Goal: Information Seeking & Learning: Learn about a topic

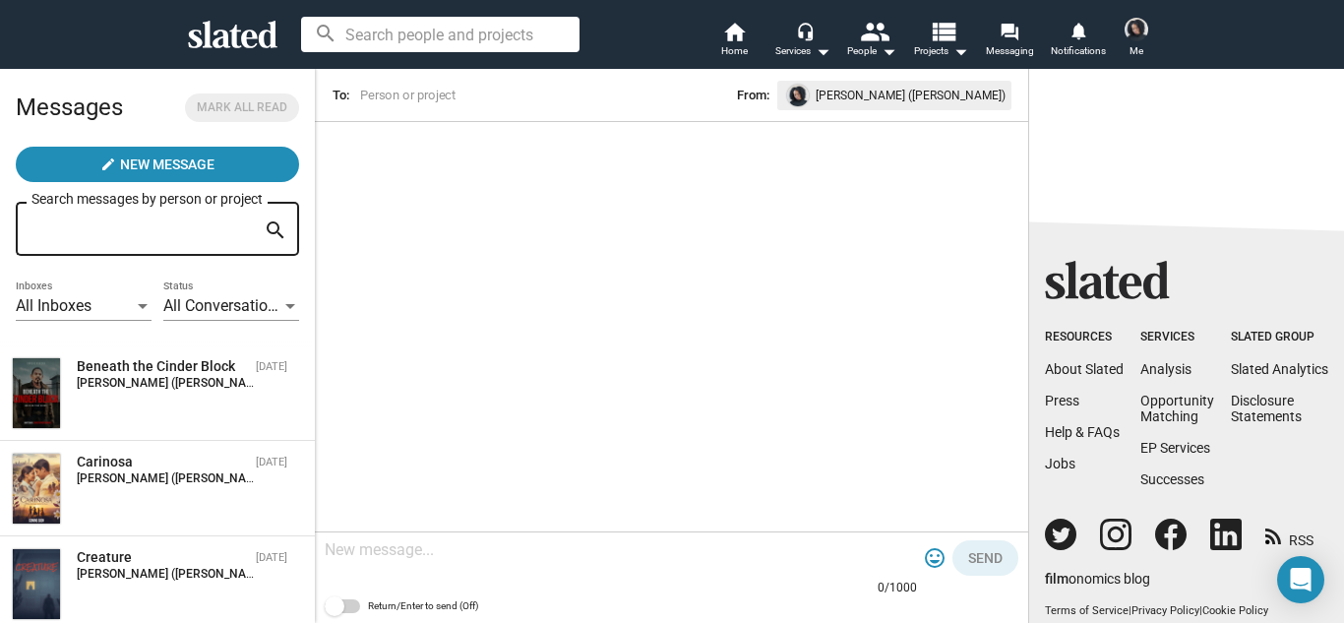
click at [413, 26] on input at bounding box center [440, 34] width 278 height 35
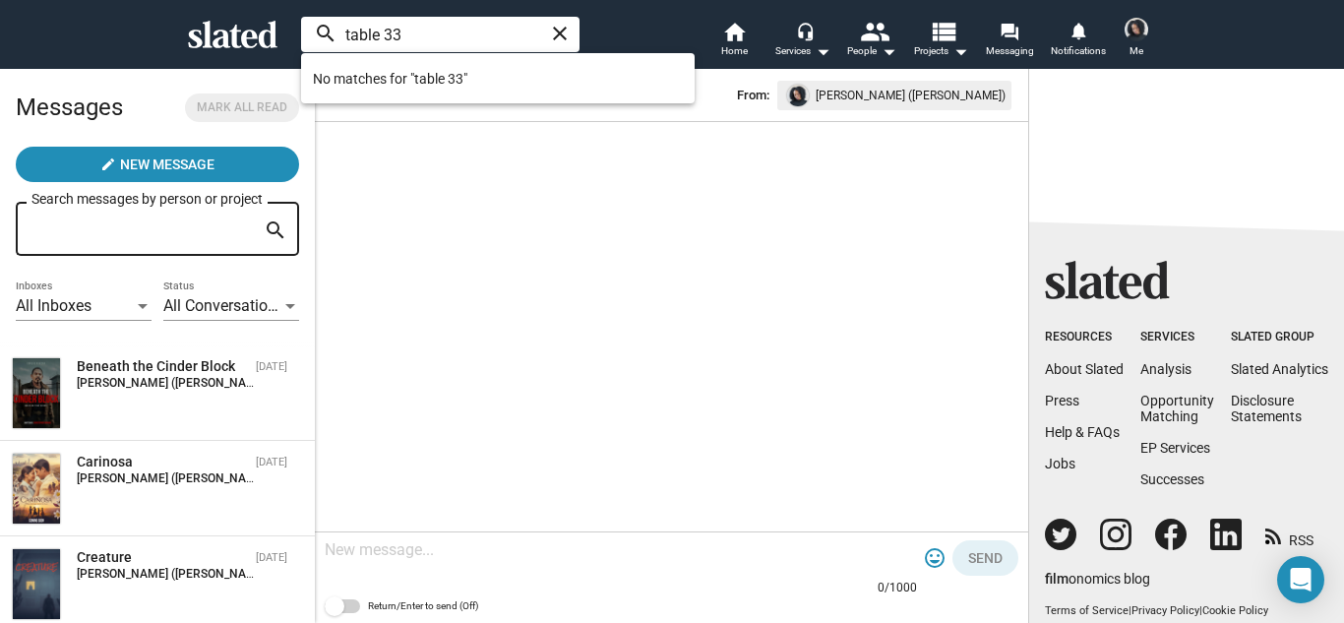
type input "table 33"
click at [743, 43] on span "Home" at bounding box center [734, 51] width 27 height 24
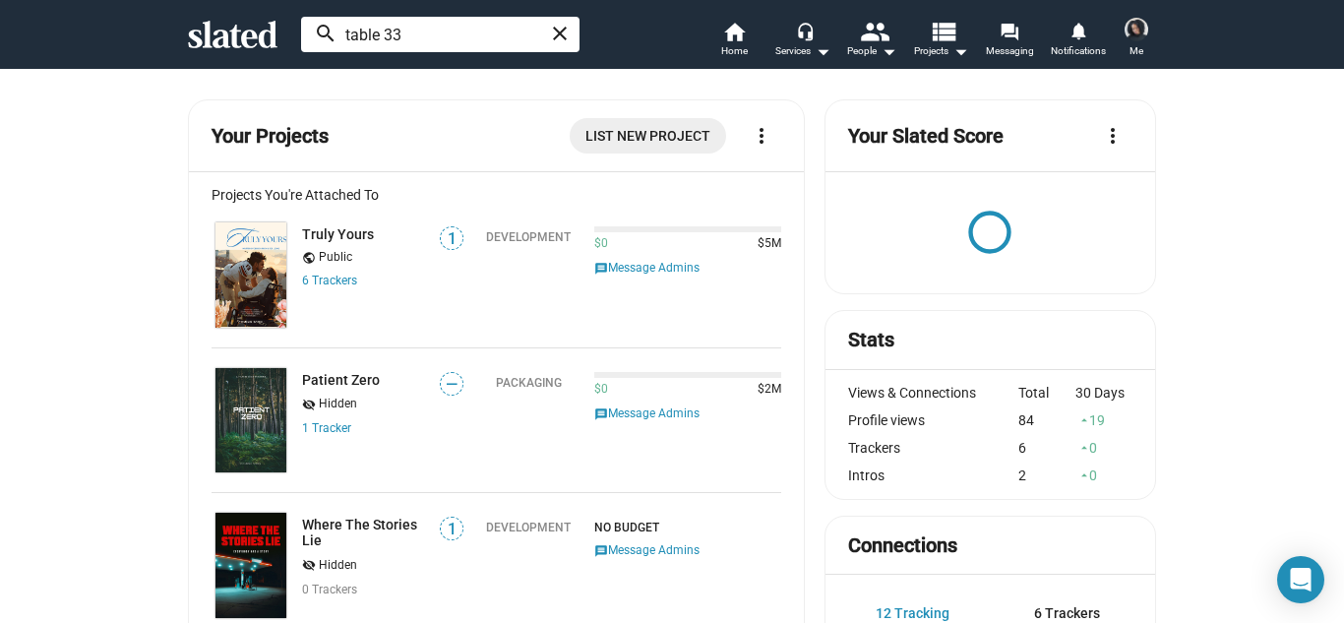
click at [529, 32] on input "table 33" at bounding box center [440, 34] width 278 height 35
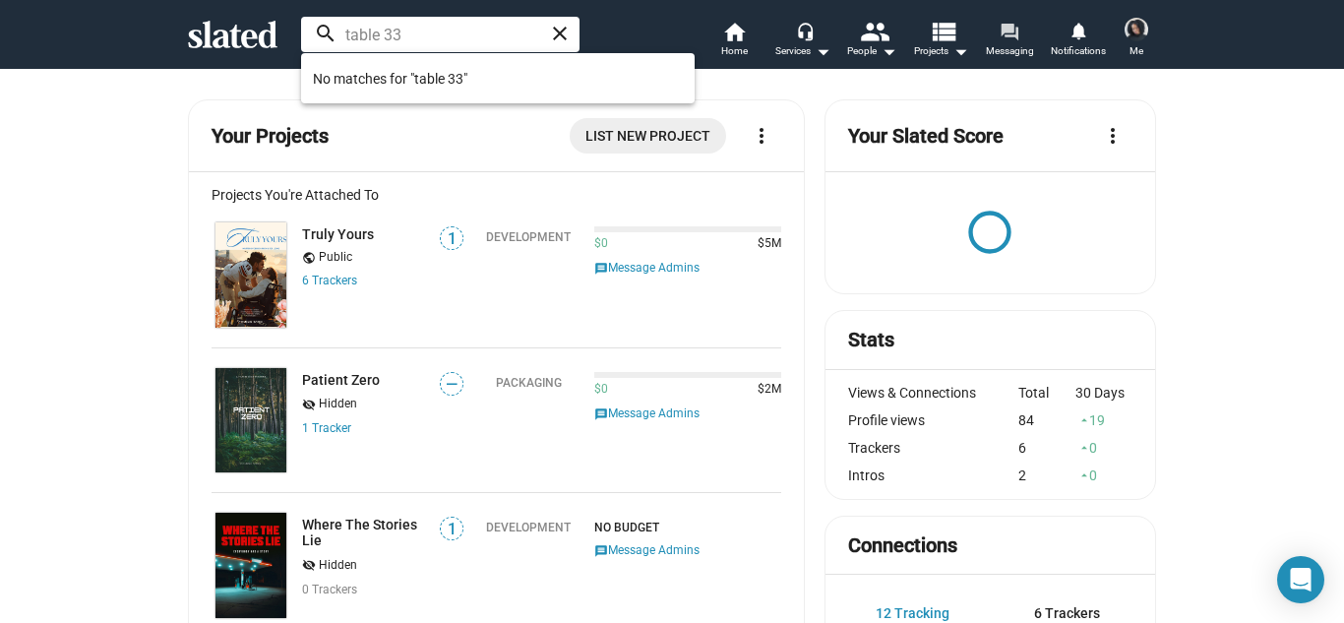
click at [1026, 34] on link "forum Messaging" at bounding box center [1009, 41] width 69 height 43
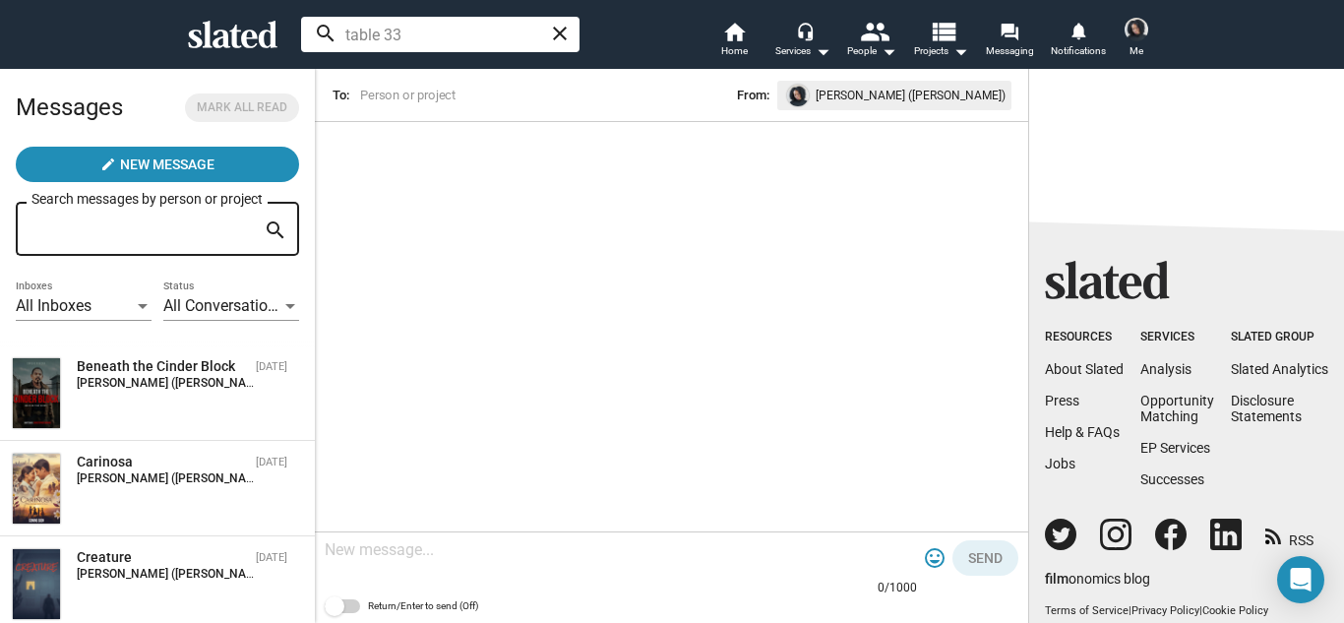
click at [559, 30] on mat-icon "close" at bounding box center [560, 34] width 24 height 24
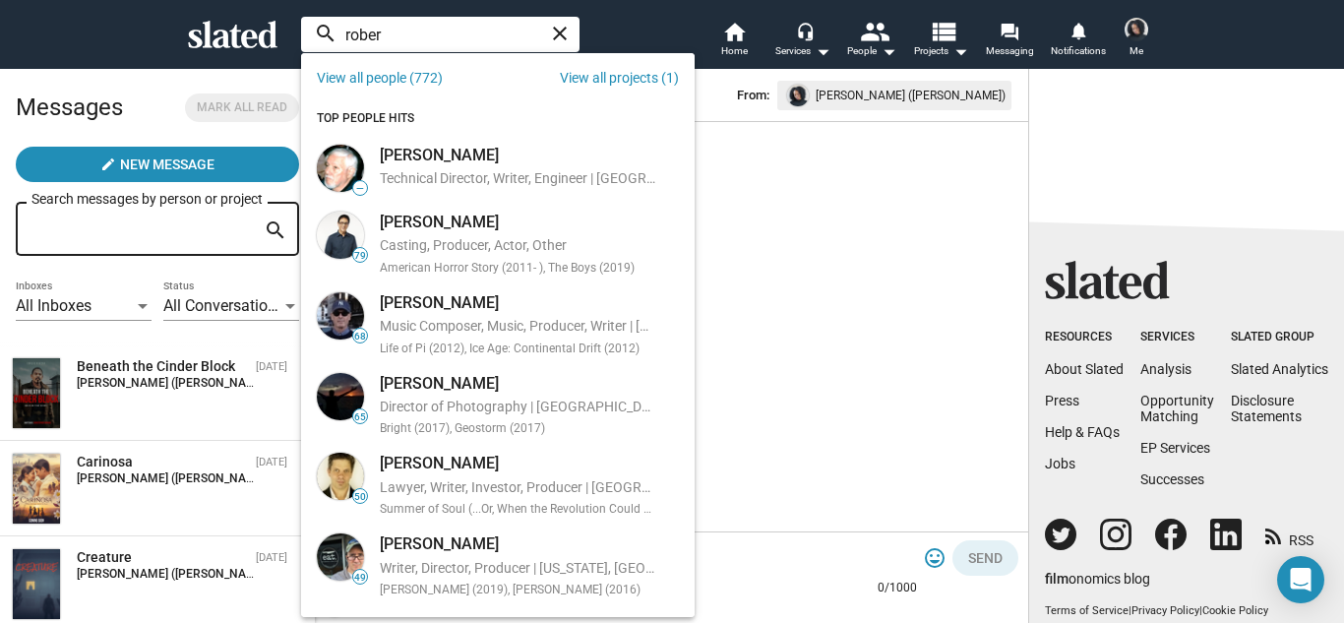
type input "robert"
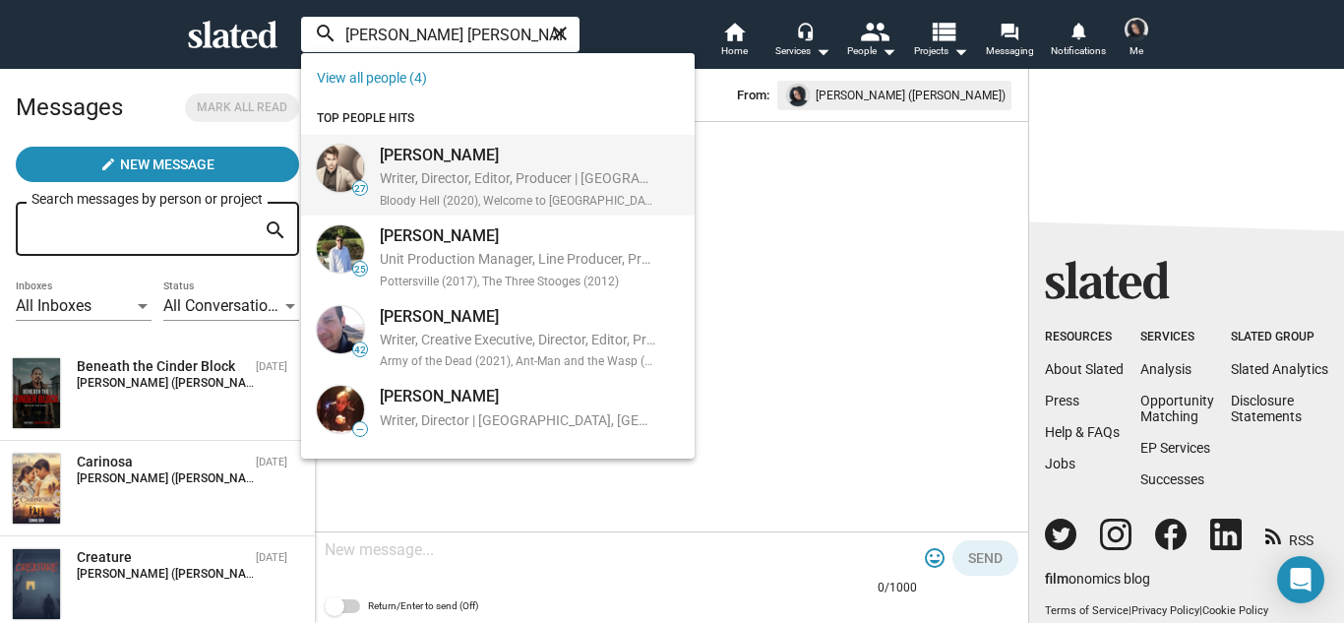
type input "Robert ben"
click at [461, 170] on div "Writer, Director, Editor, Producer | Las Vegas, NV, US" at bounding box center [518, 179] width 276 height 21
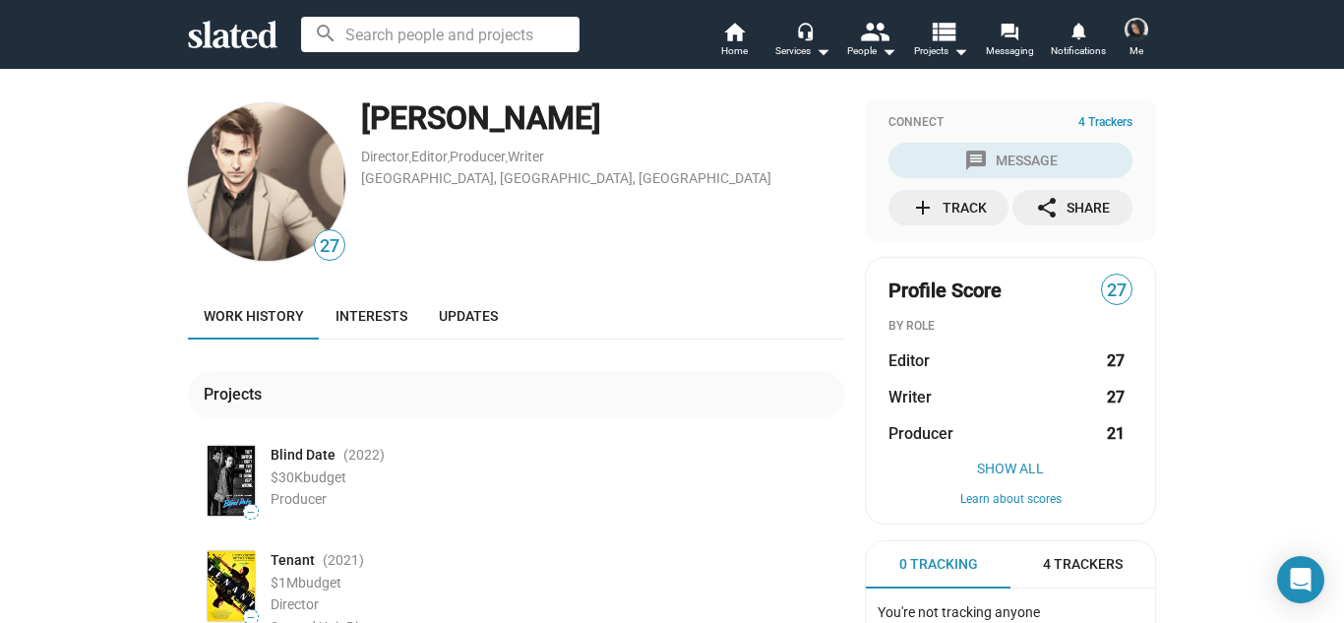
click at [74, 294] on div "27 Robert Benjamin Director , Editor , Producer , Writer Las Vegas, NV, US Work…" at bounding box center [672, 584] width 1344 height 1032
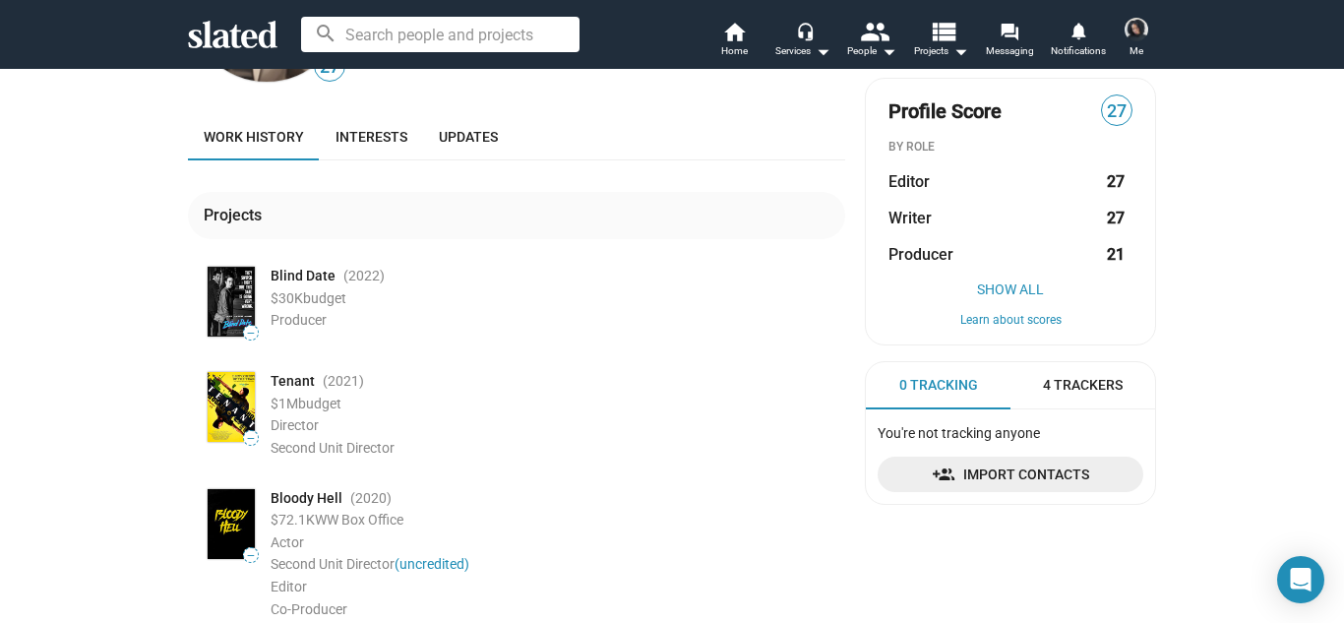
scroll to position [315, 0]
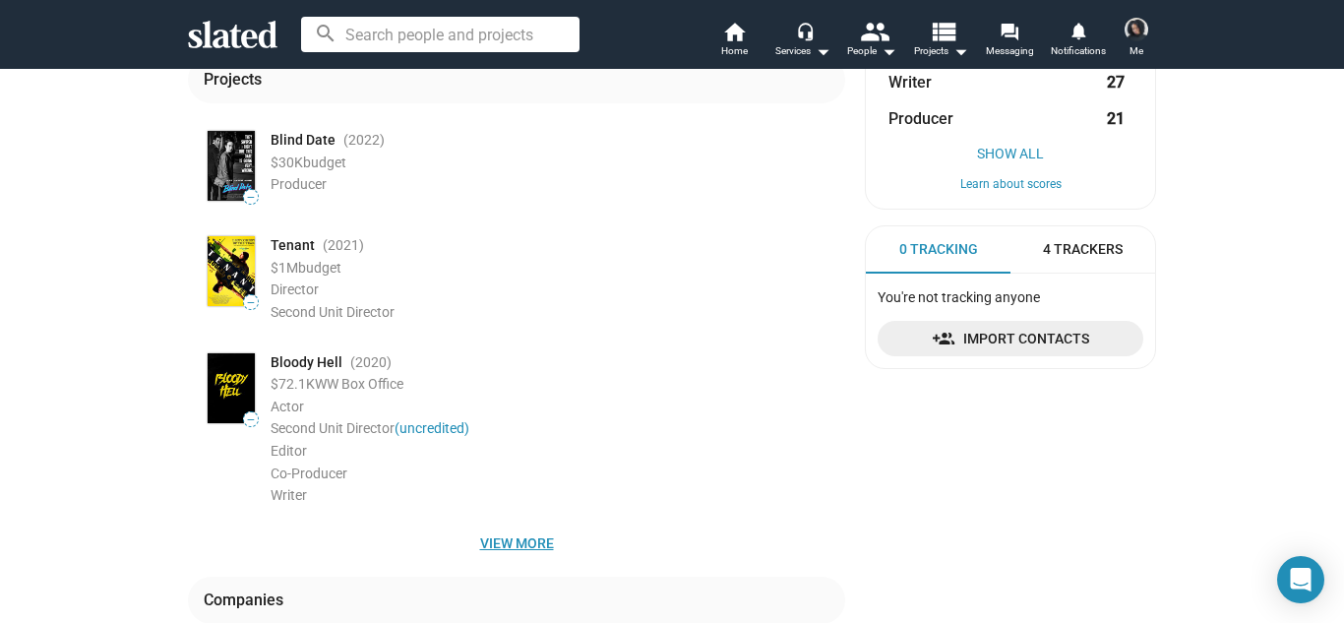
click at [502, 532] on span "View more" at bounding box center [517, 542] width 626 height 35
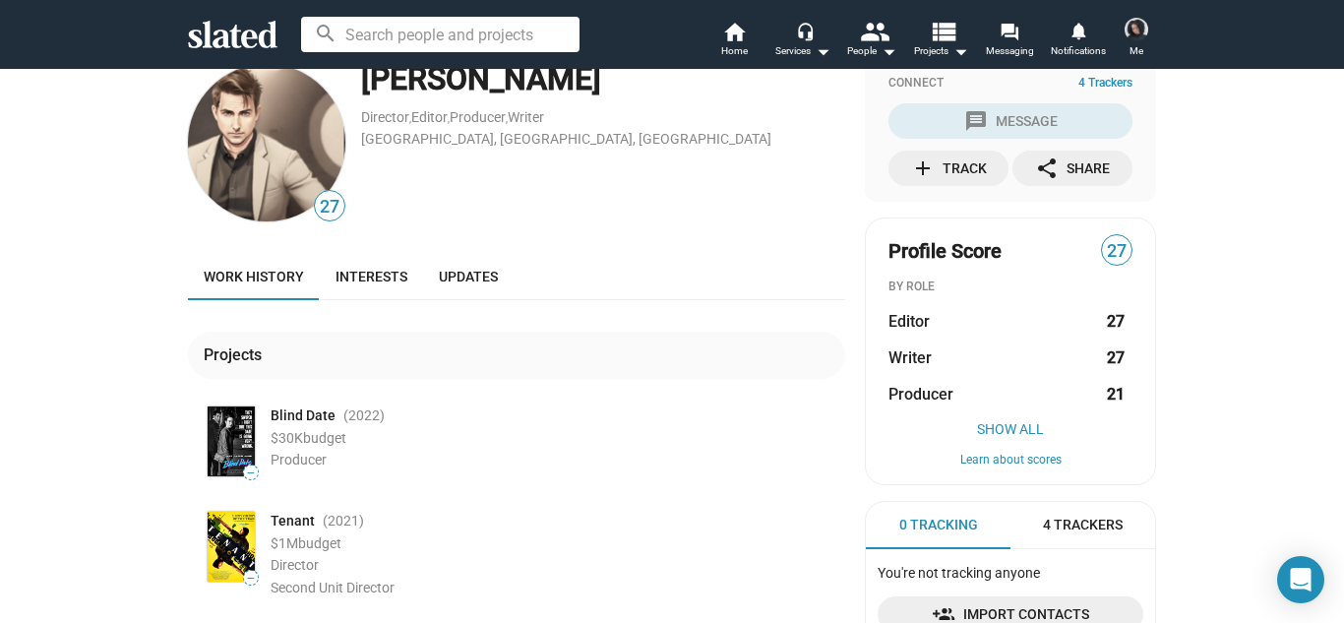
scroll to position [0, 0]
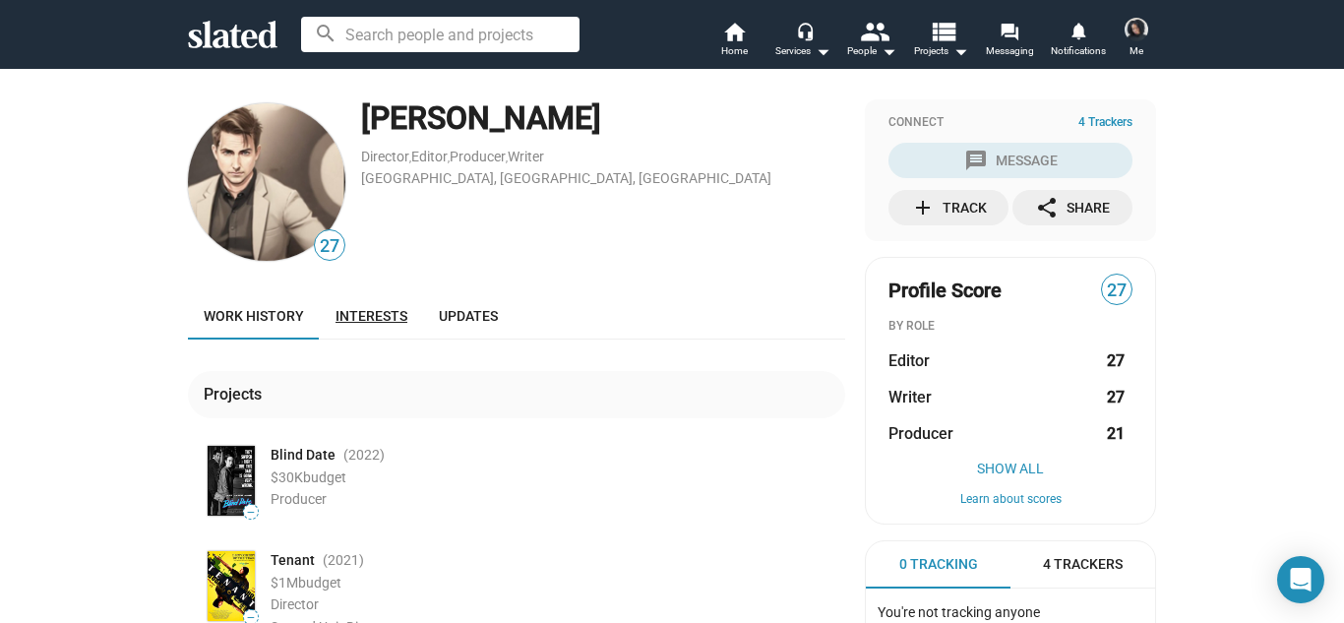
click at [385, 298] on link "Interests" at bounding box center [371, 315] width 103 height 47
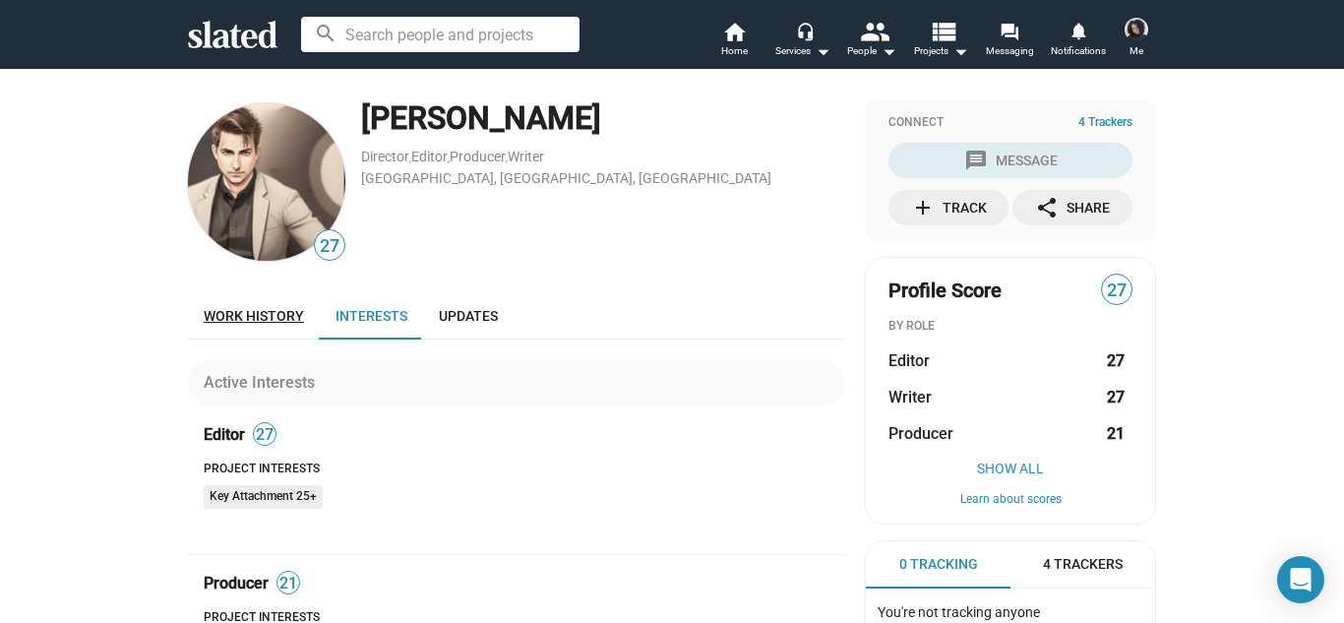
click at [277, 319] on span "Work history" at bounding box center [254, 316] width 100 height 16
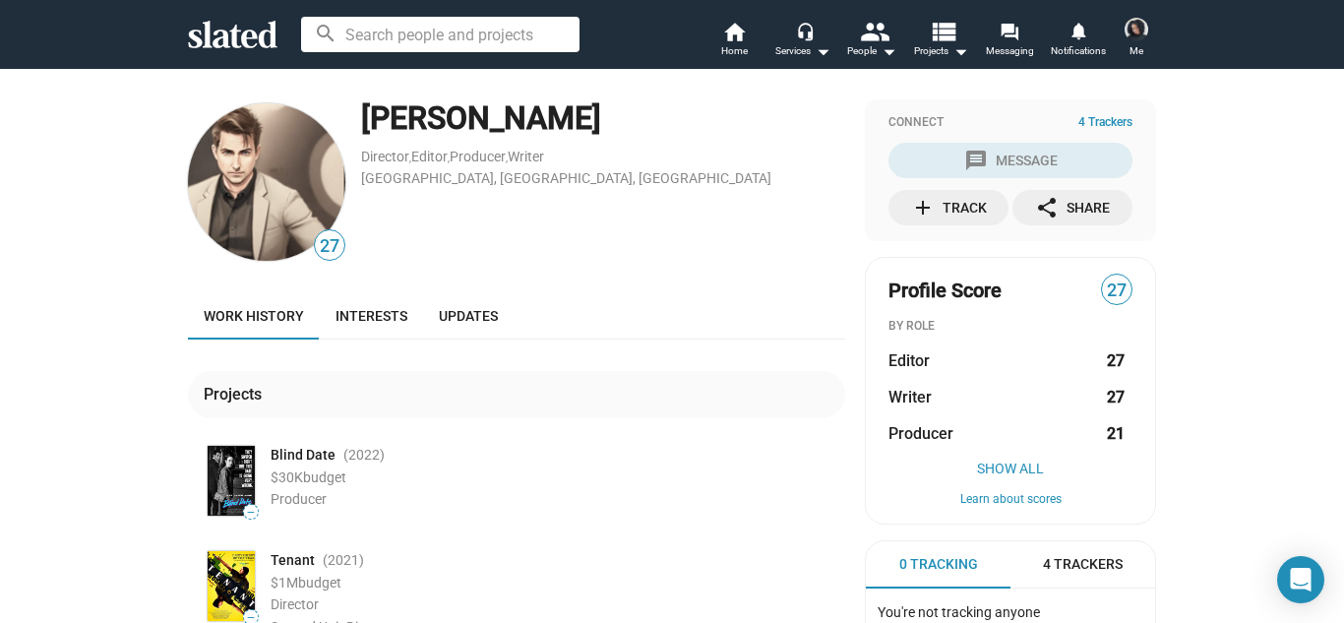
click at [1211, 375] on div "27 Robert Benjamin Director , Editor , Producer , Writer Las Vegas, NV, US Work…" at bounding box center [672, 584] width 1344 height 1032
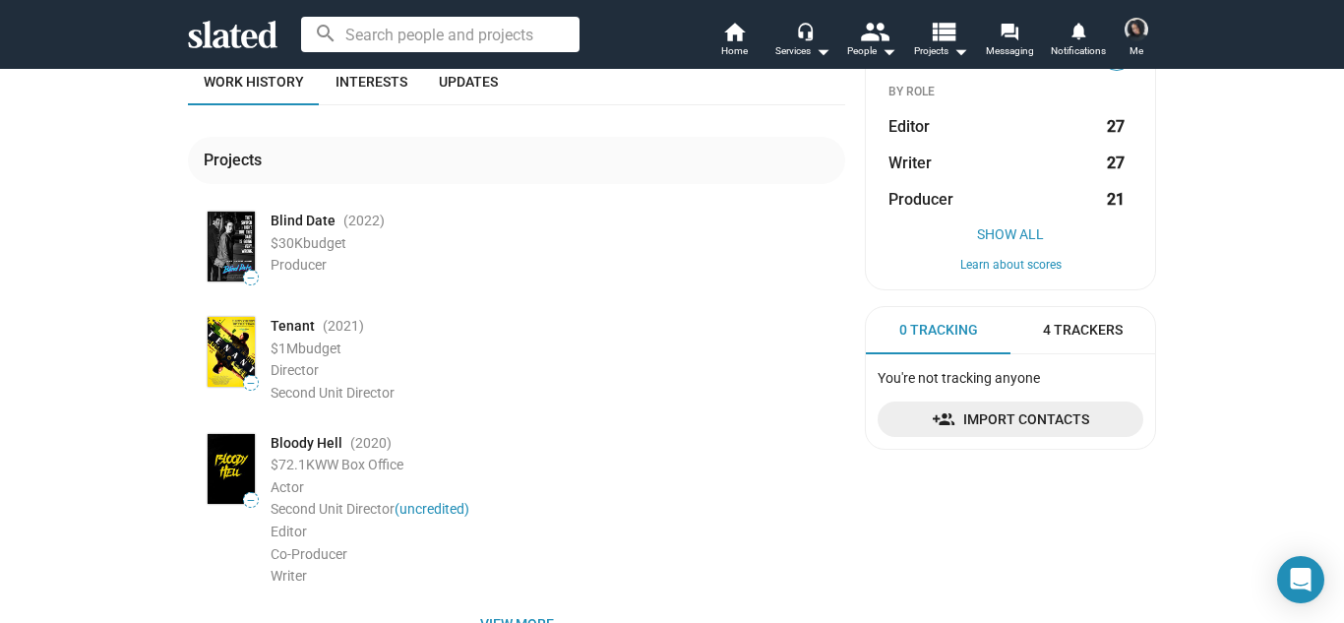
scroll to position [275, 0]
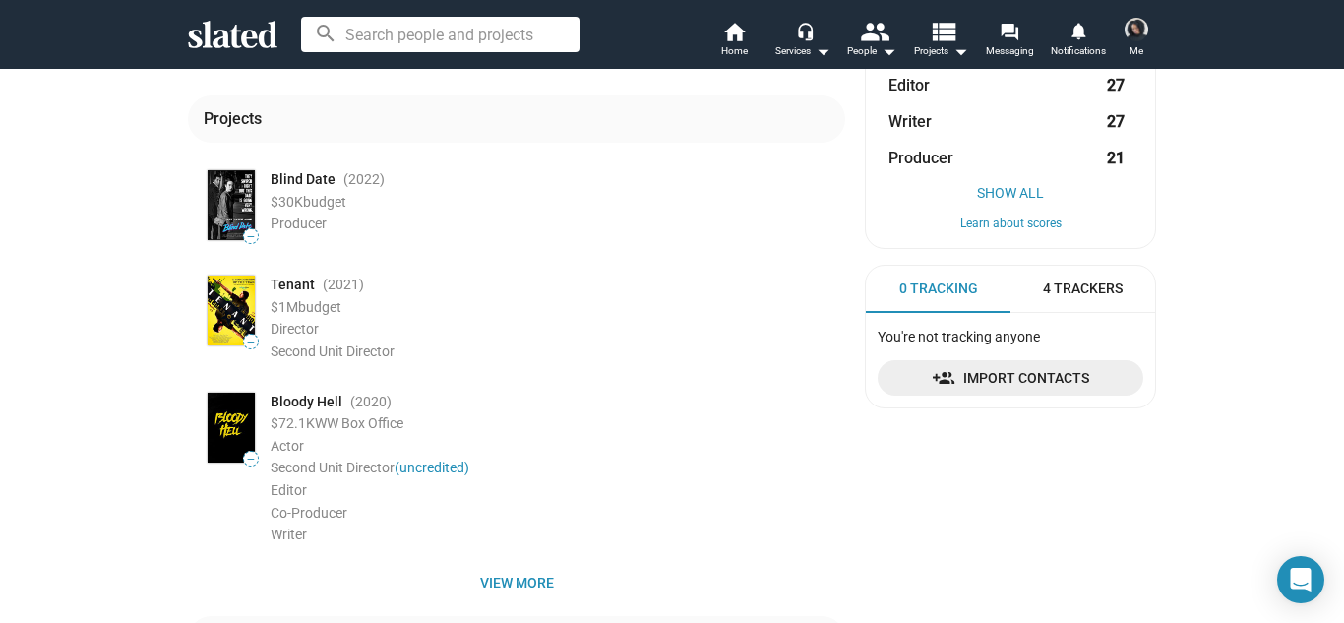
click at [1093, 282] on span "4 Trackers" at bounding box center [1083, 288] width 80 height 19
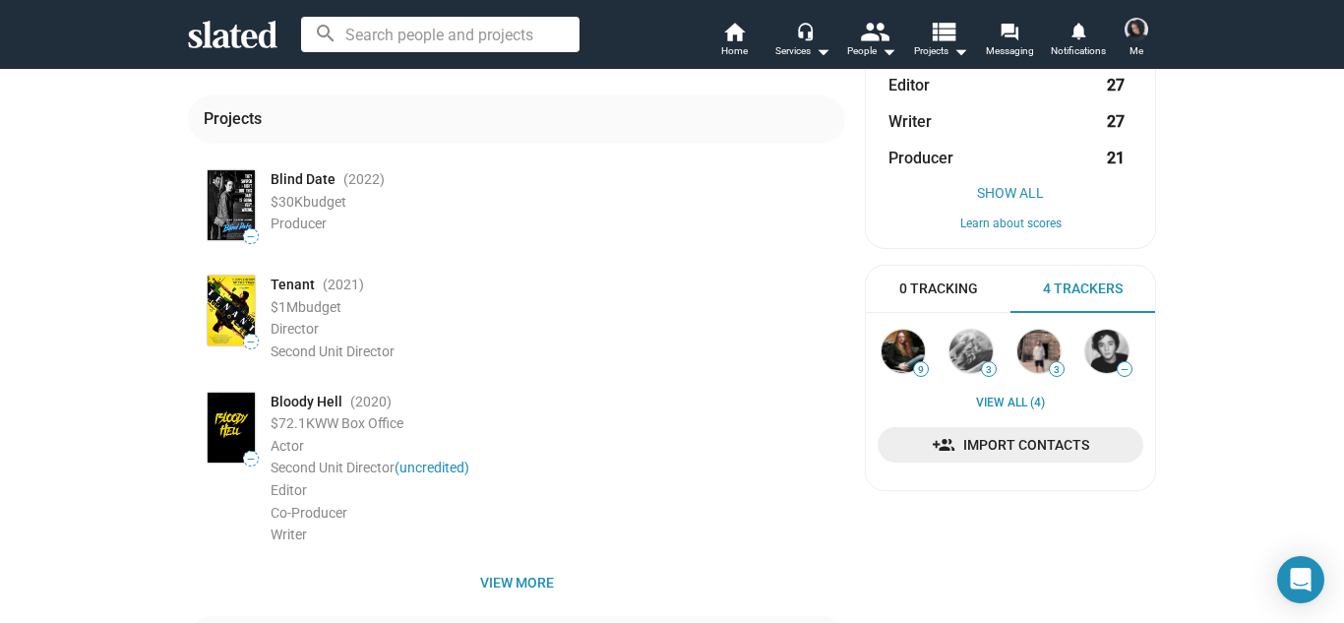
click at [977, 285] on div "0 Tracking" at bounding box center [938, 289] width 145 height 47
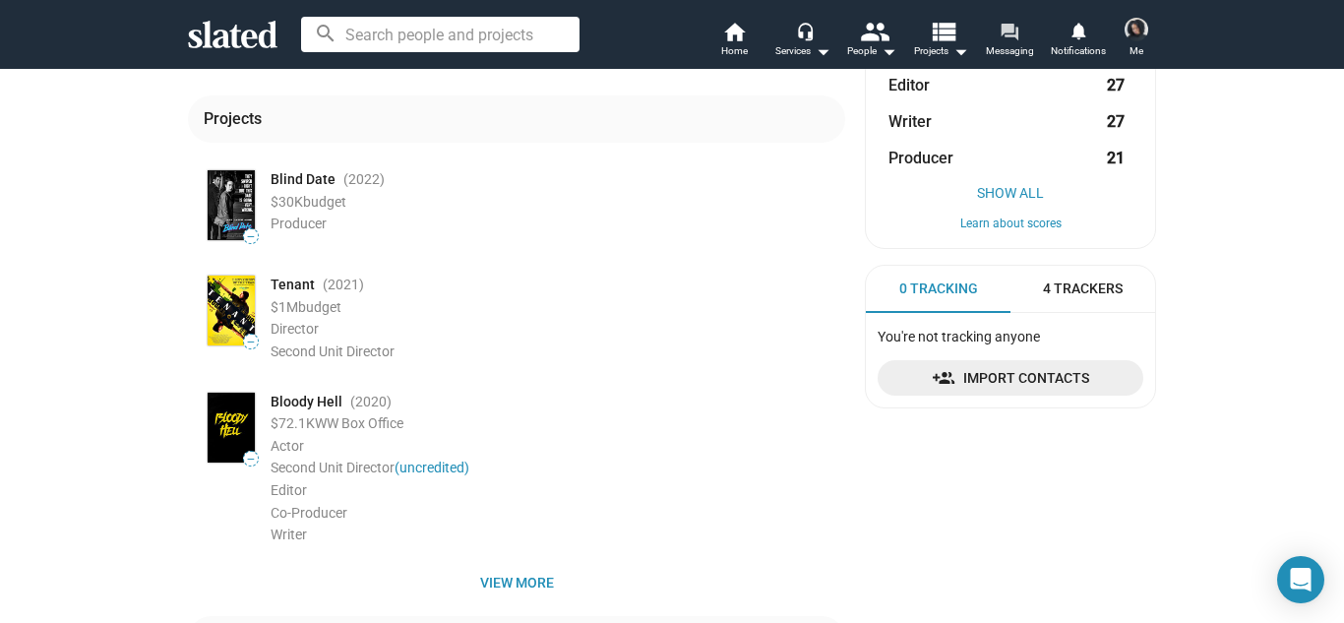
click at [1009, 32] on mat-icon "forum" at bounding box center [1008, 31] width 19 height 19
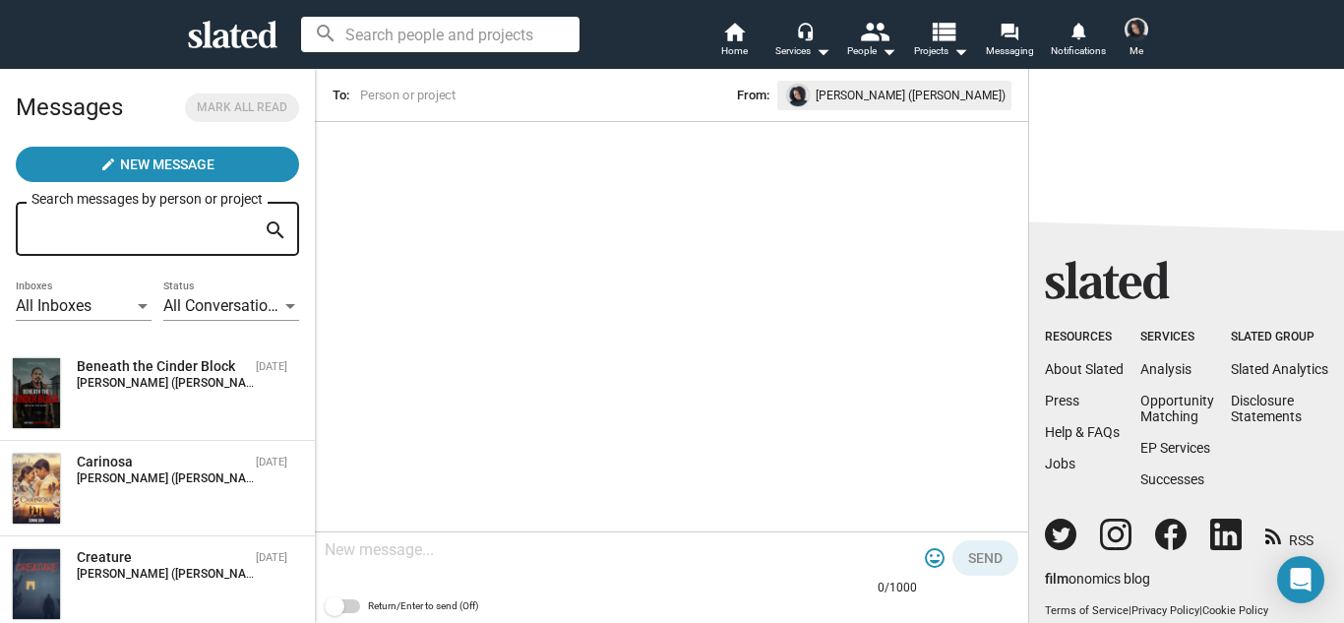
click at [121, 234] on input "Search messages by person or project" at bounding box center [143, 229] width 224 height 18
type input "o"
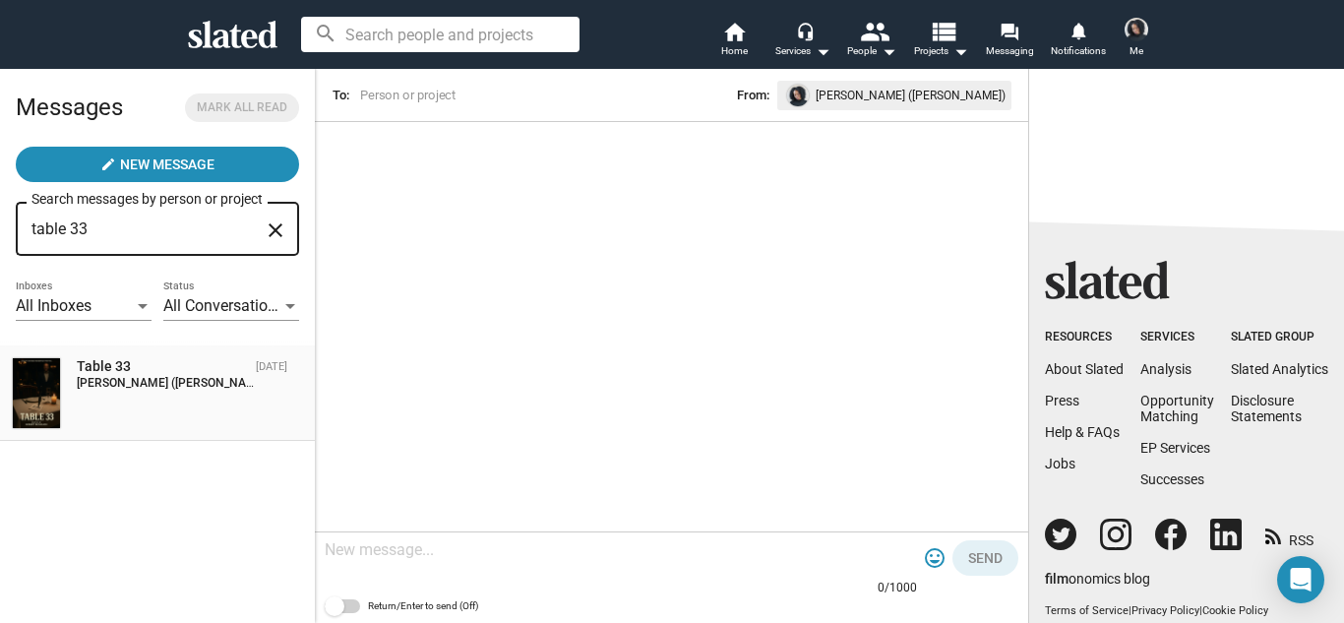
type input "table 33"
click at [114, 361] on div "Table 33" at bounding box center [162, 366] width 171 height 19
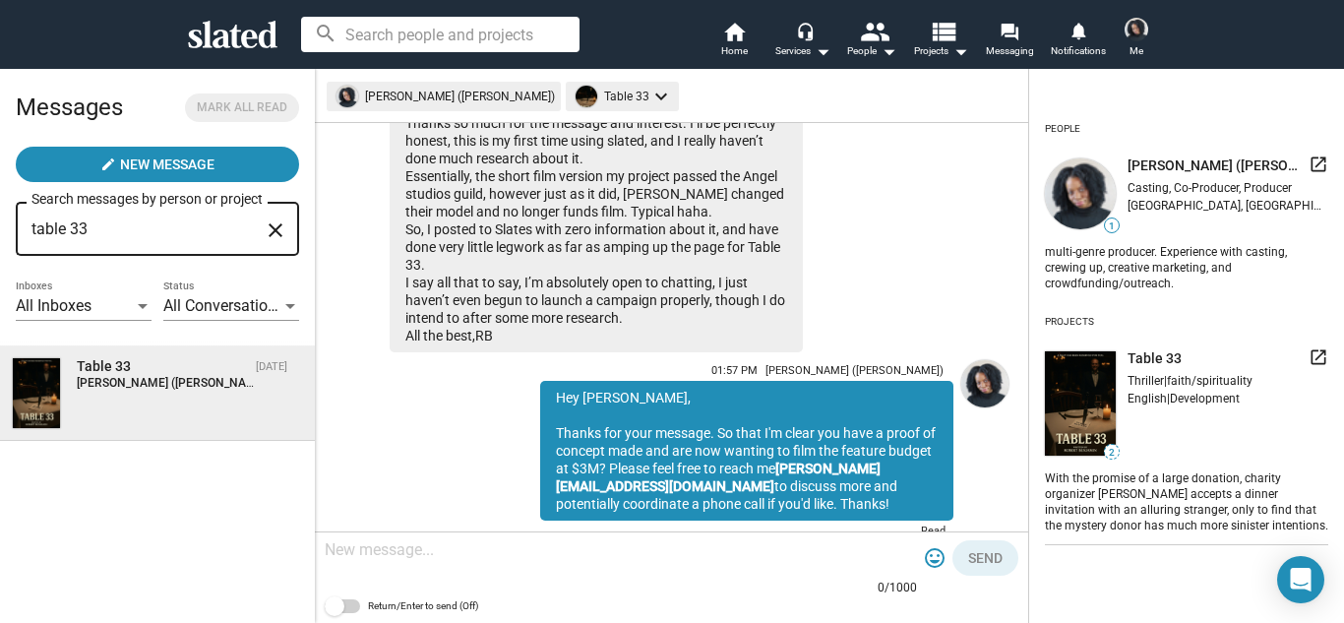
scroll to position [383, 0]
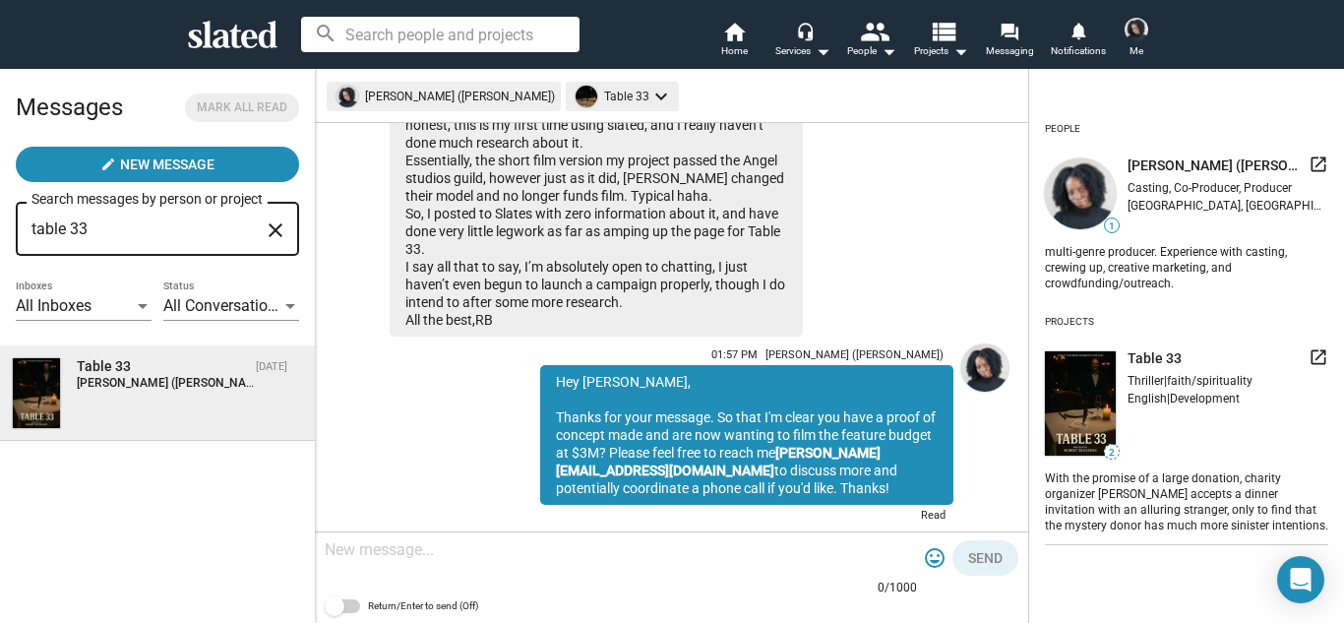
click at [1092, 400] on img at bounding box center [1080, 403] width 71 height 105
click at [23, 381] on img at bounding box center [36, 393] width 47 height 70
click at [100, 362] on div "Table 33" at bounding box center [162, 366] width 171 height 19
click at [52, 391] on img at bounding box center [36, 393] width 47 height 70
click at [120, 359] on div "Table 33" at bounding box center [162, 366] width 171 height 19
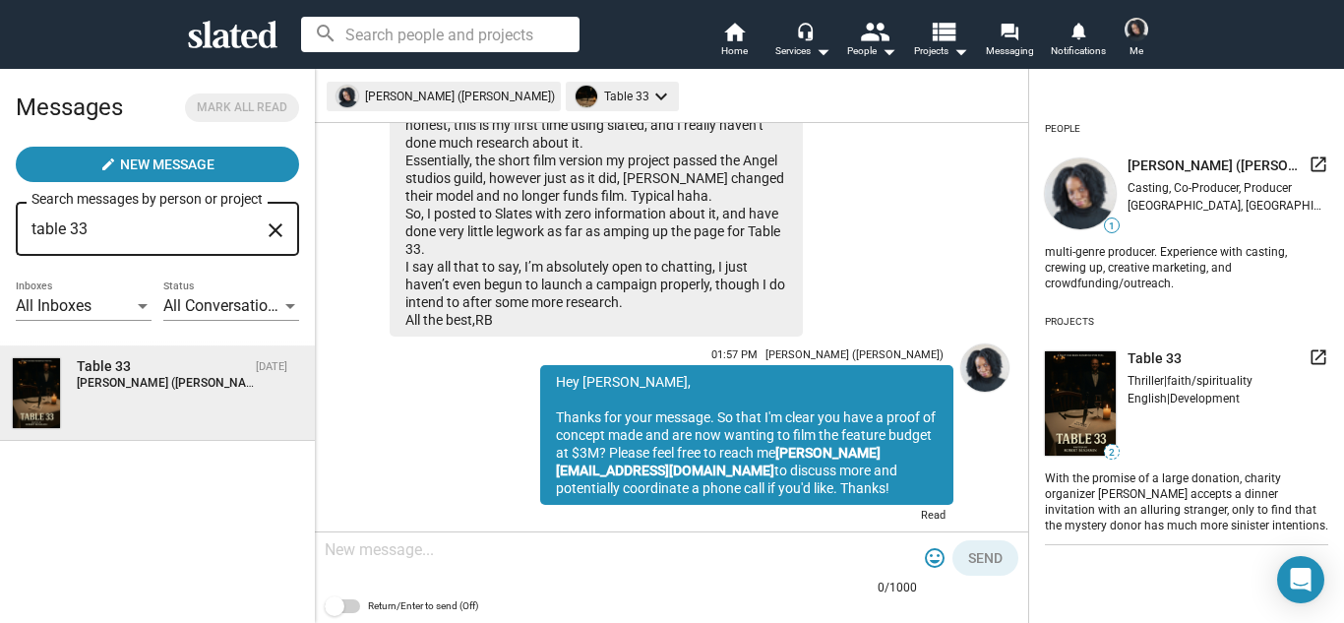
click at [30, 391] on img at bounding box center [36, 393] width 47 height 70
click at [571, 97] on span at bounding box center [586, 97] width 30 height 30
click at [556, 97] on div at bounding box center [672, 311] width 1344 height 623
click at [51, 398] on img at bounding box center [36, 393] width 47 height 70
click at [104, 363] on div "Table 33" at bounding box center [162, 366] width 171 height 19
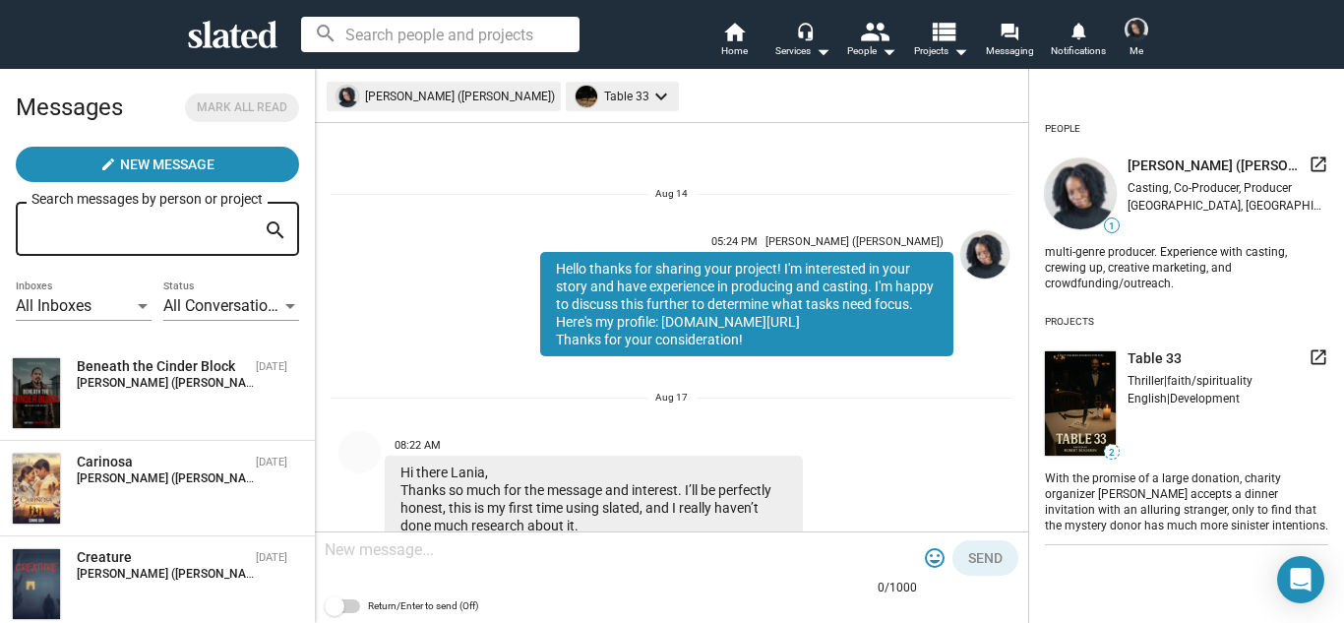
scroll to position [426, 0]
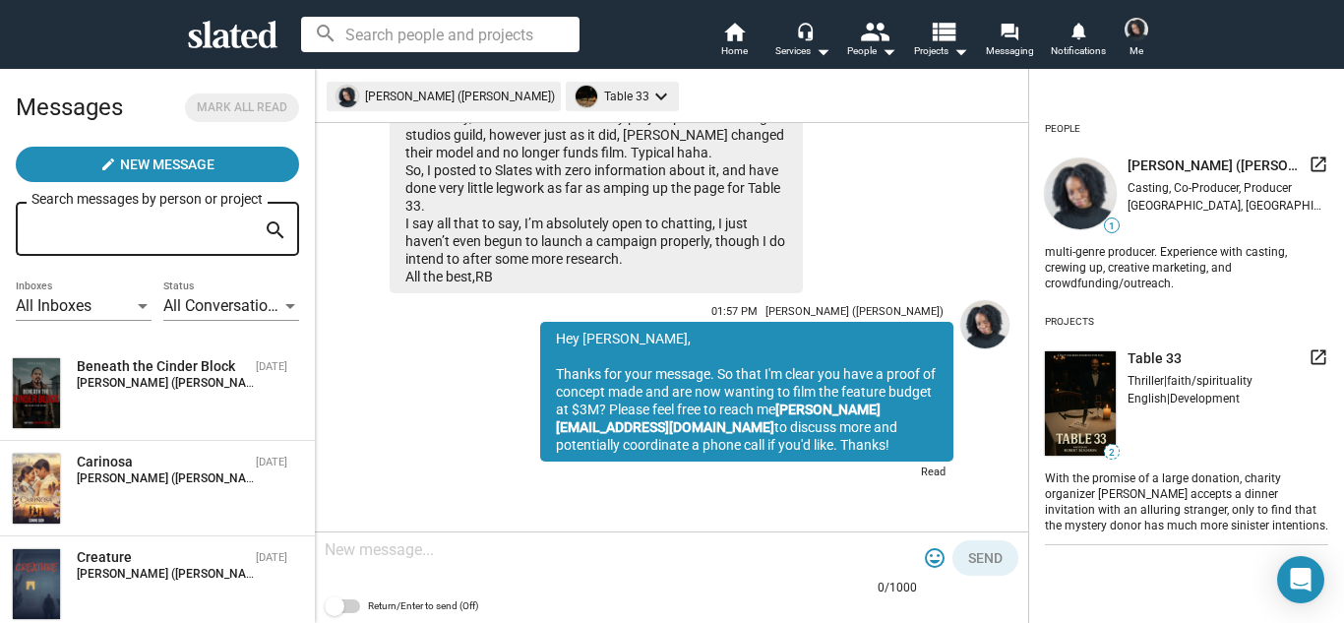
click at [497, 39] on input at bounding box center [440, 34] width 278 height 35
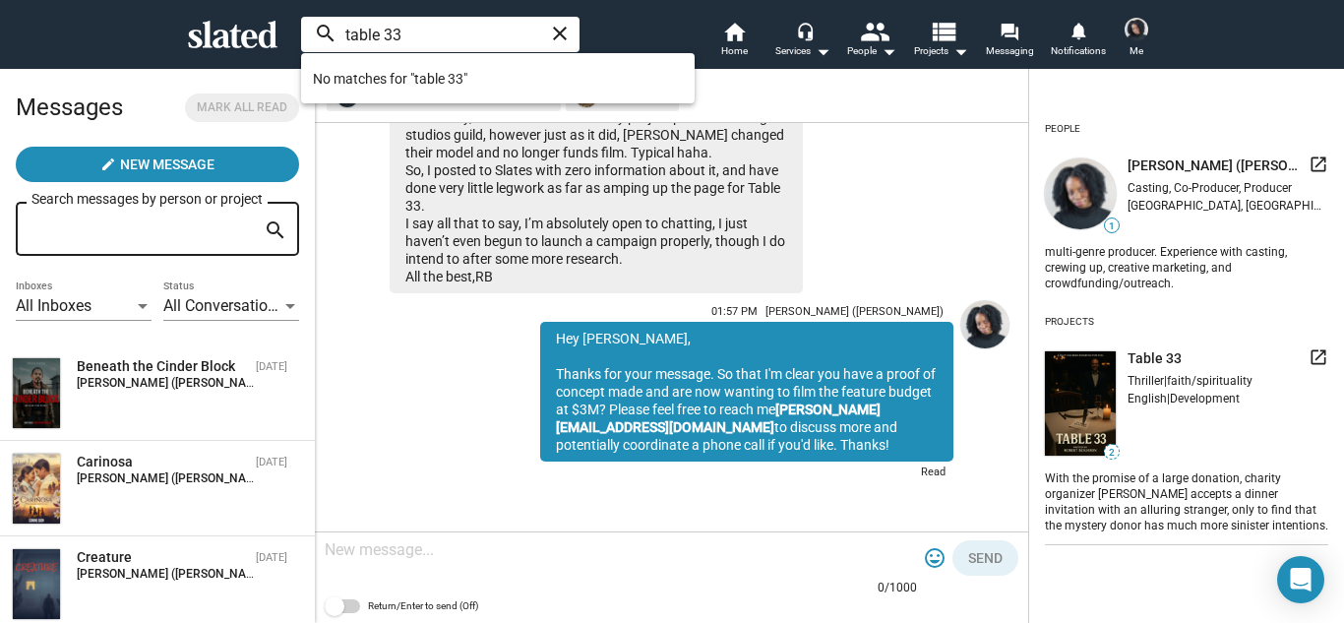
click at [352, 32] on input "table 33" at bounding box center [440, 34] width 278 height 35
type input "Table 33"
click at [560, 34] on mat-icon "close" at bounding box center [560, 34] width 24 height 24
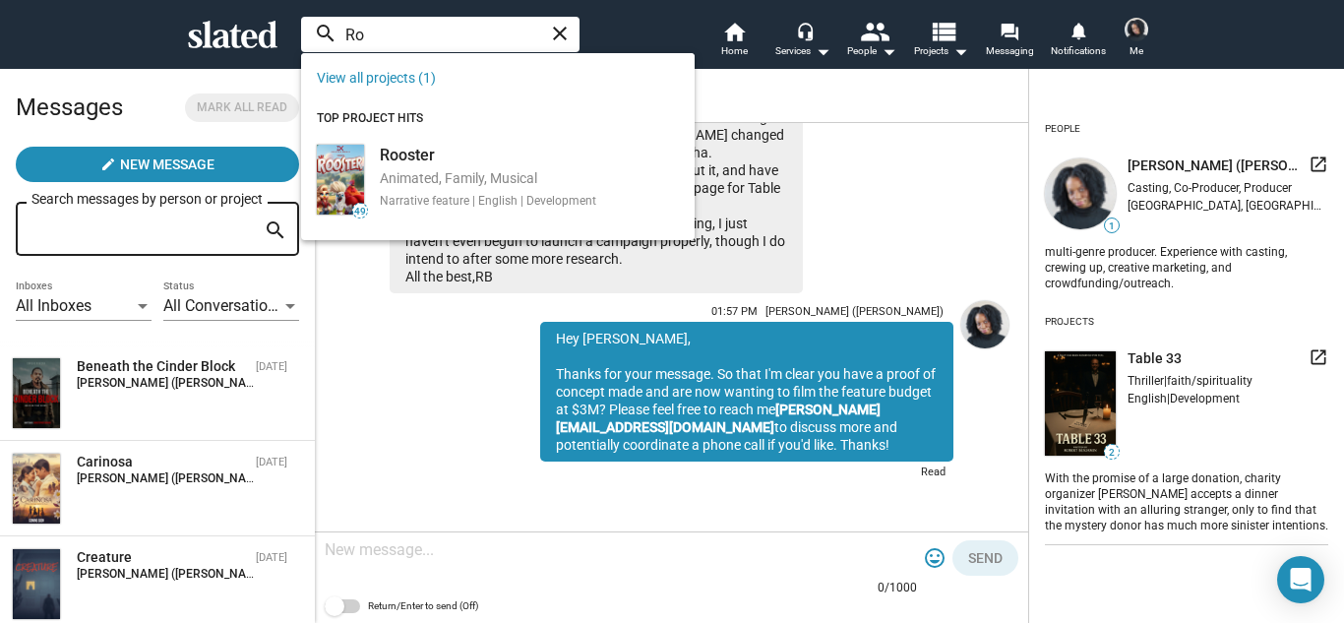
type input "R"
click at [730, 33] on mat-icon "home" at bounding box center [734, 32] width 24 height 24
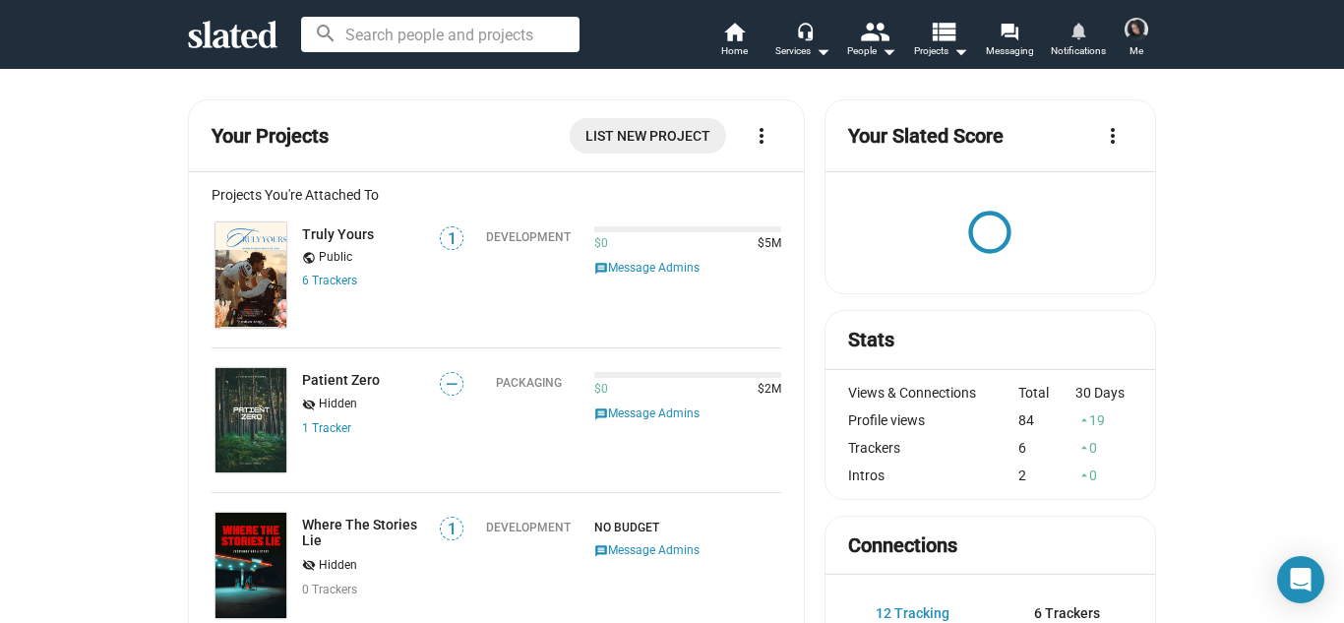
click at [1079, 39] on mat-icon "notifications" at bounding box center [1077, 30] width 19 height 19
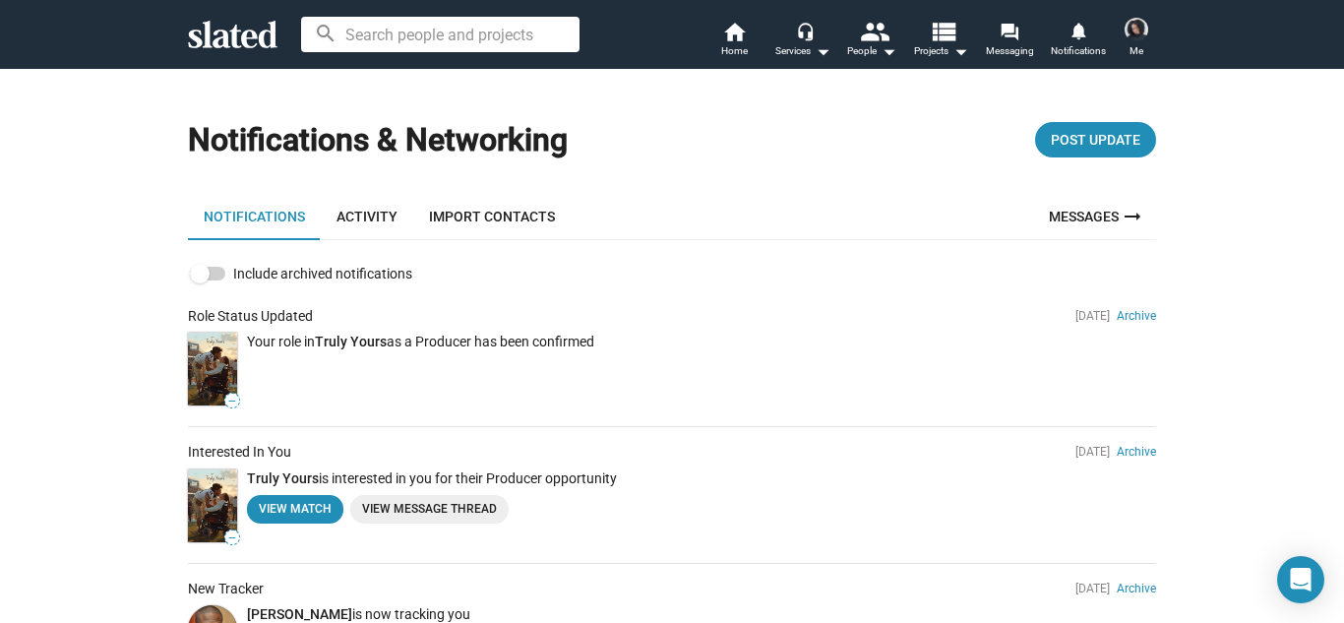
click at [366, 222] on link "Activity" at bounding box center [367, 216] width 92 height 47
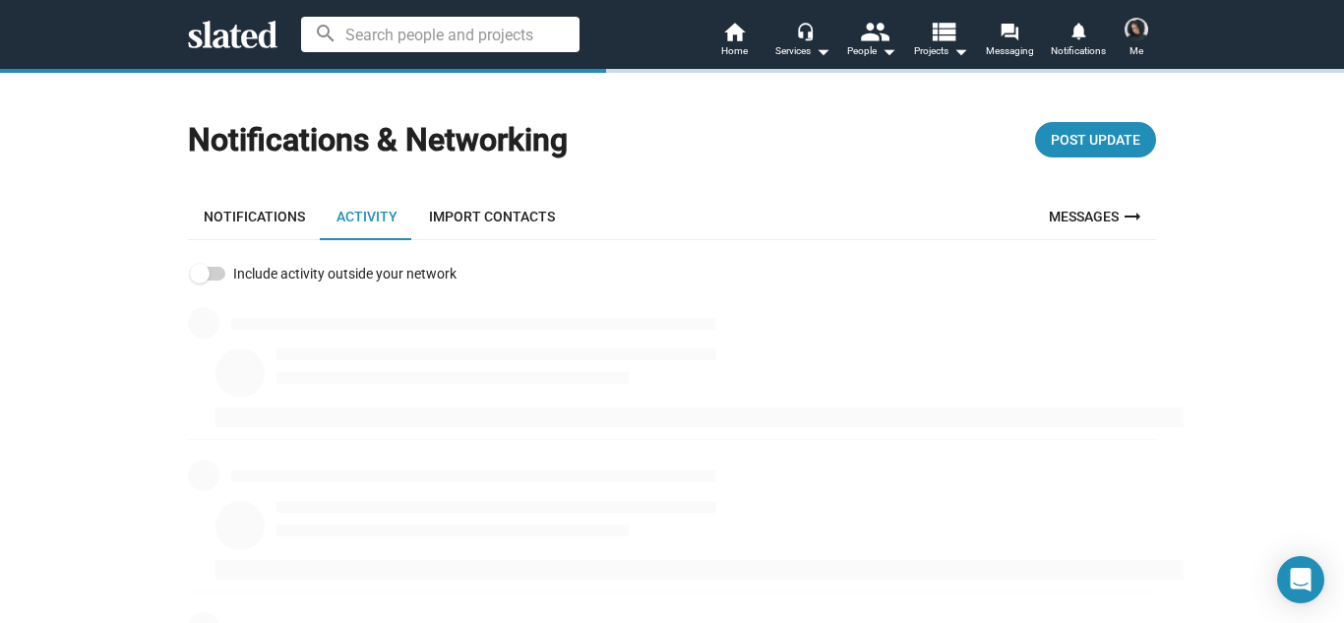
click at [275, 212] on link "Notifications" at bounding box center [254, 216] width 133 height 47
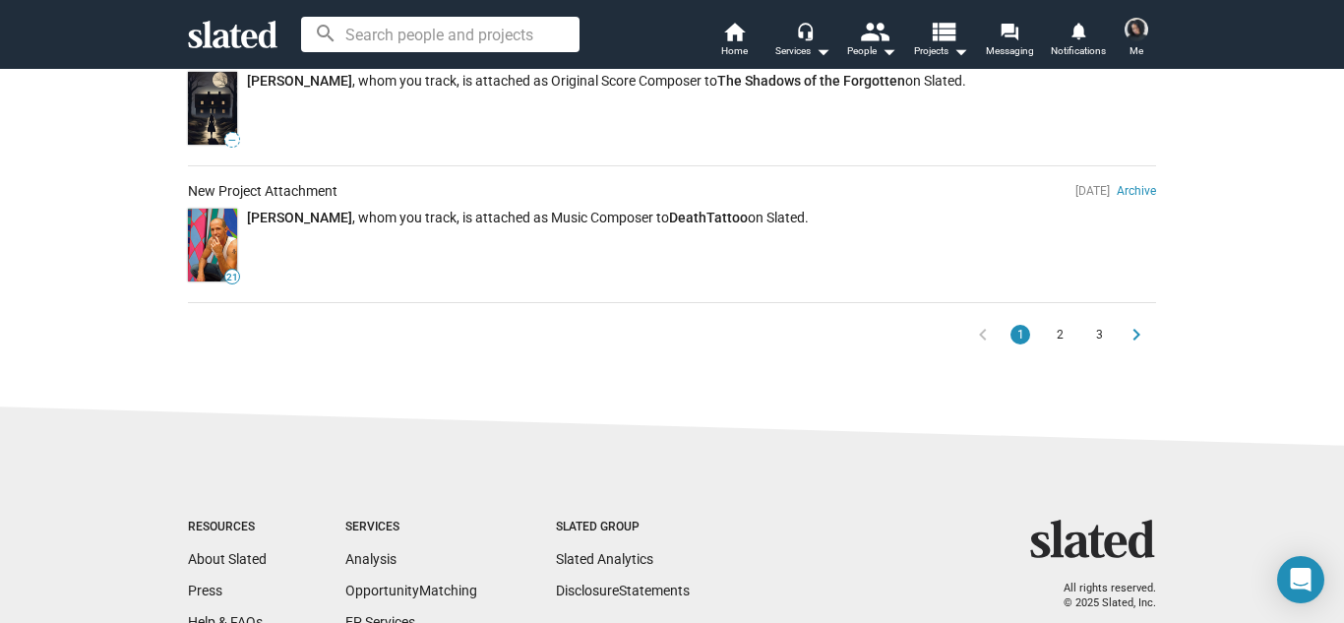
scroll to position [1436, 0]
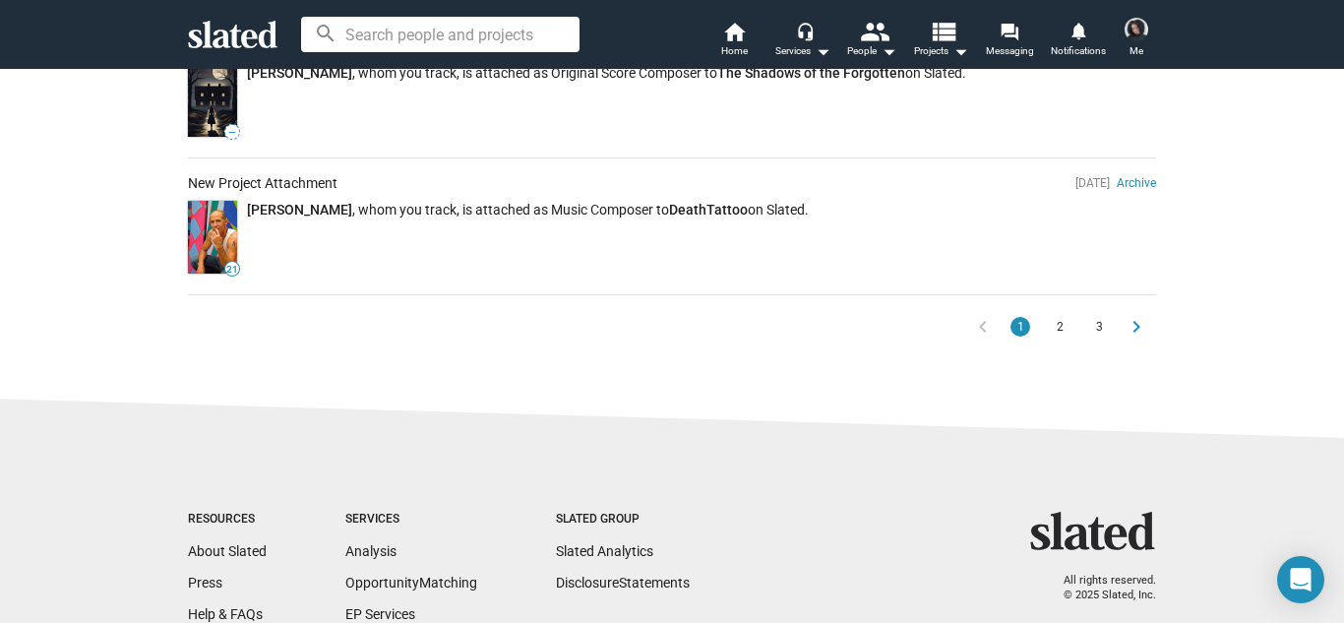
click at [1058, 317] on span "2" at bounding box center [1059, 327] width 16 height 20
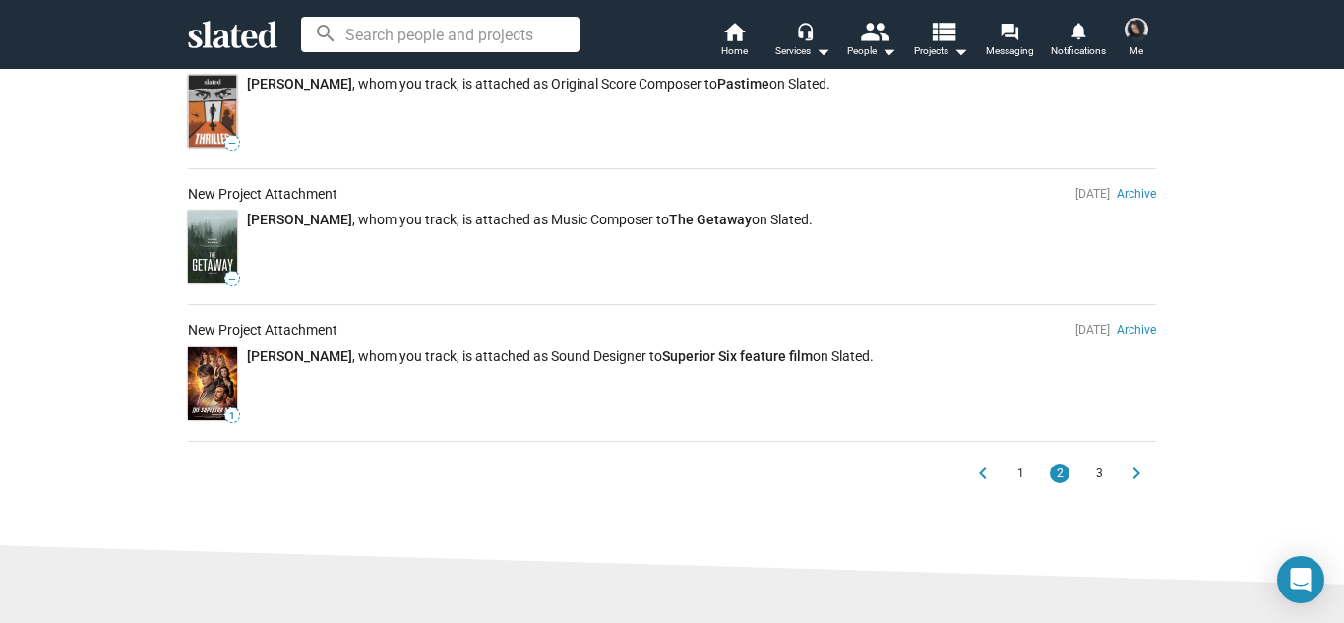
scroll to position [1268, 0]
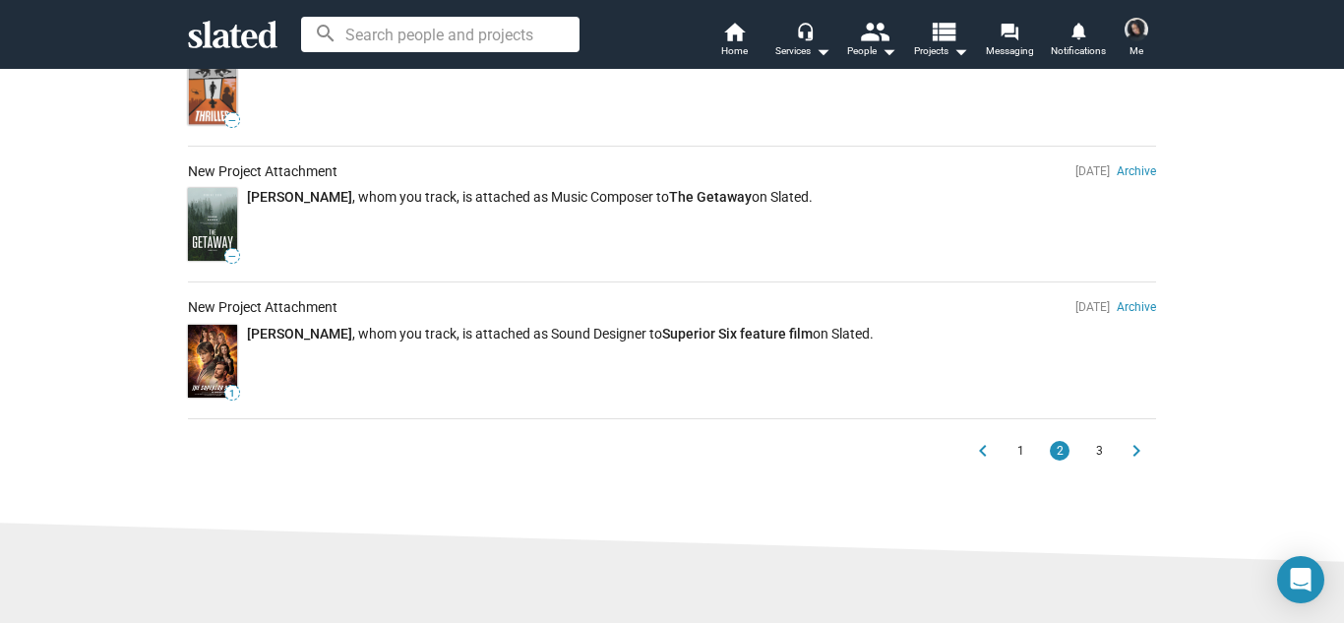
click at [1105, 441] on span "3" at bounding box center [1099, 451] width 16 height 20
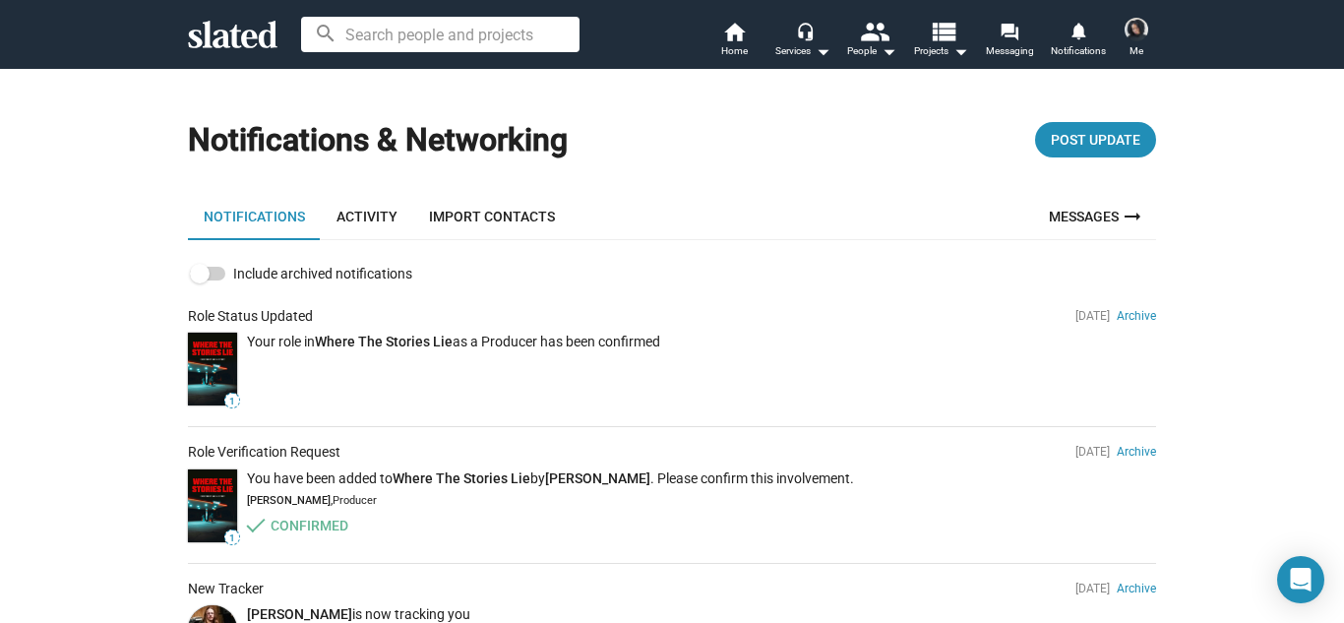
click at [1136, 23] on img at bounding box center [1136, 30] width 24 height 24
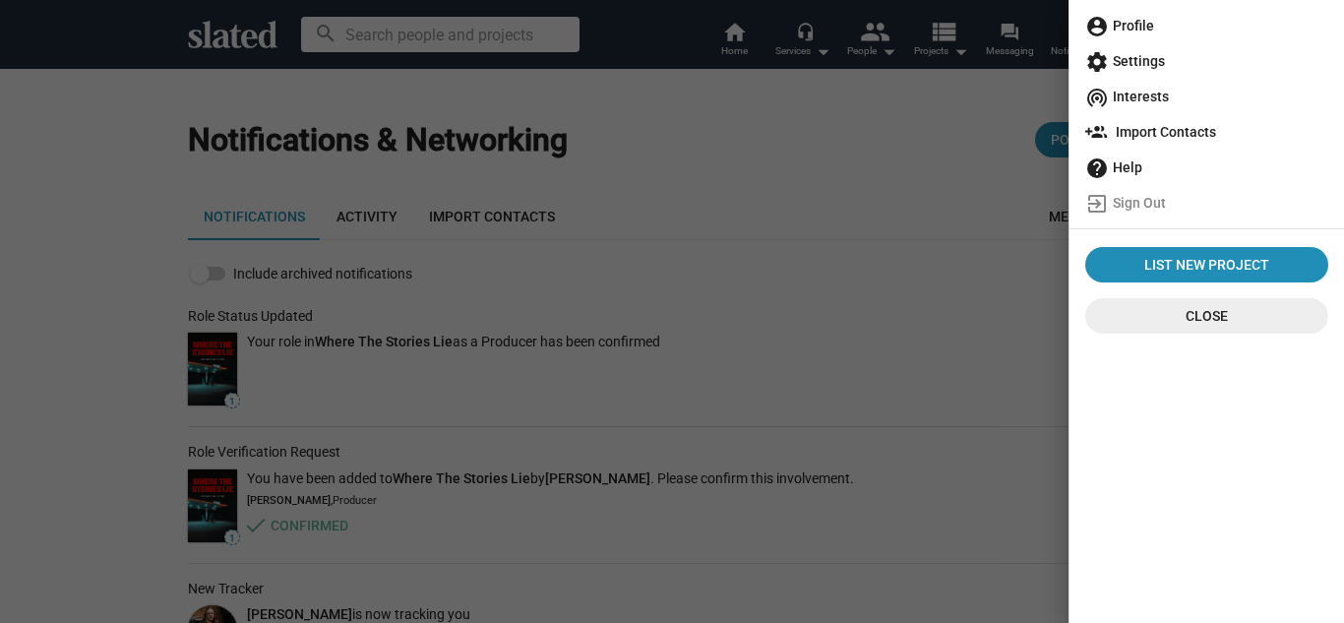
click at [1125, 26] on span "account_circle Profile" at bounding box center [1206, 25] width 243 height 35
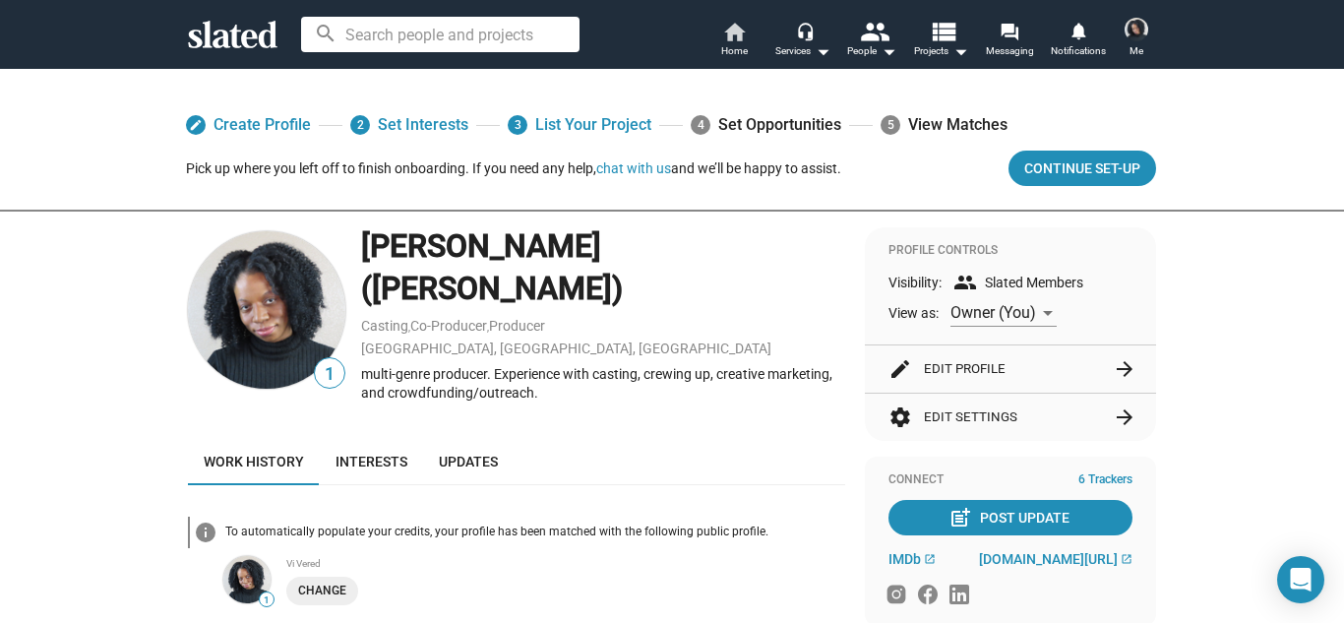
click at [731, 43] on span "Home" at bounding box center [734, 51] width 27 height 24
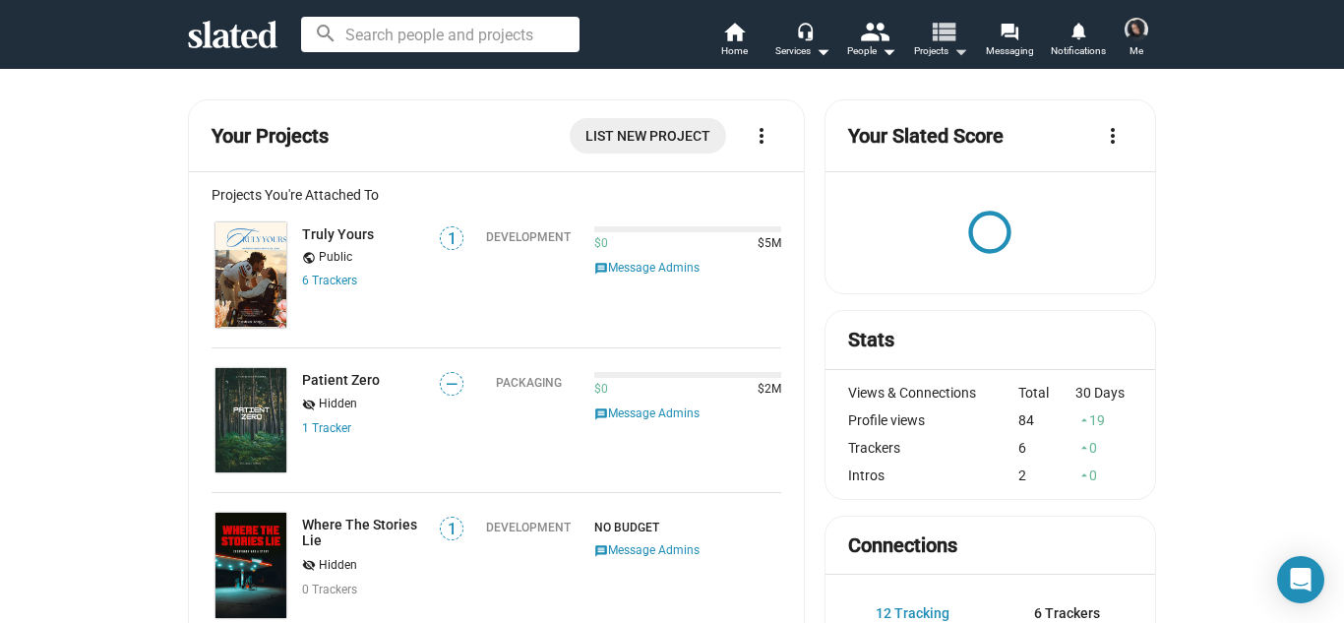
click at [913, 35] on button "view_list Projects arrow_drop_down" at bounding box center [940, 41] width 69 height 43
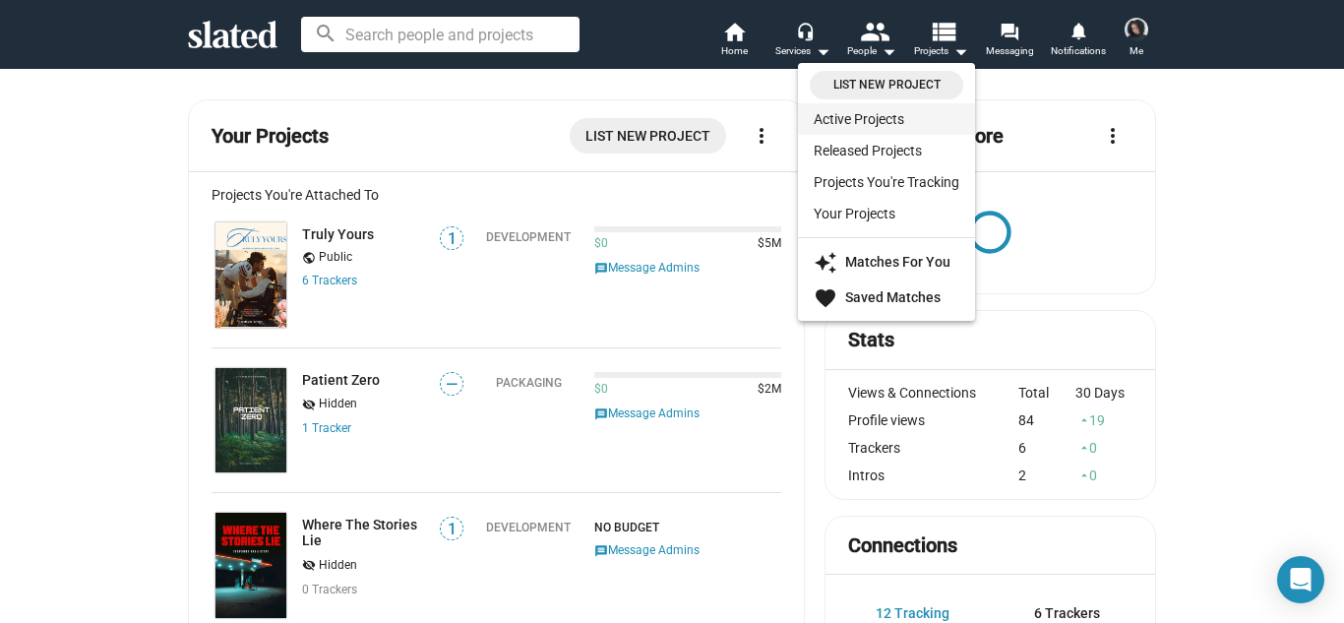
click at [856, 113] on link "Active Projects" at bounding box center [886, 118] width 177 height 31
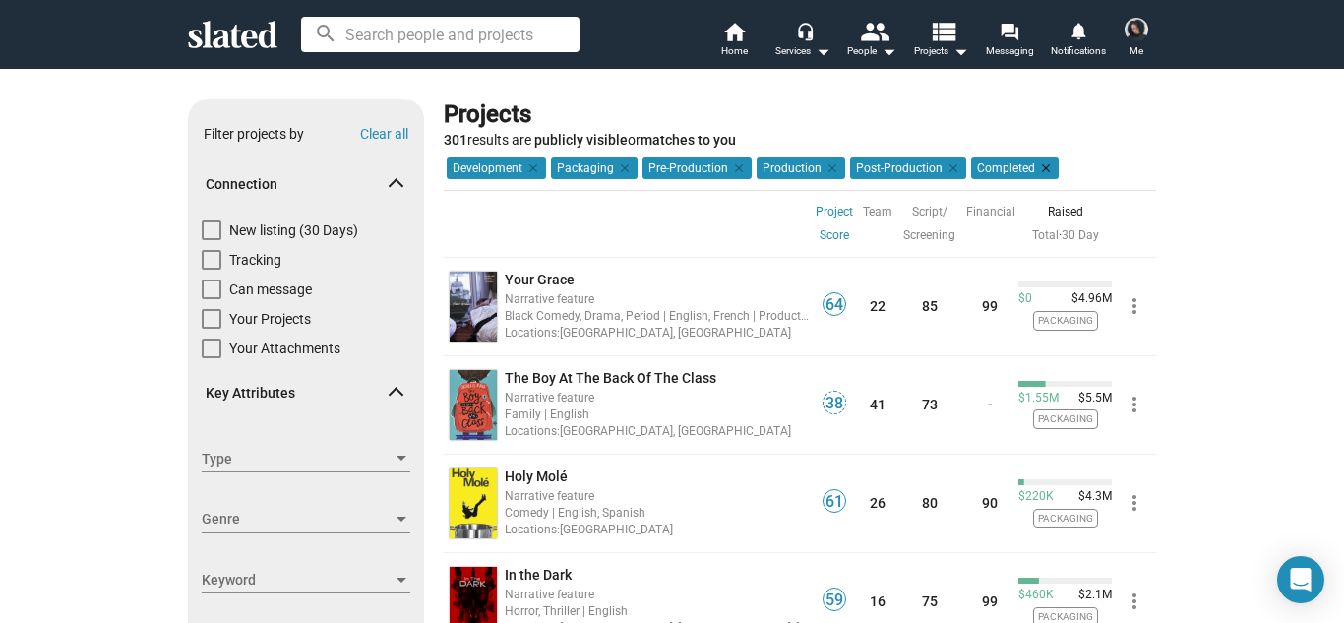
click at [1038, 167] on mat-icon "clear" at bounding box center [1044, 168] width 18 height 18
click at [947, 164] on mat-icon "clear" at bounding box center [951, 168] width 18 height 18
click at [828, 164] on mat-icon "clear" at bounding box center [830, 168] width 18 height 18
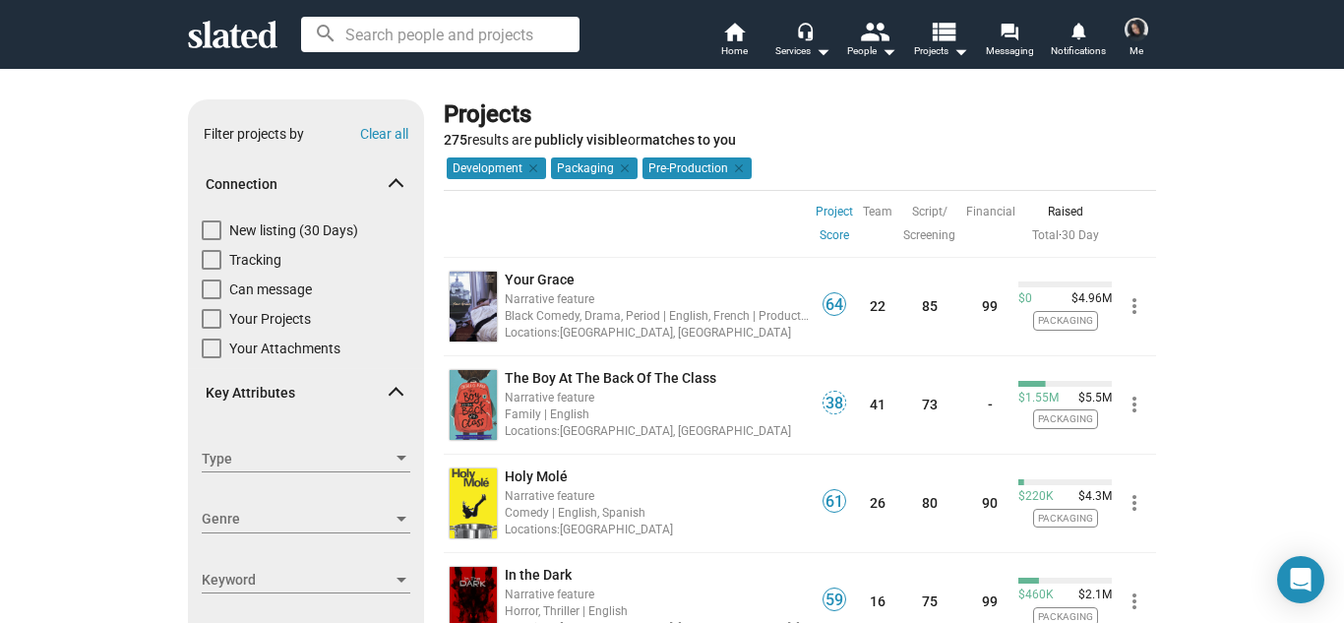
click at [917, 131] on div "Projects 275 results are publicly visible or matches to you" at bounding box center [800, 124] width 712 height 50
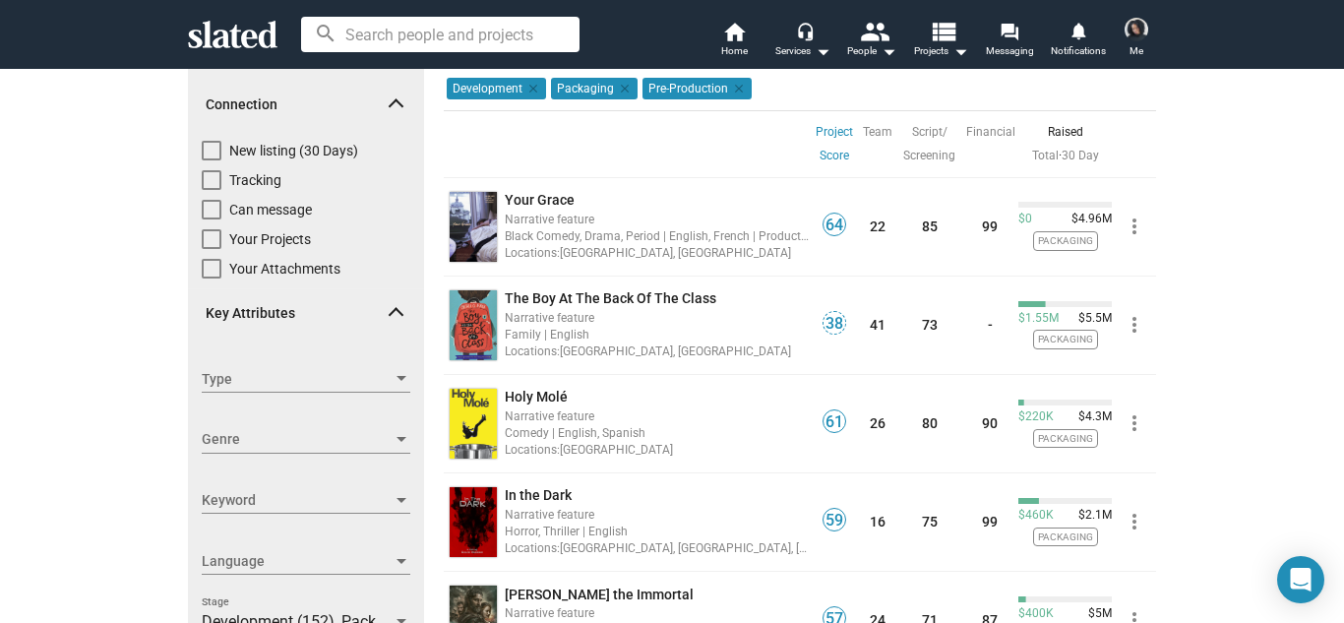
scroll to position [79, 0]
click at [472, 36] on input at bounding box center [440, 34] width 278 height 35
type input "r"
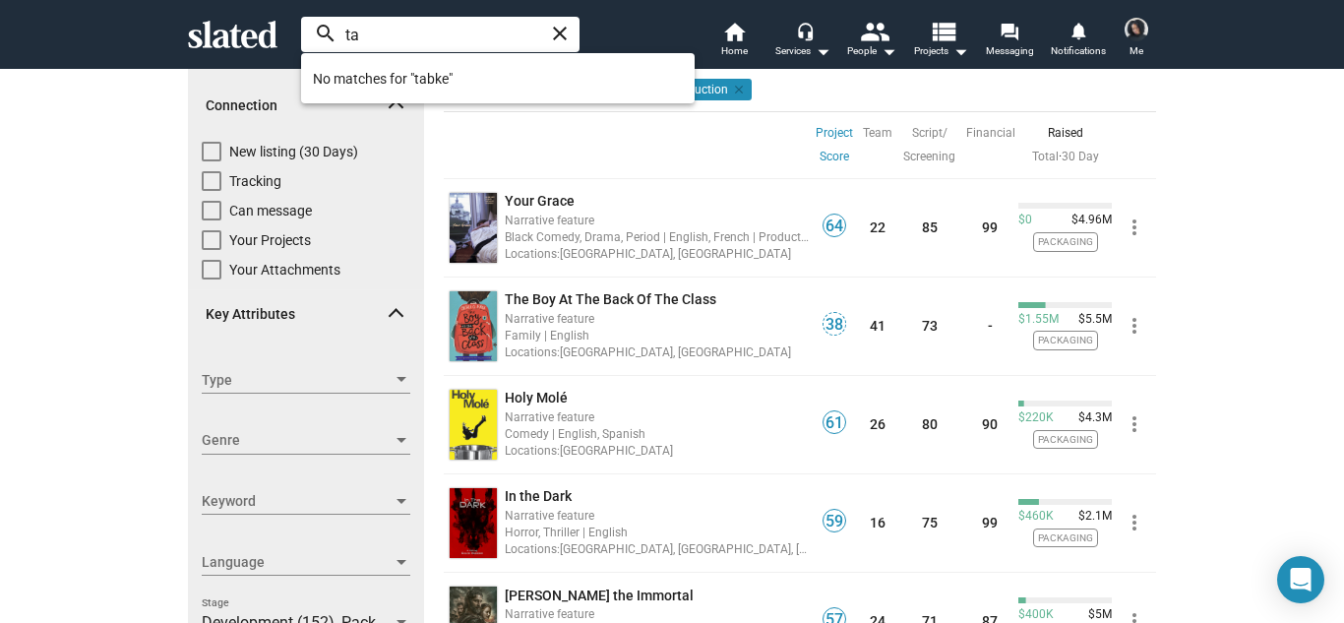
type input "t"
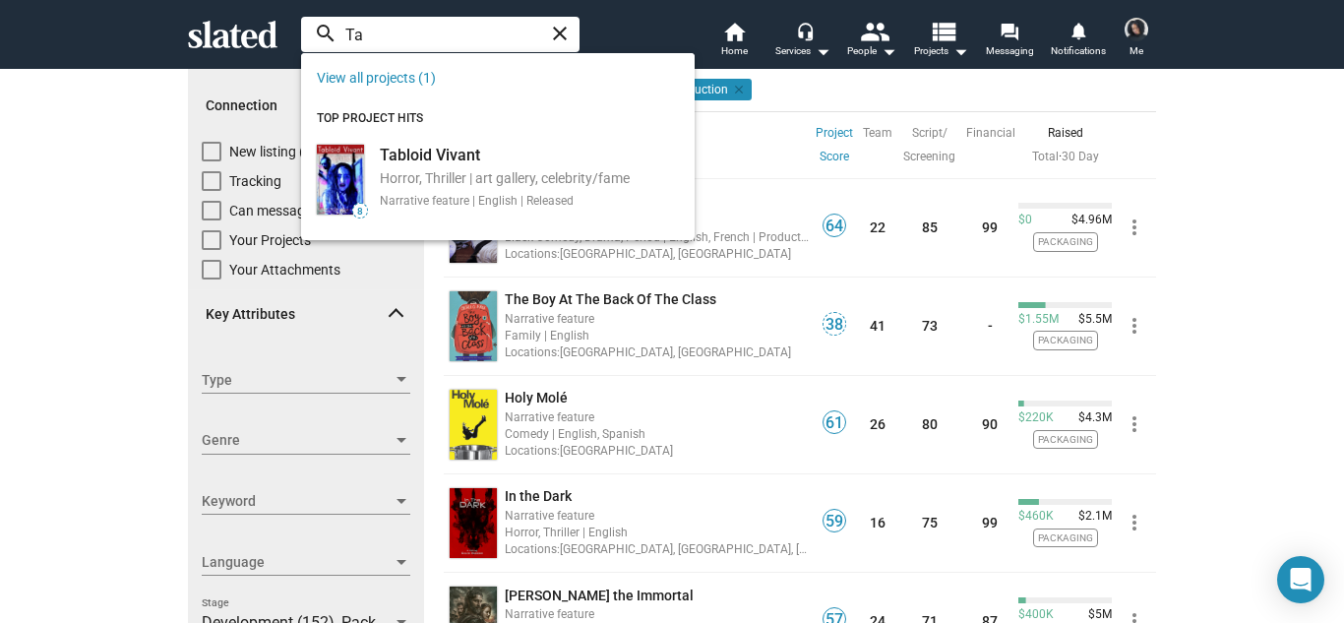
type input "T"
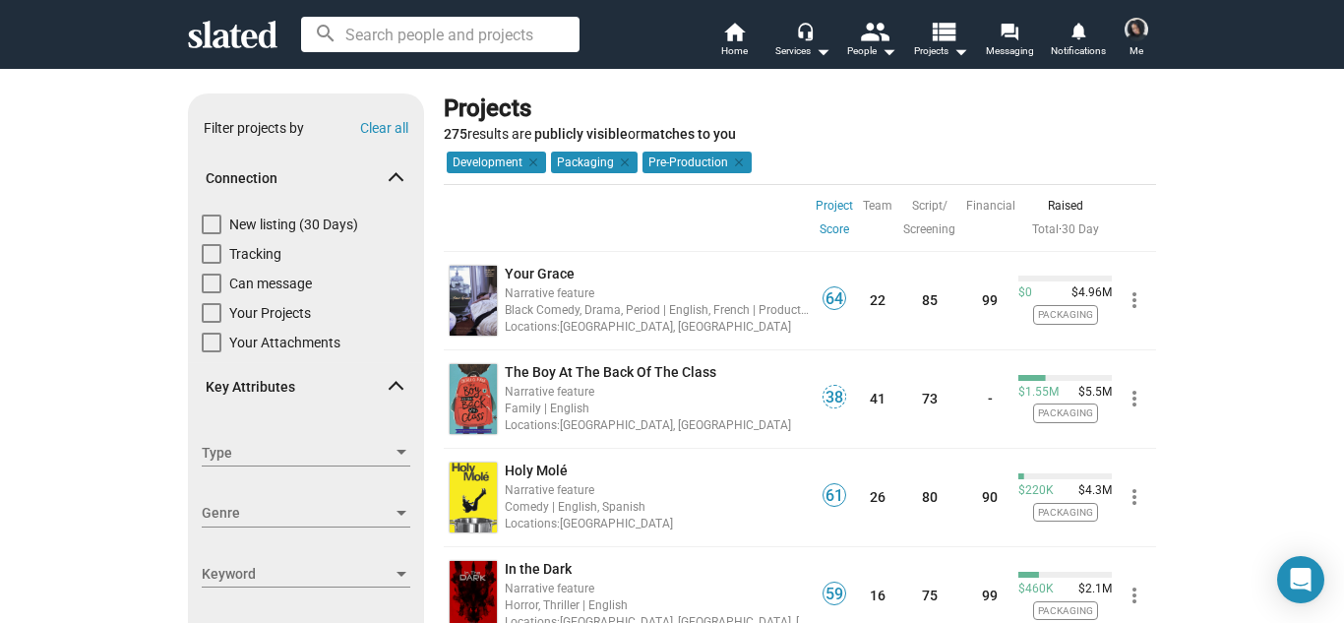
scroll to position [0, 0]
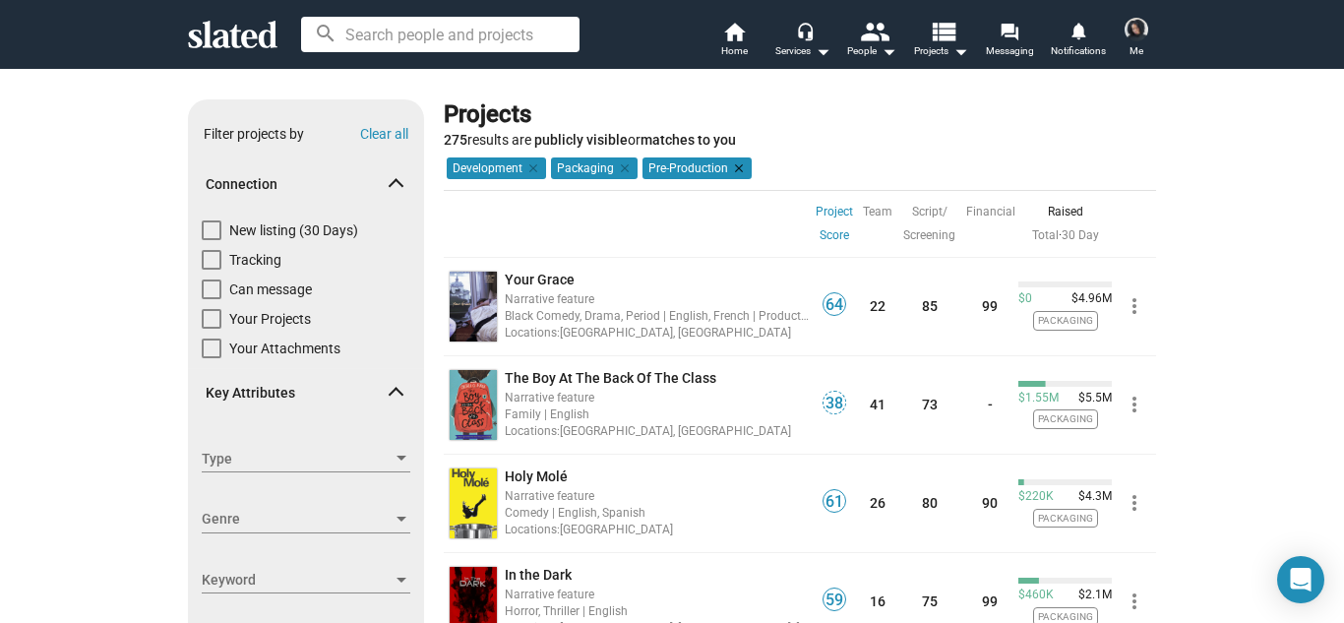
click at [735, 165] on mat-icon "clear" at bounding box center [737, 168] width 18 height 18
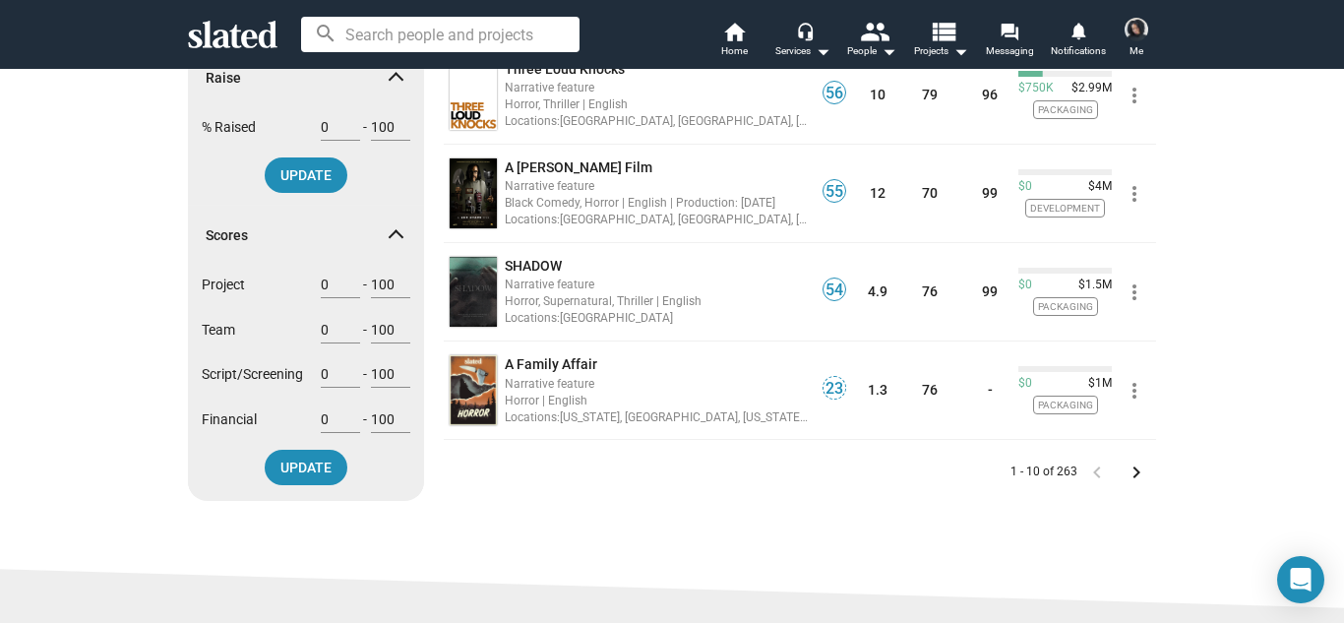
scroll to position [848, 0]
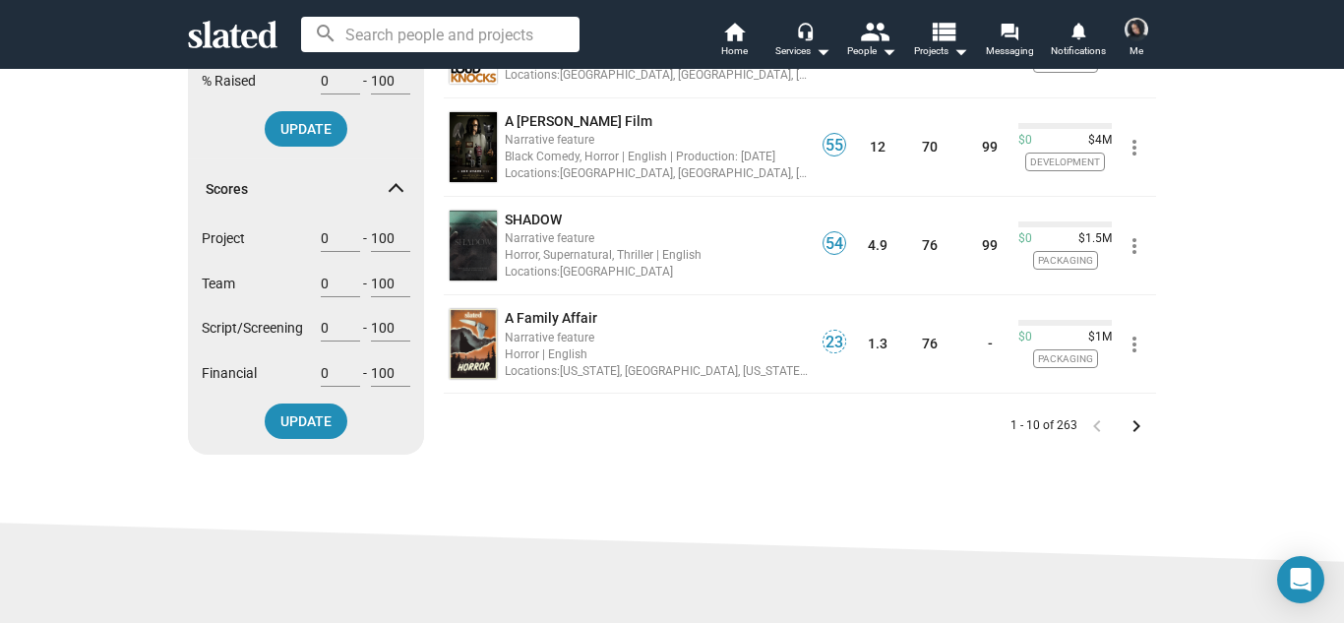
click at [1137, 420] on mat-icon "keyboard_arrow_right" at bounding box center [1136, 426] width 24 height 24
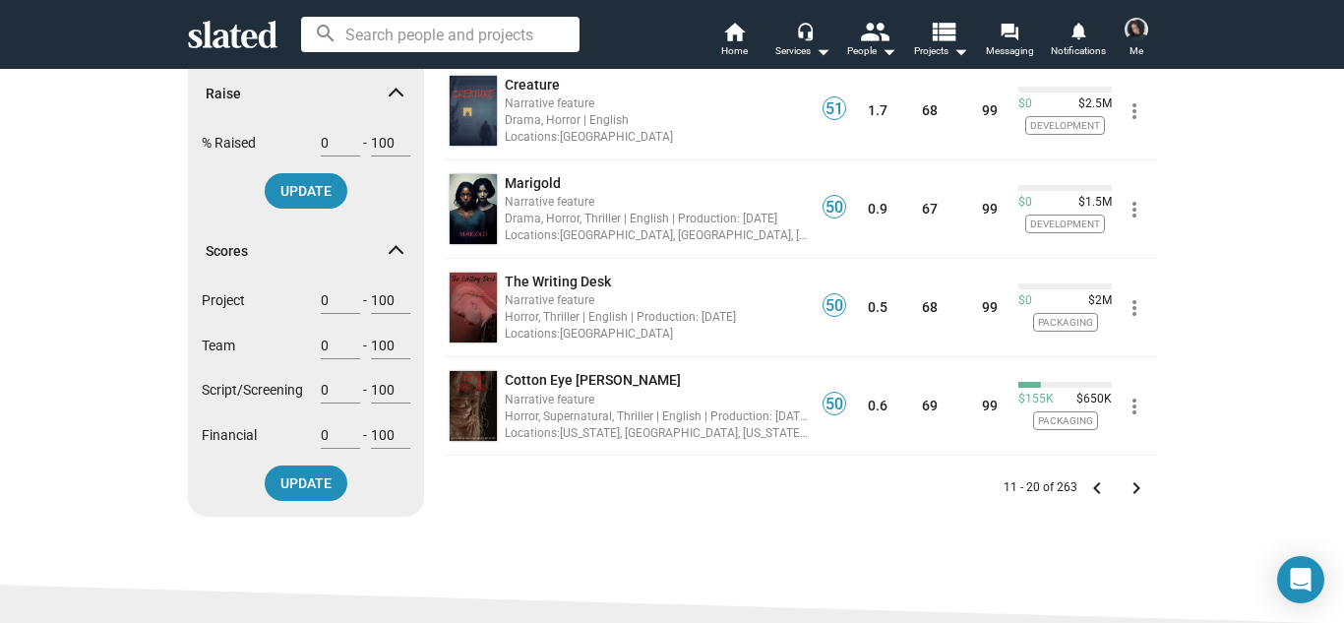
scroll to position [787, 0]
click at [1140, 490] on mat-icon "keyboard_arrow_right" at bounding box center [1136, 487] width 24 height 24
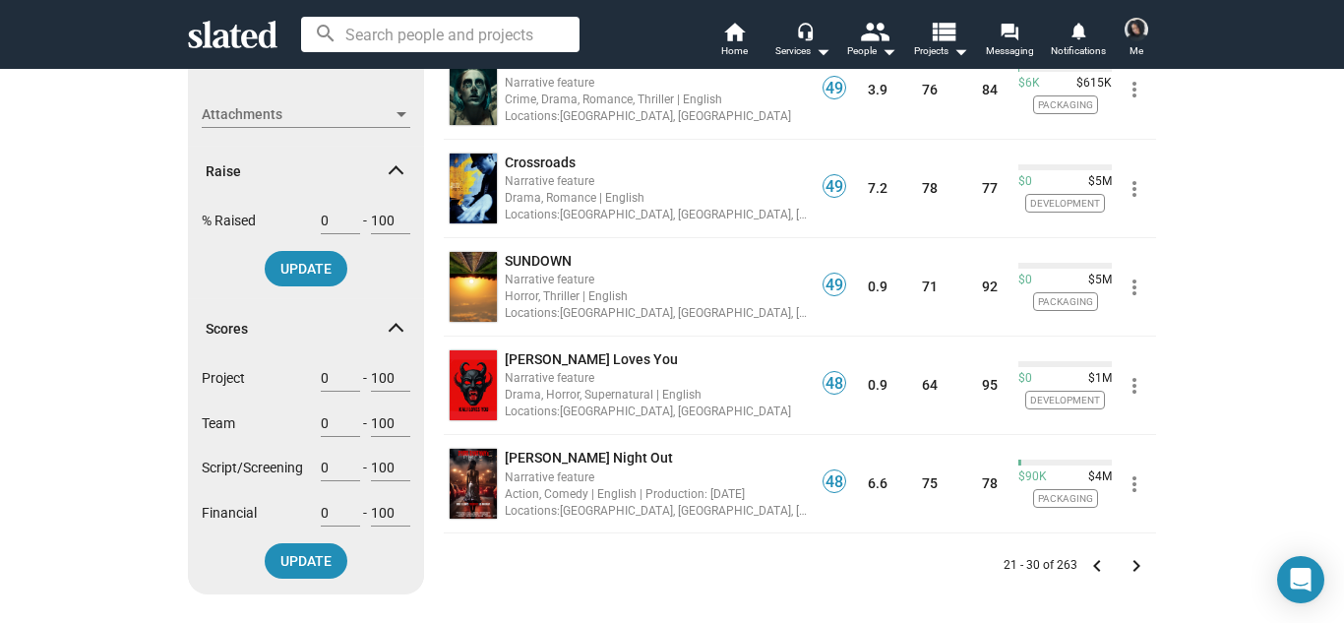
scroll to position [747, 0]
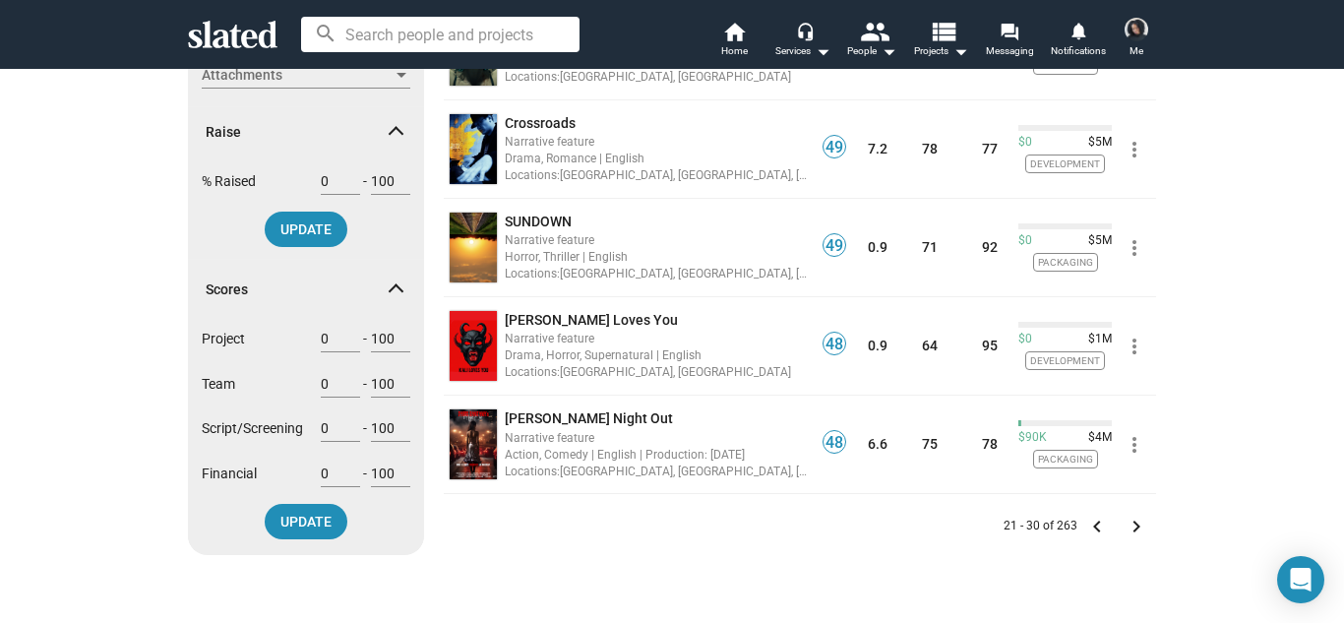
click at [1128, 524] on mat-icon "keyboard_arrow_right" at bounding box center [1136, 526] width 24 height 24
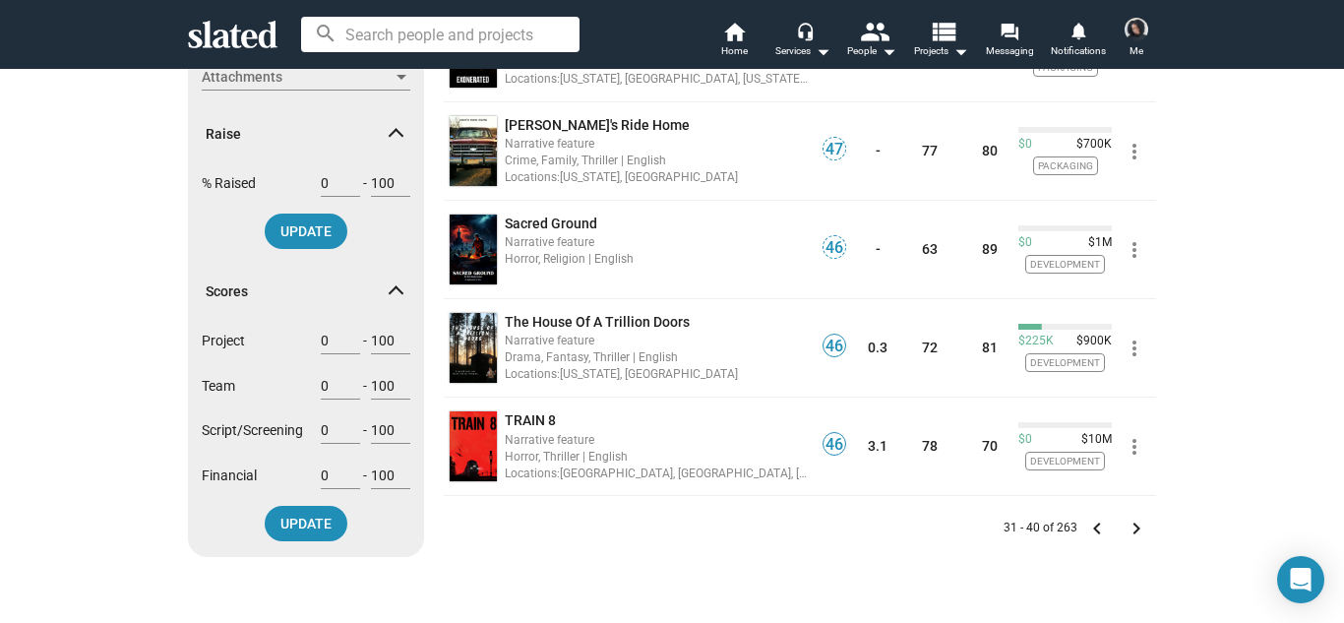
scroll to position [747, 0]
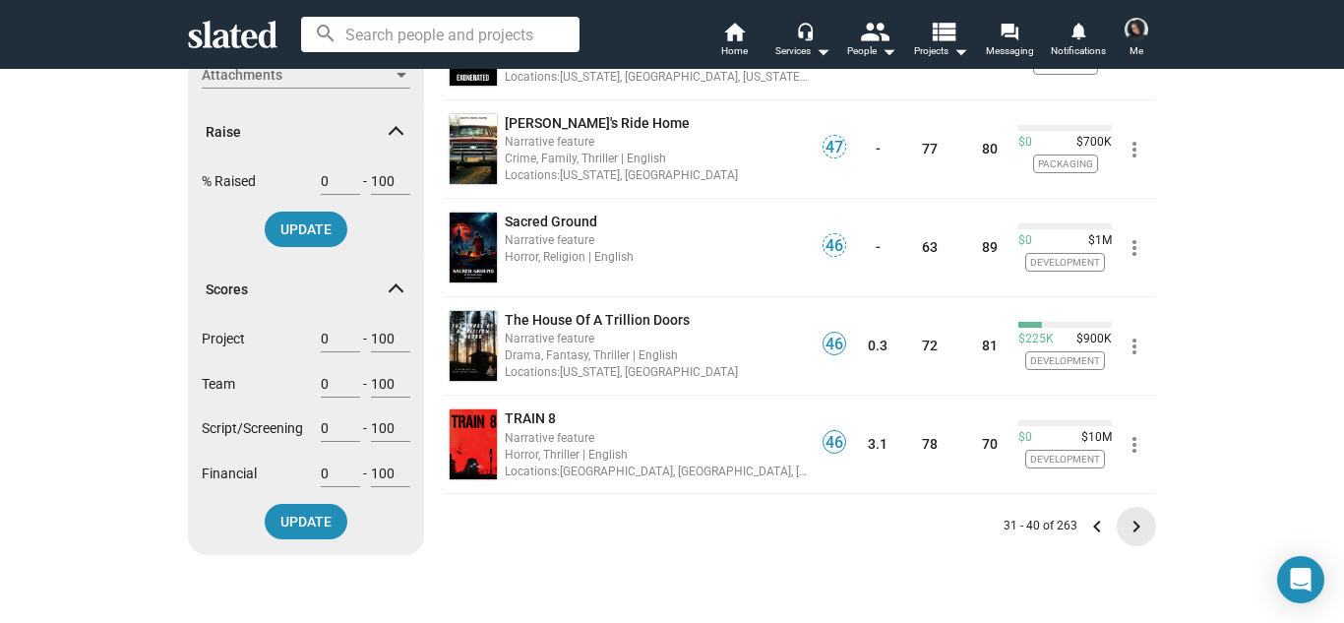
click at [1136, 519] on mat-icon "keyboard_arrow_right" at bounding box center [1136, 526] width 24 height 24
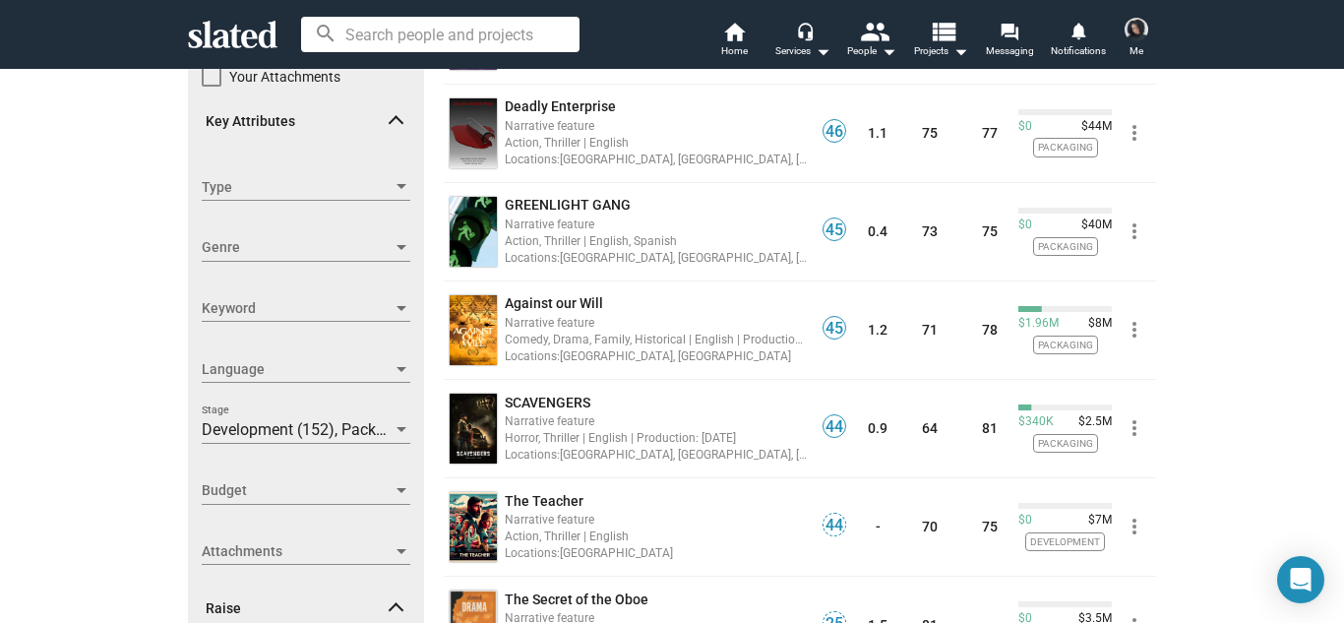
scroll to position [275, 0]
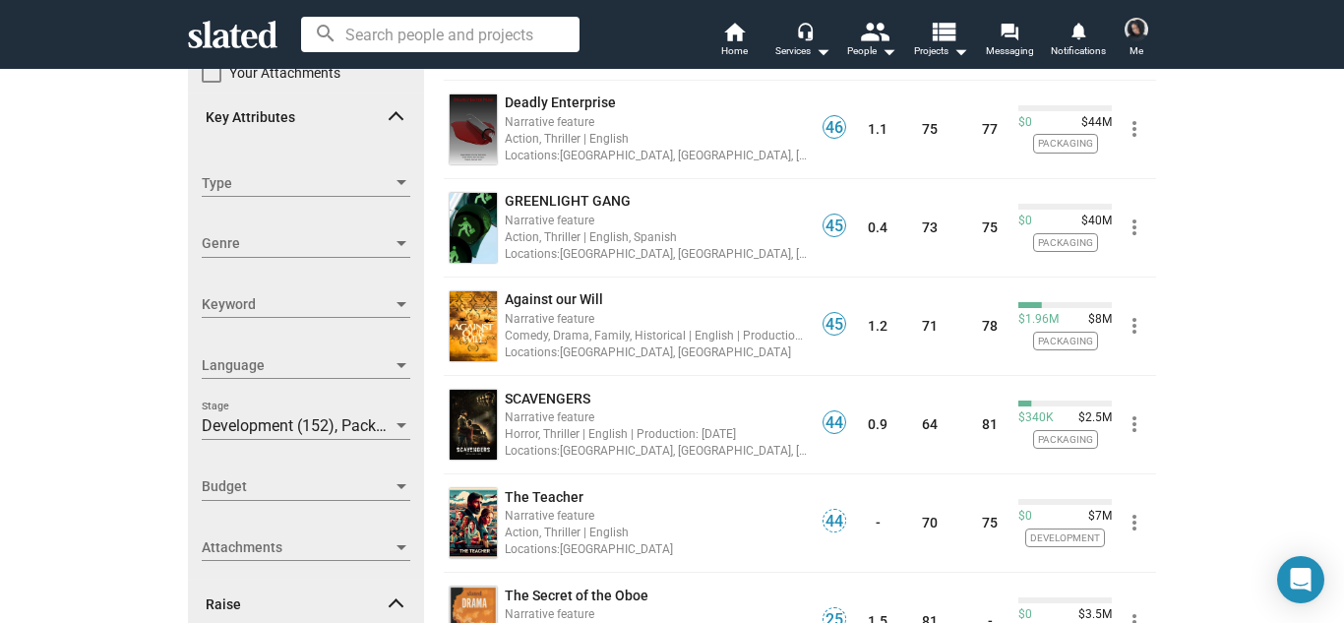
click at [1222, 309] on div "Show filters Filter projects by Clear all Connection New listing (30 Days) Trac…" at bounding box center [672, 440] width 1344 height 1297
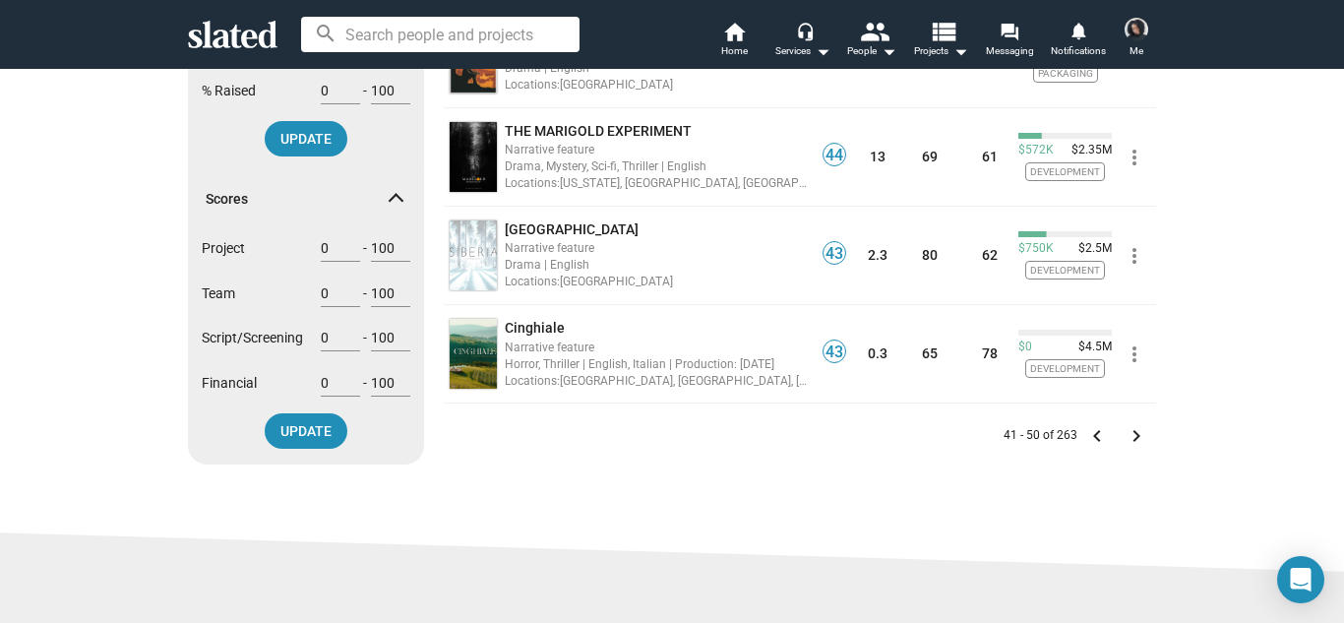
scroll to position [944, 0]
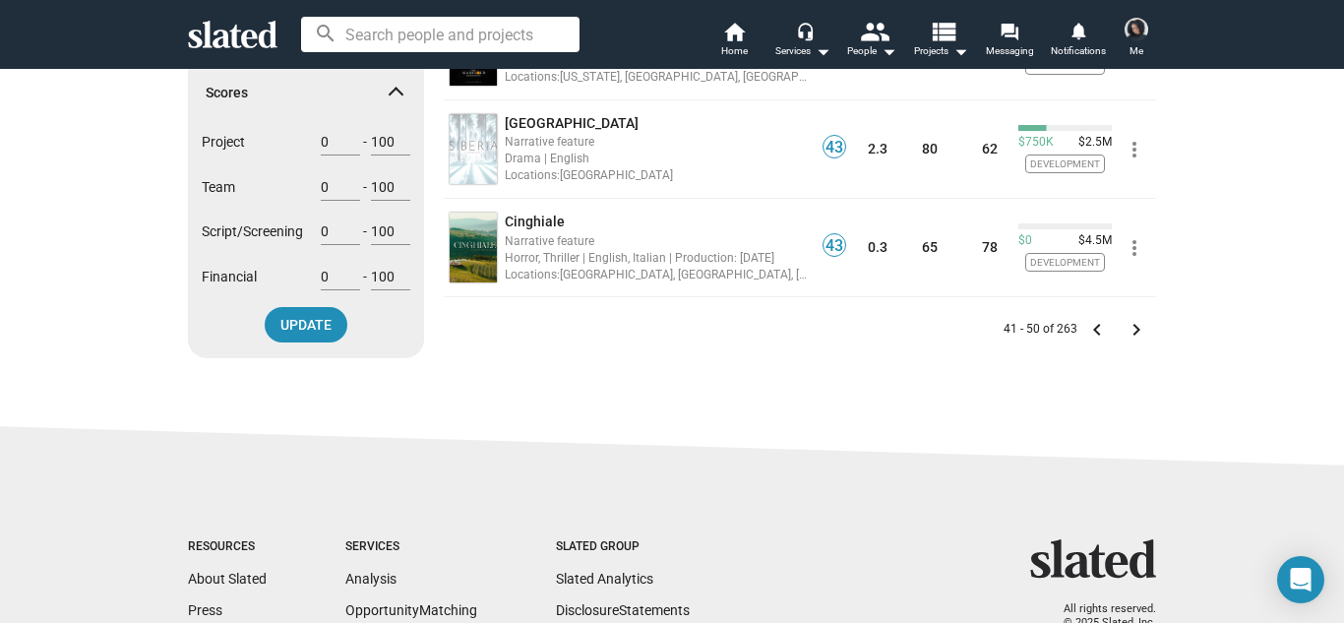
click at [1124, 320] on mat-icon "keyboard_arrow_right" at bounding box center [1136, 330] width 24 height 24
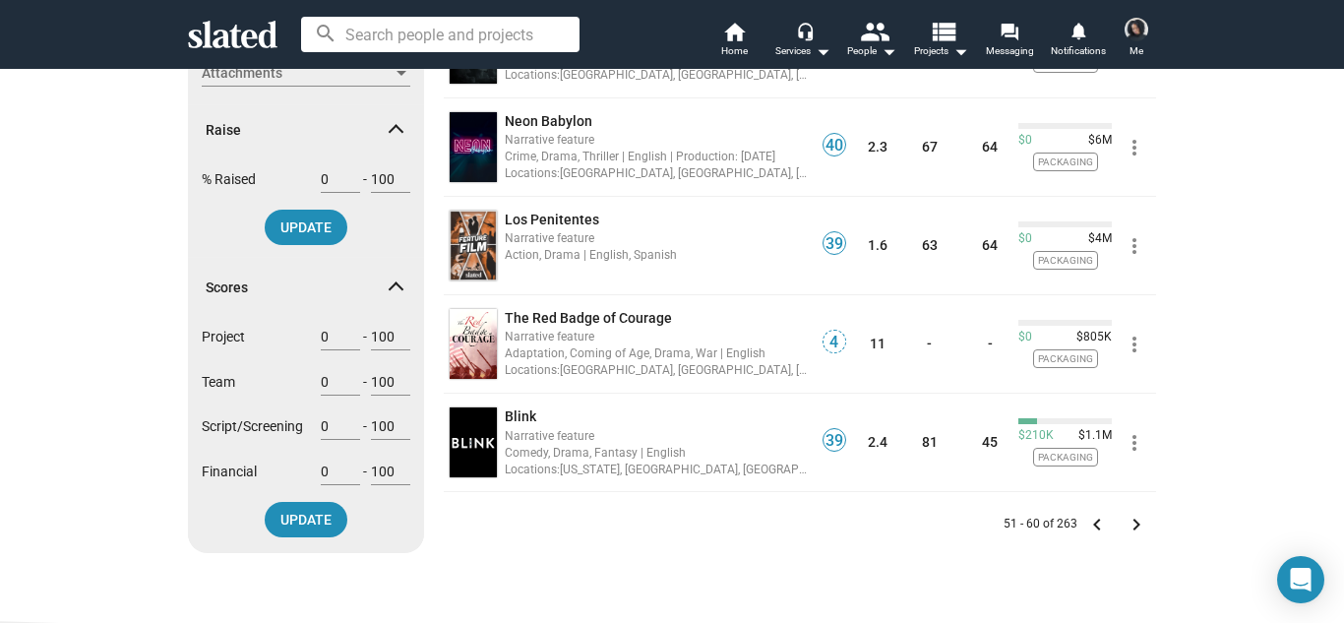
scroll to position [747, 0]
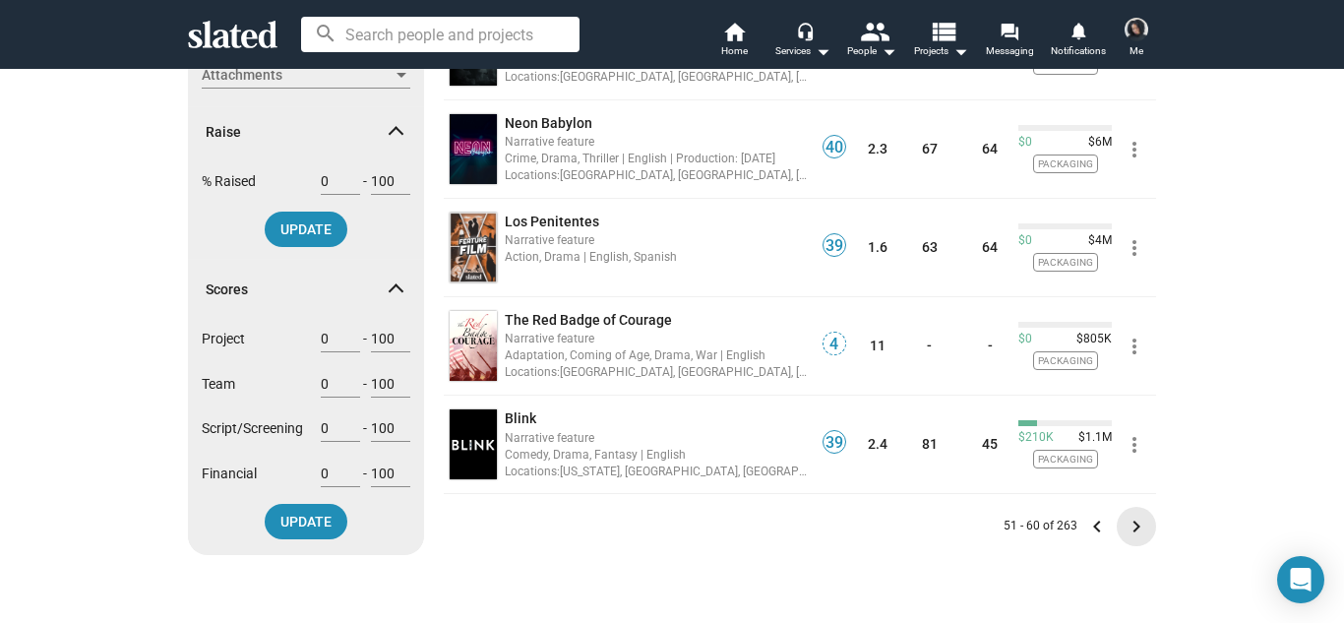
click at [1135, 524] on mat-icon "keyboard_arrow_right" at bounding box center [1136, 526] width 24 height 24
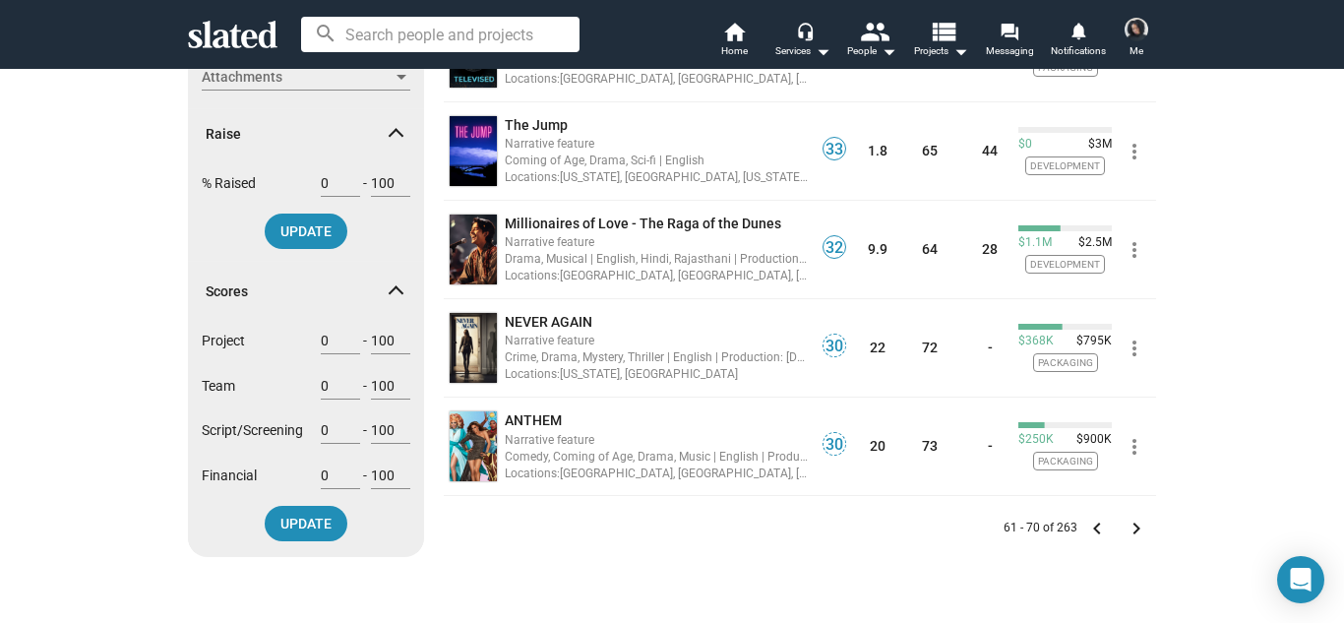
scroll to position [747, 0]
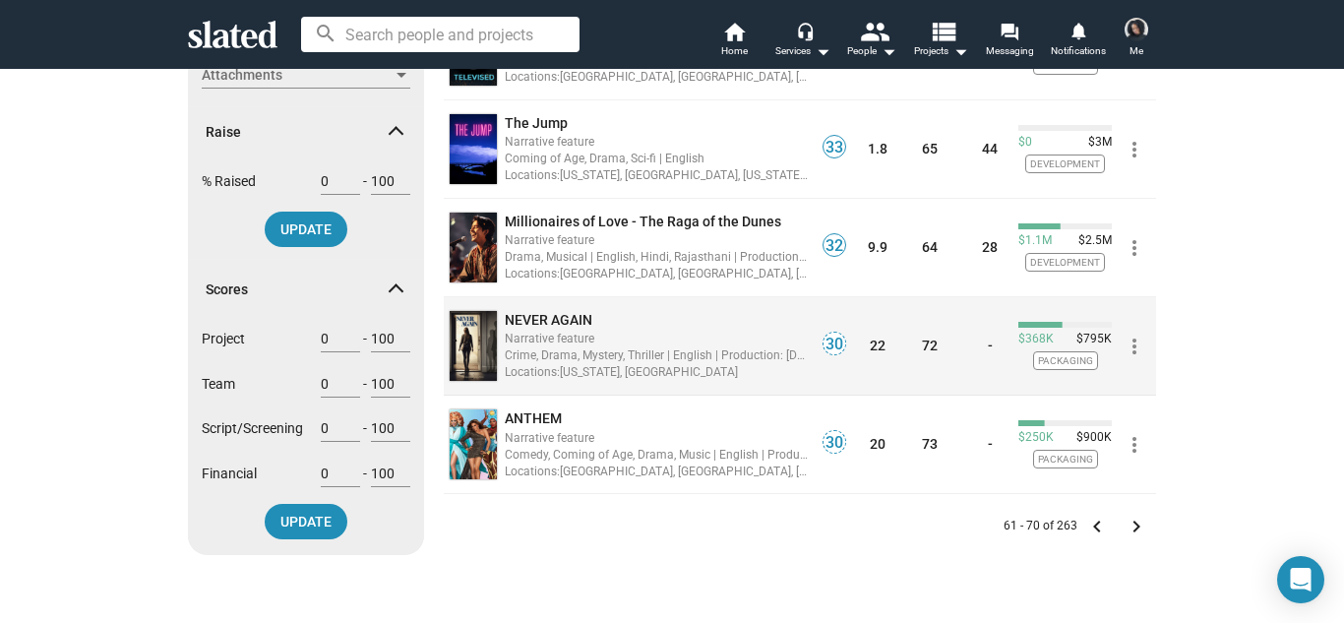
click at [561, 314] on span "NEVER AGAIN" at bounding box center [549, 320] width 88 height 16
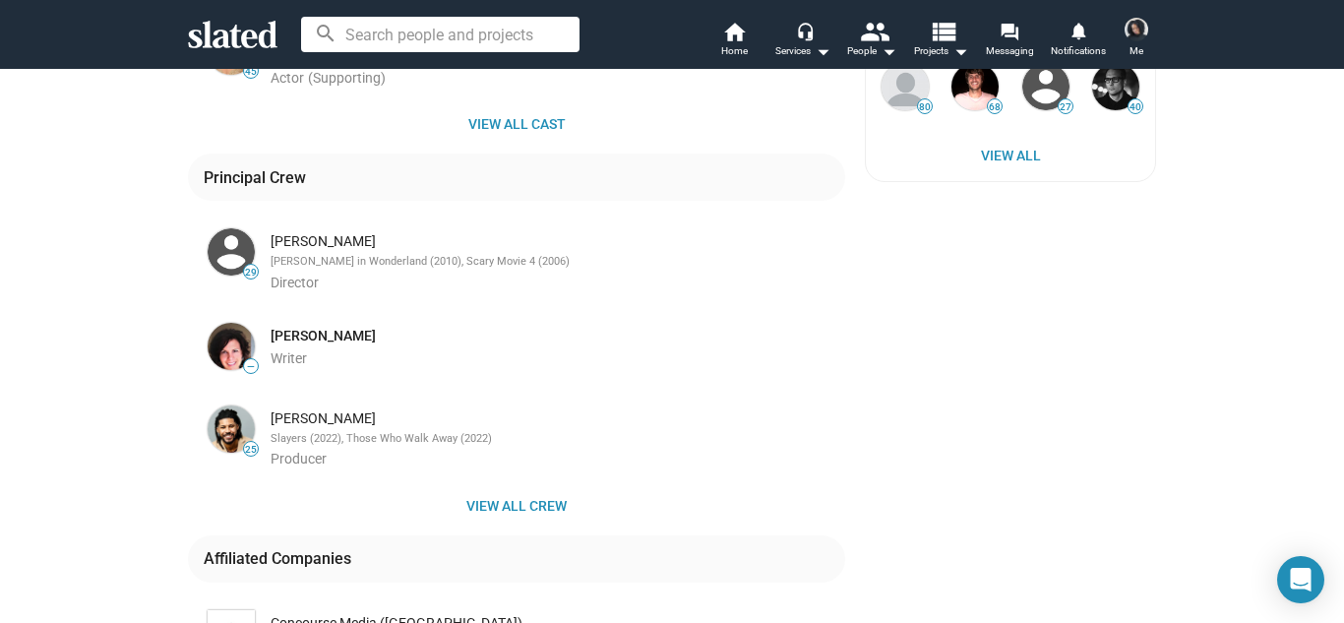
scroll to position [866, 0]
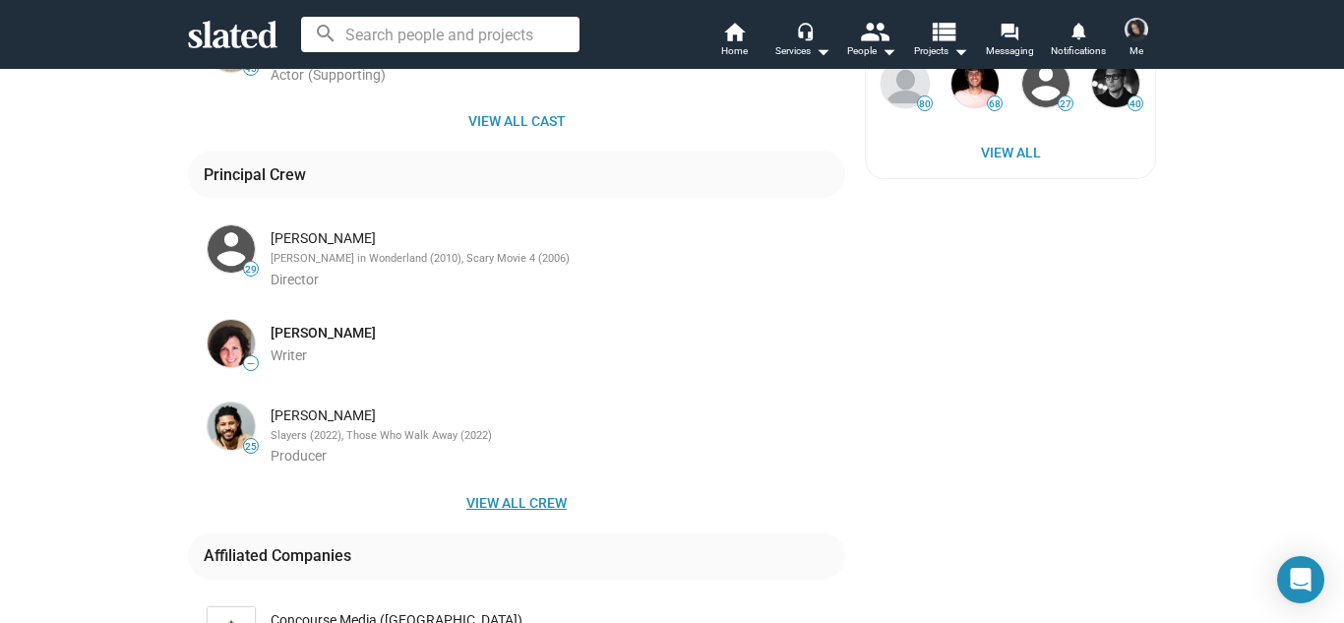
click at [484, 499] on span "View all crew" at bounding box center [517, 502] width 626 height 35
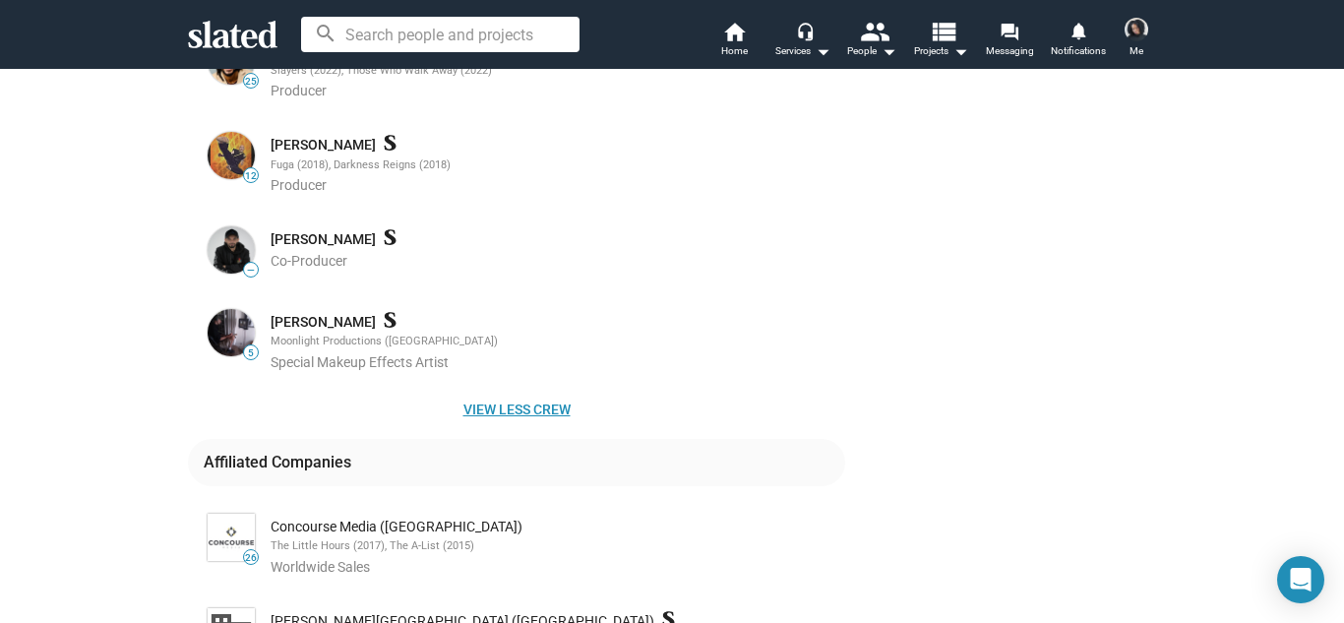
scroll to position [1259, 0]
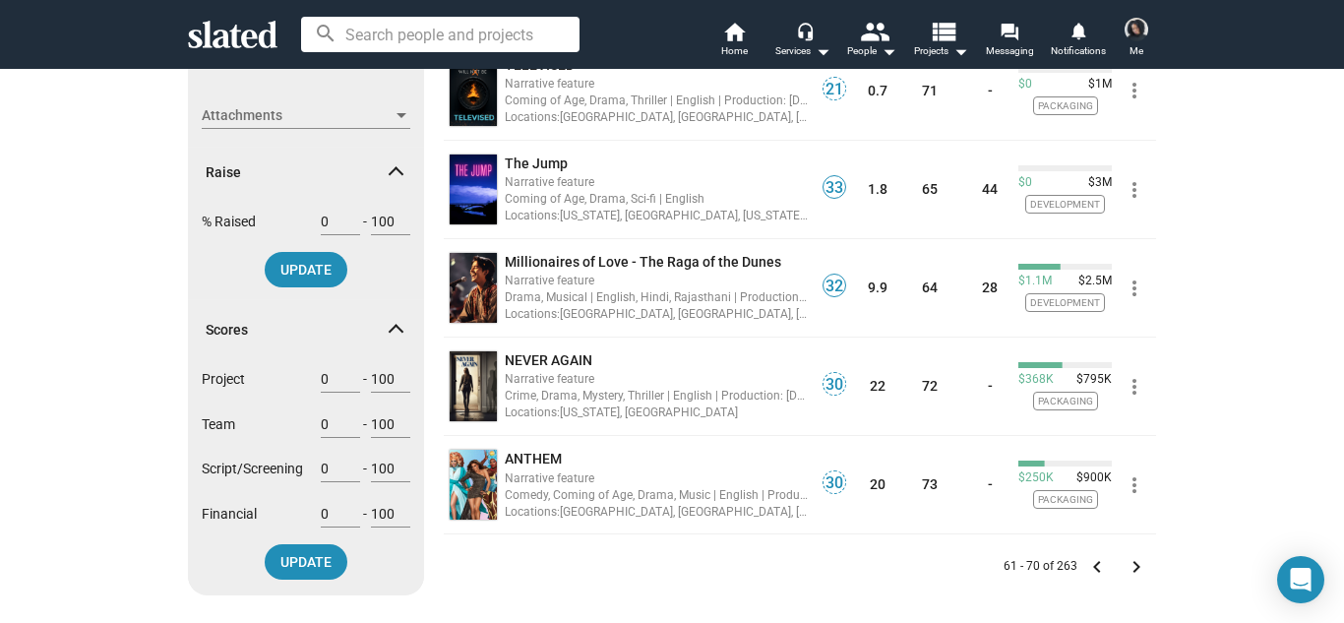
scroll to position [708, 0]
click at [1134, 568] on mat-icon "keyboard_arrow_right" at bounding box center [1136, 566] width 24 height 24
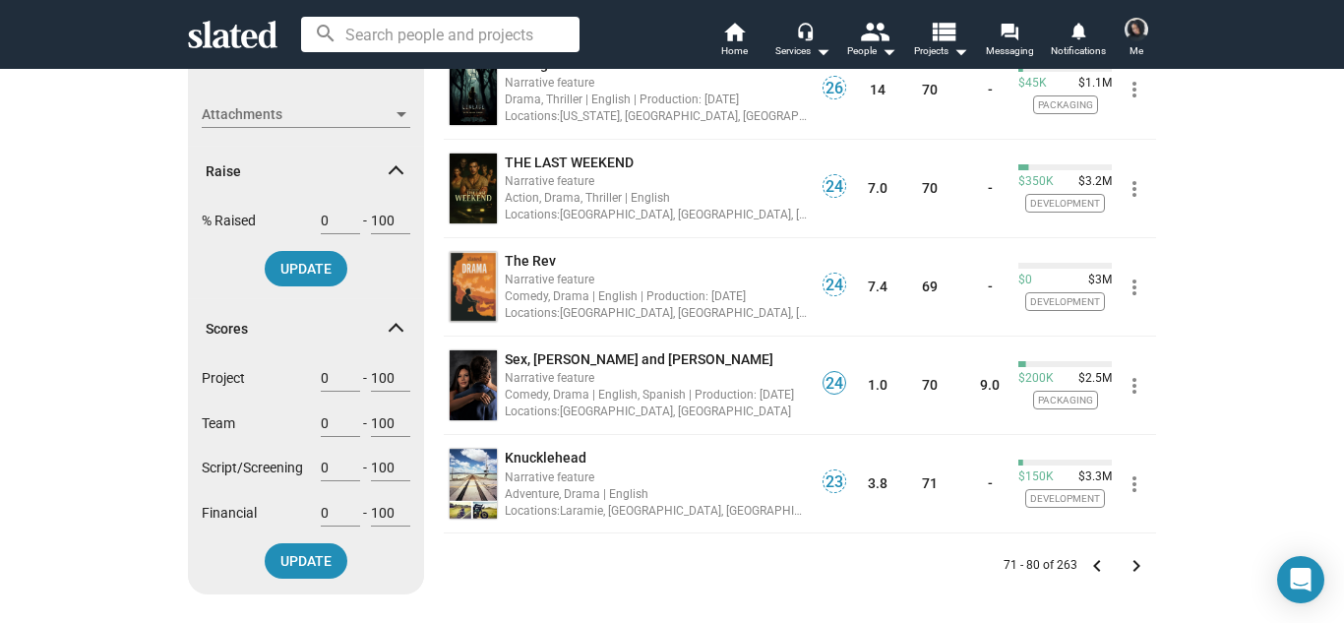
scroll to position [747, 0]
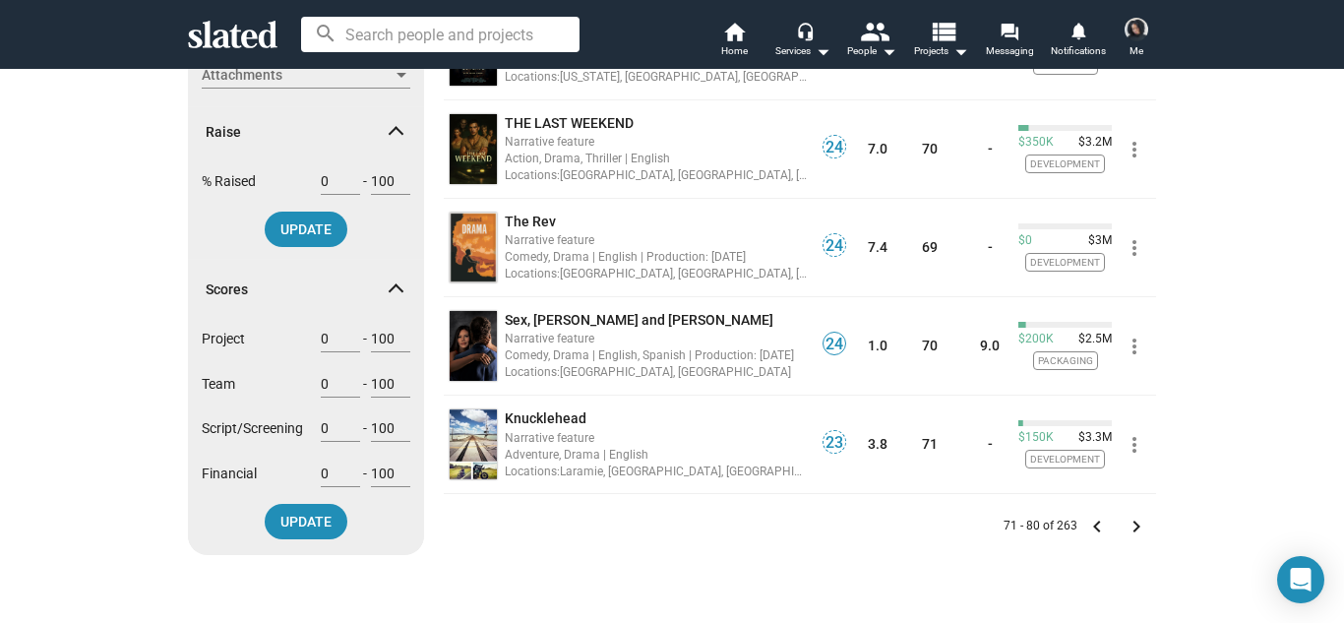
click at [1144, 521] on mat-icon "keyboard_arrow_right" at bounding box center [1136, 526] width 24 height 24
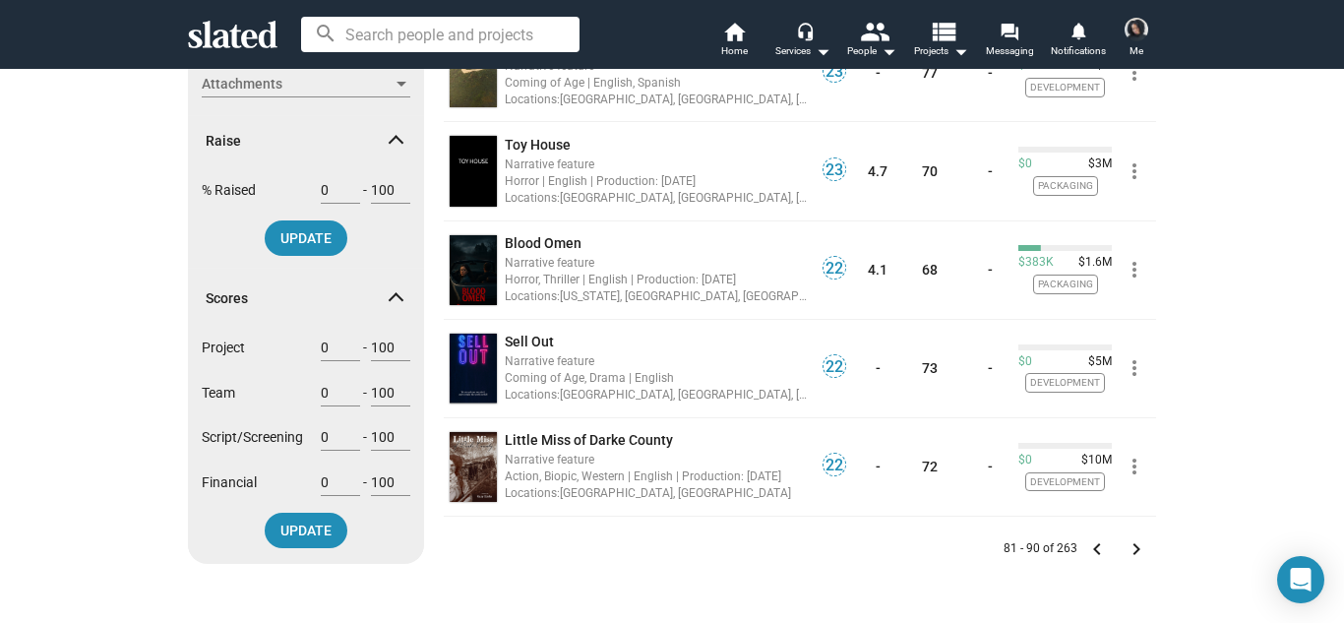
scroll to position [747, 0]
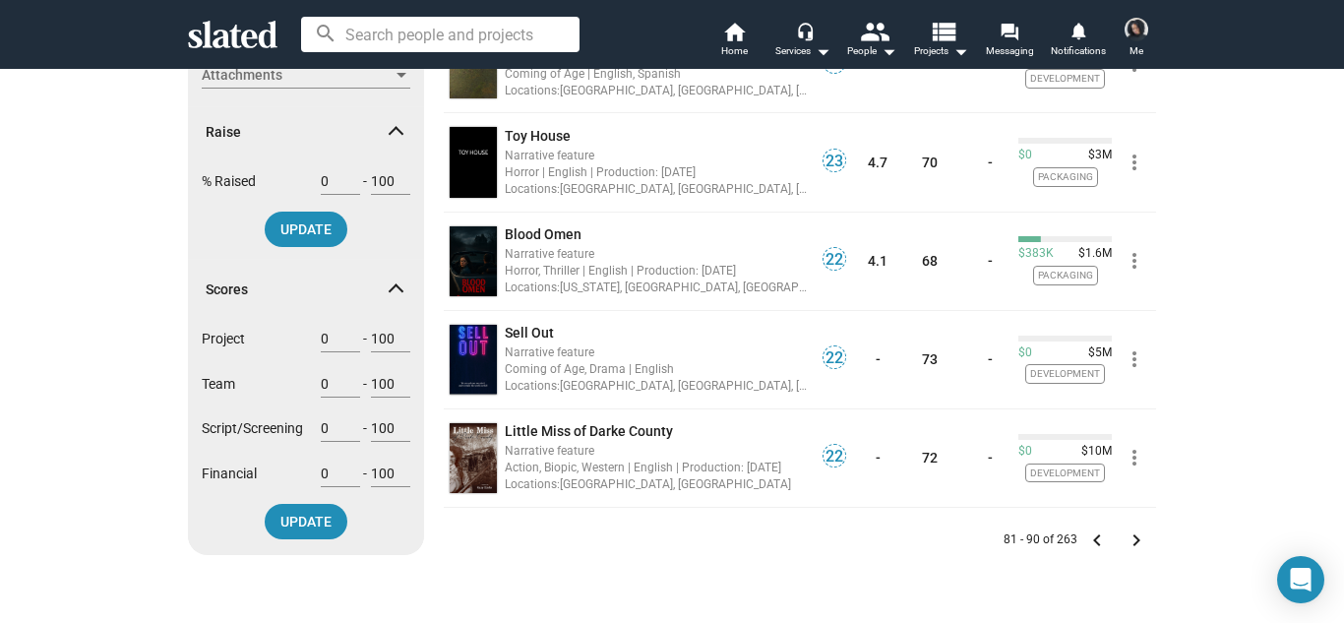
click at [1136, 535] on mat-icon "keyboard_arrow_right" at bounding box center [1136, 540] width 24 height 24
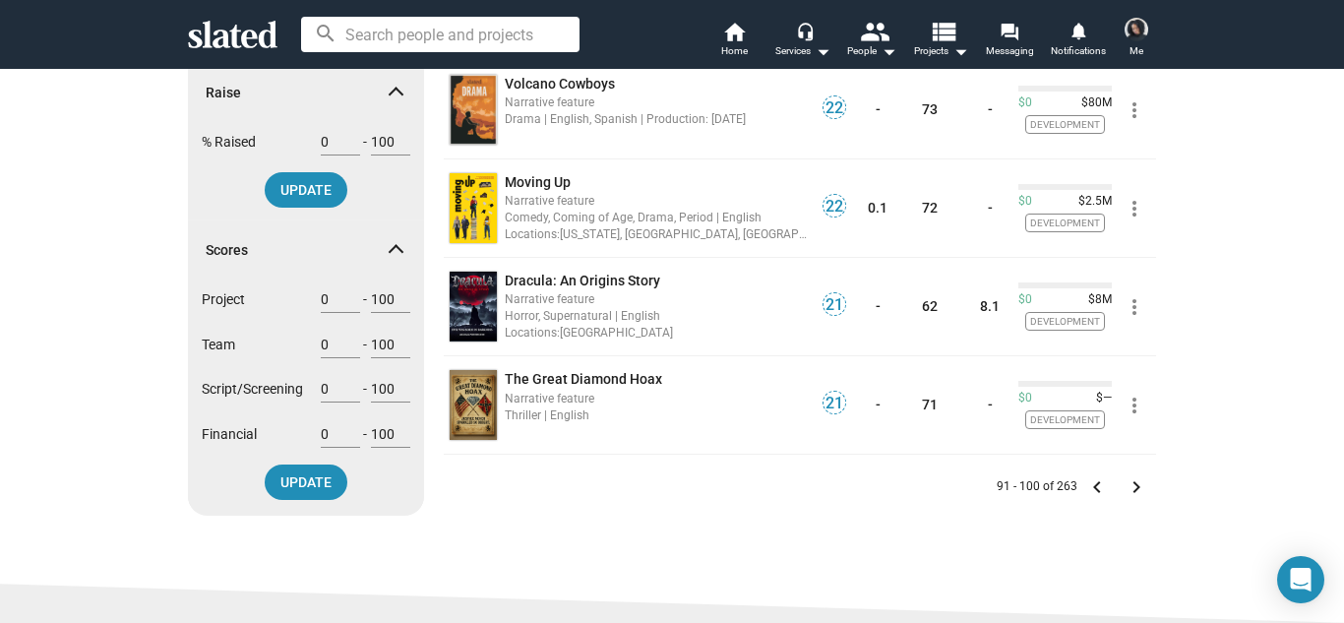
scroll to position [826, 0]
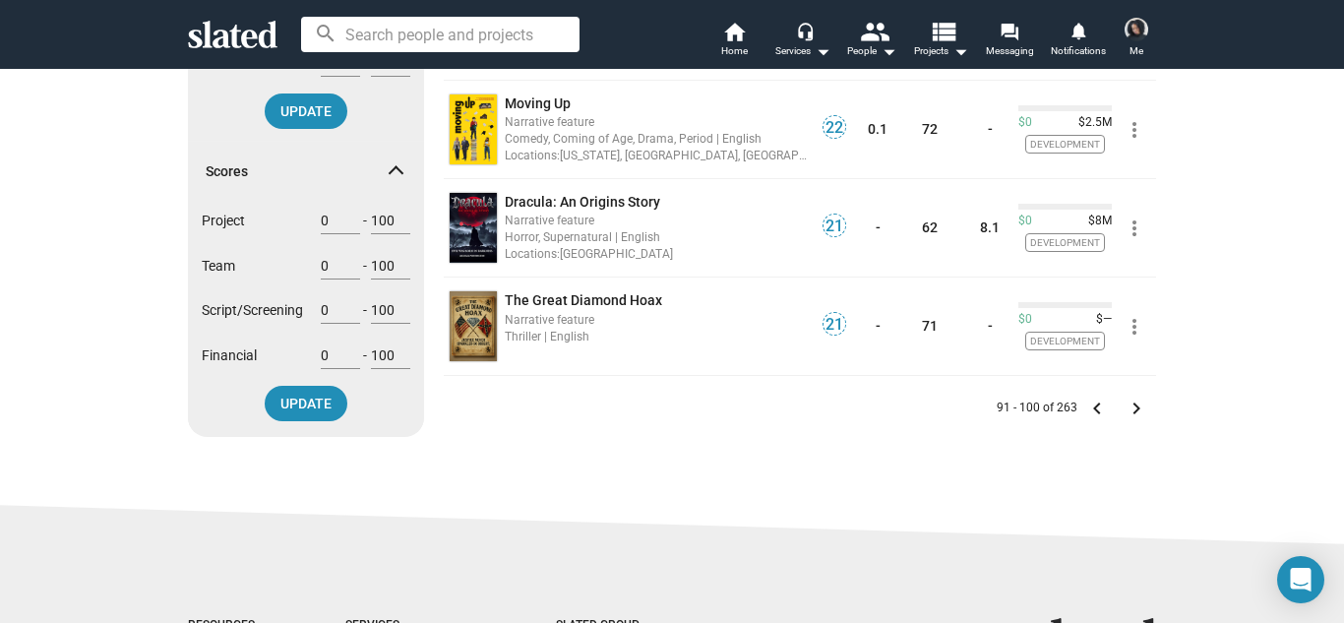
click at [1138, 411] on mat-icon "keyboard_arrow_right" at bounding box center [1136, 408] width 24 height 24
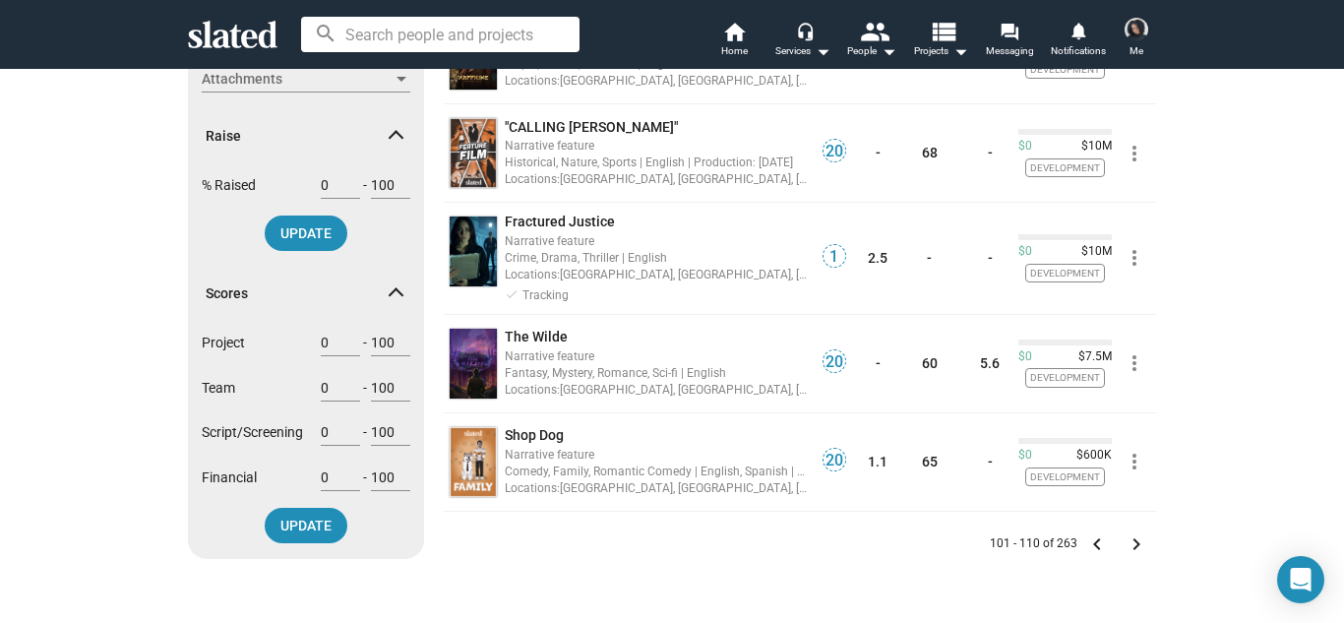
scroll to position [747, 0]
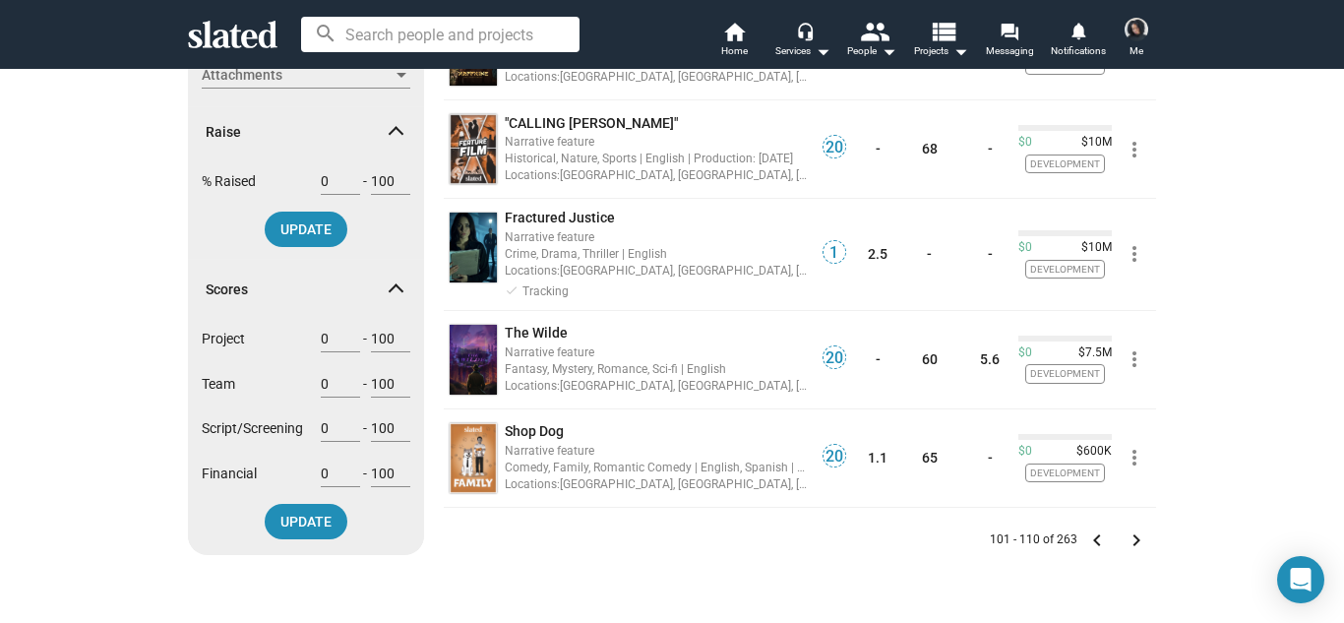
click at [1129, 535] on mat-icon "keyboard_arrow_right" at bounding box center [1136, 540] width 24 height 24
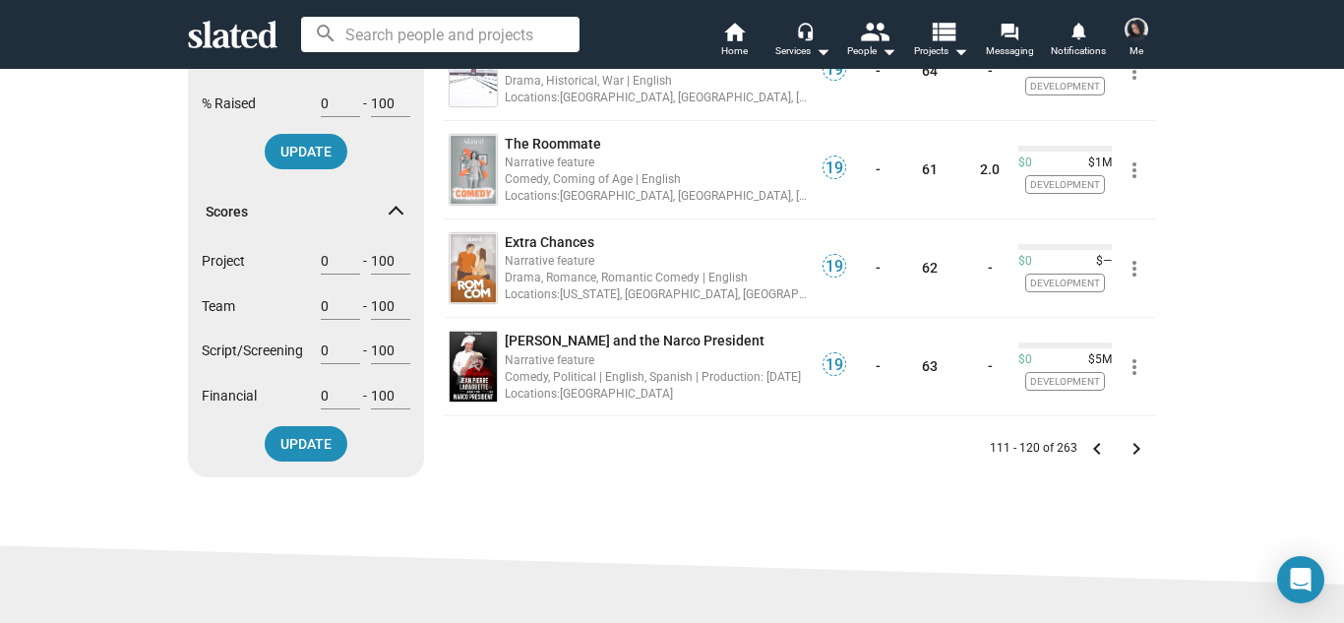
scroll to position [826, 0]
click at [1132, 436] on mat-icon "keyboard_arrow_right" at bounding box center [1136, 448] width 24 height 24
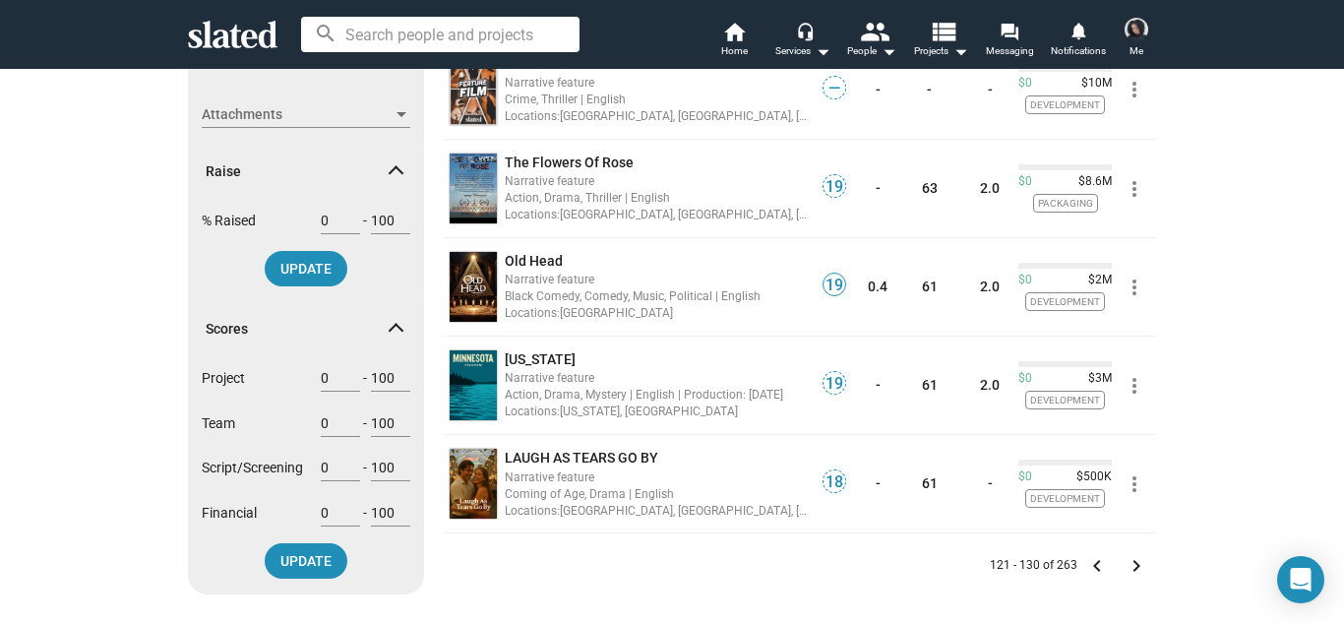
scroll to position [787, 0]
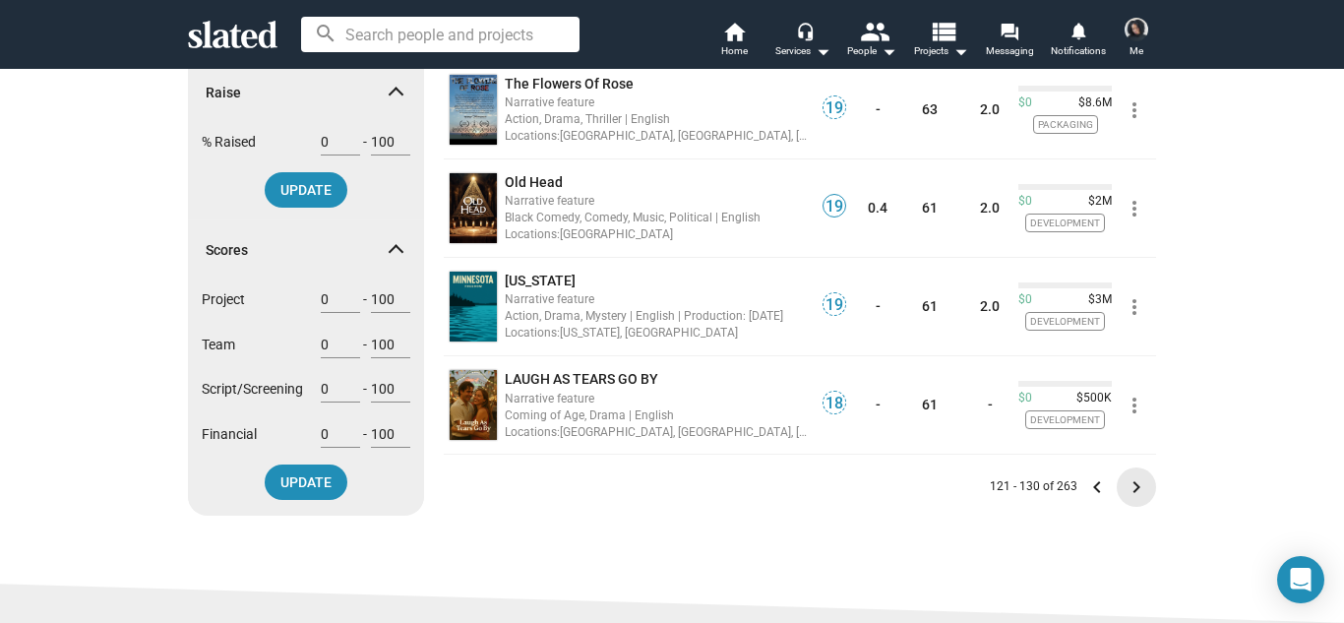
click at [1127, 488] on mat-icon "keyboard_arrow_right" at bounding box center [1136, 487] width 24 height 24
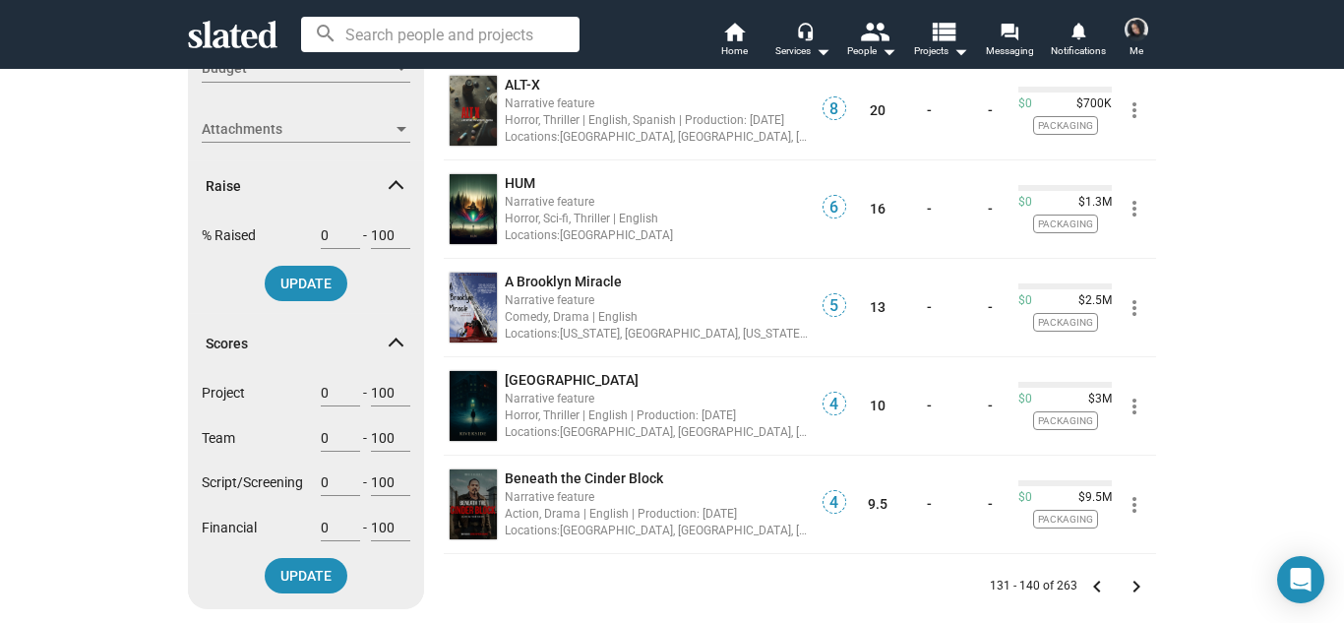
scroll to position [787, 0]
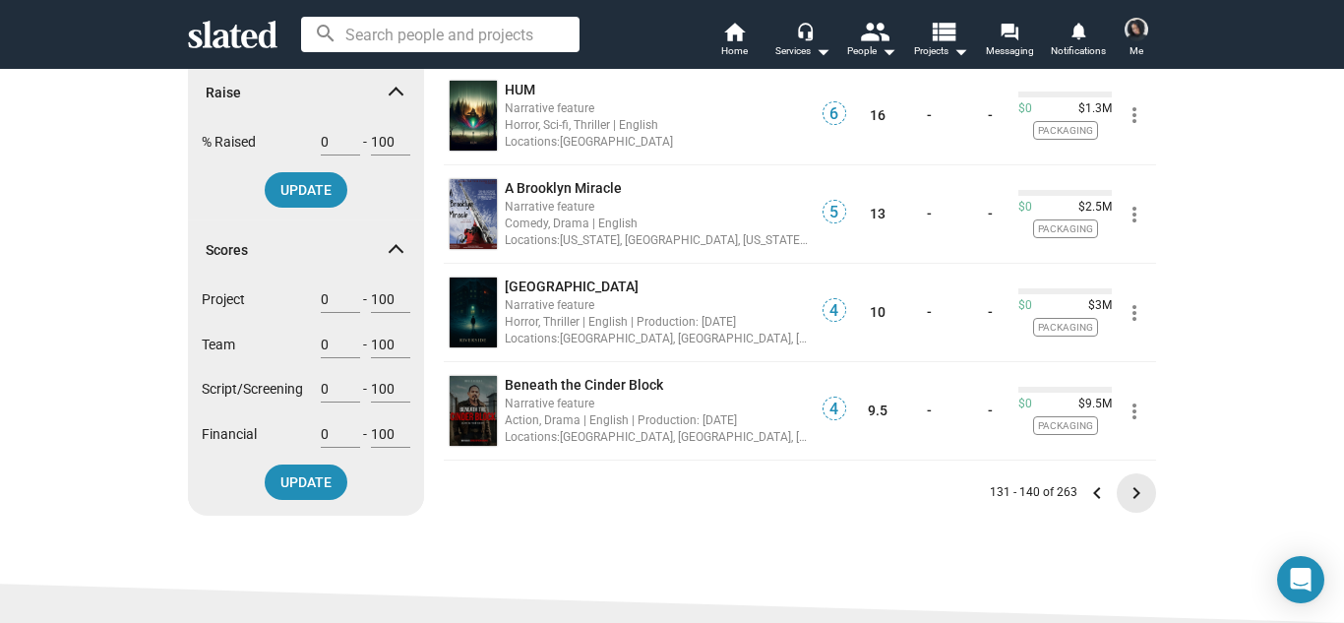
click at [1135, 487] on mat-icon "keyboard_arrow_right" at bounding box center [1136, 493] width 24 height 24
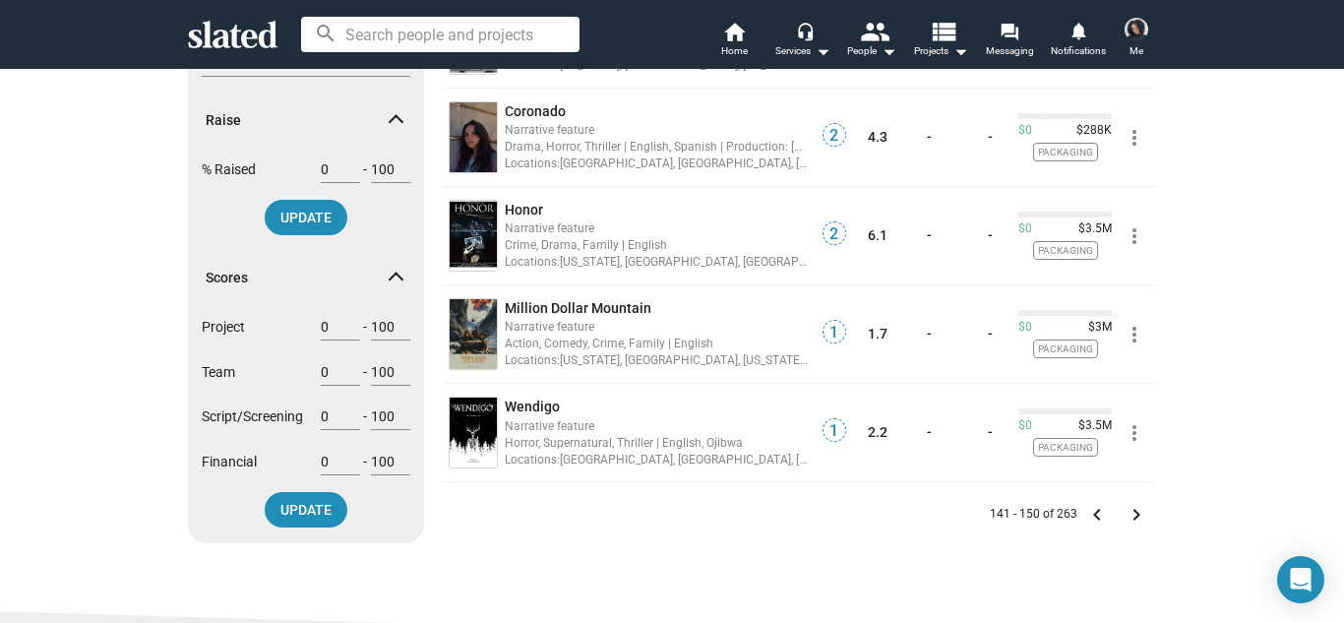
scroll to position [905, 0]
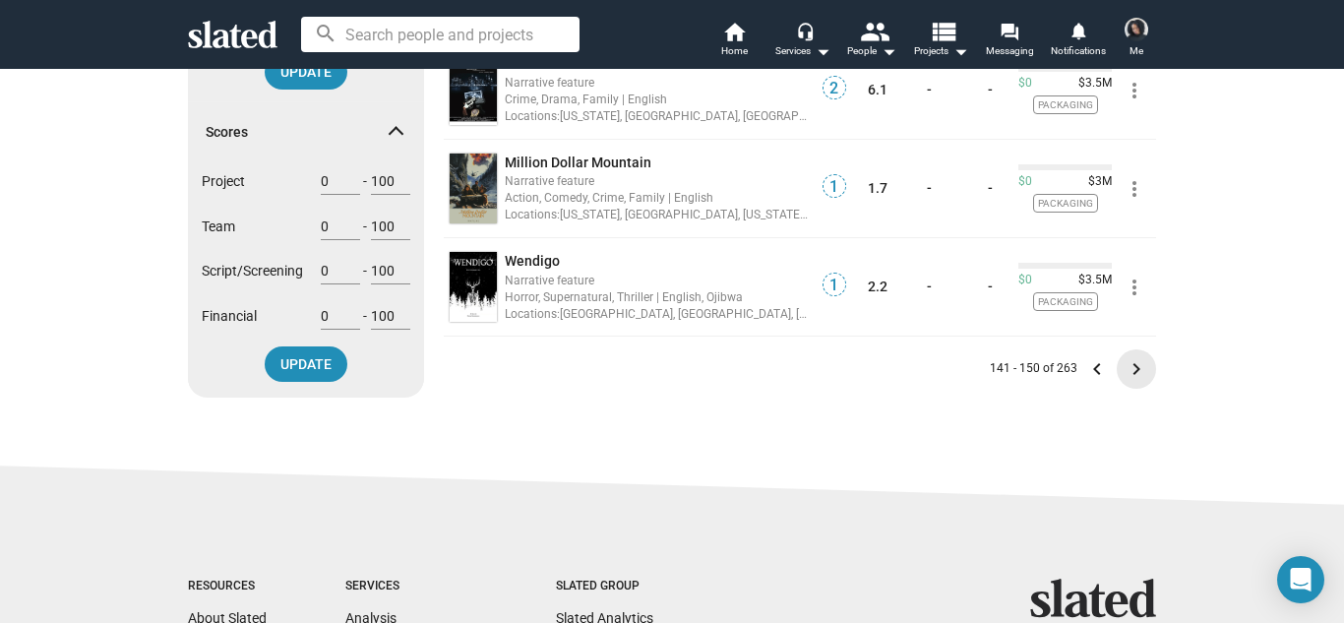
click at [1134, 371] on mat-icon "keyboard_arrow_right" at bounding box center [1136, 369] width 24 height 24
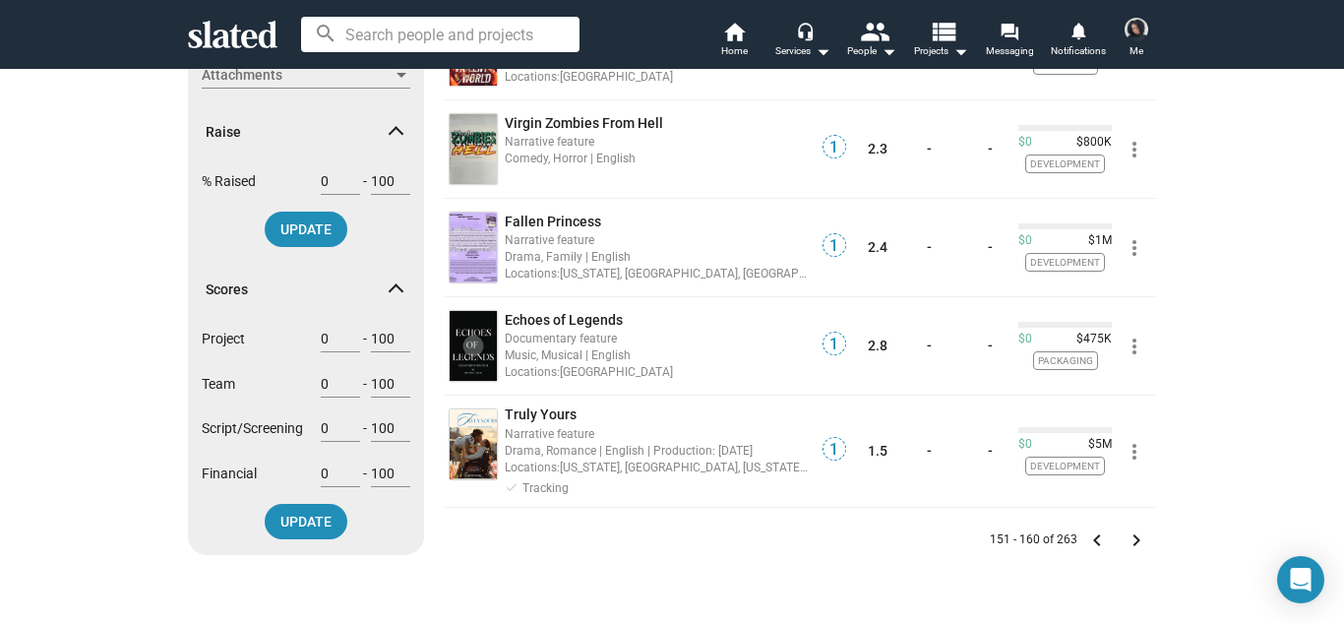
scroll to position [787, 0]
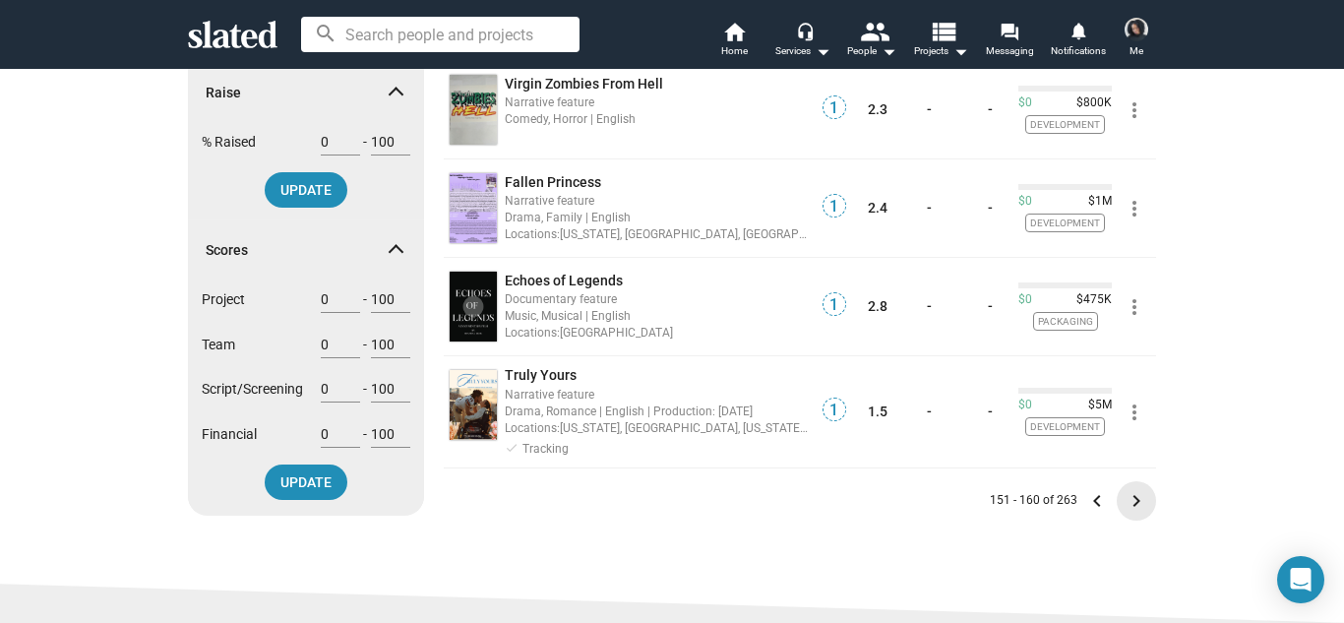
click at [1138, 494] on mat-icon "keyboard_arrow_right" at bounding box center [1136, 501] width 24 height 24
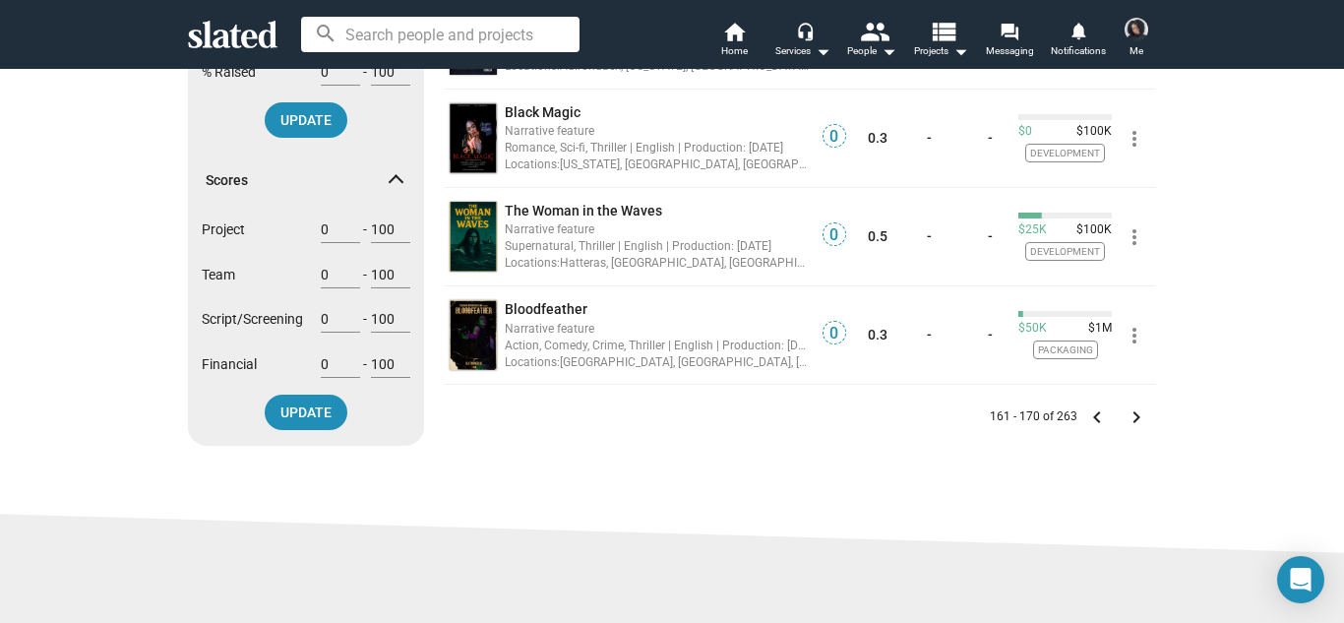
scroll to position [866, 0]
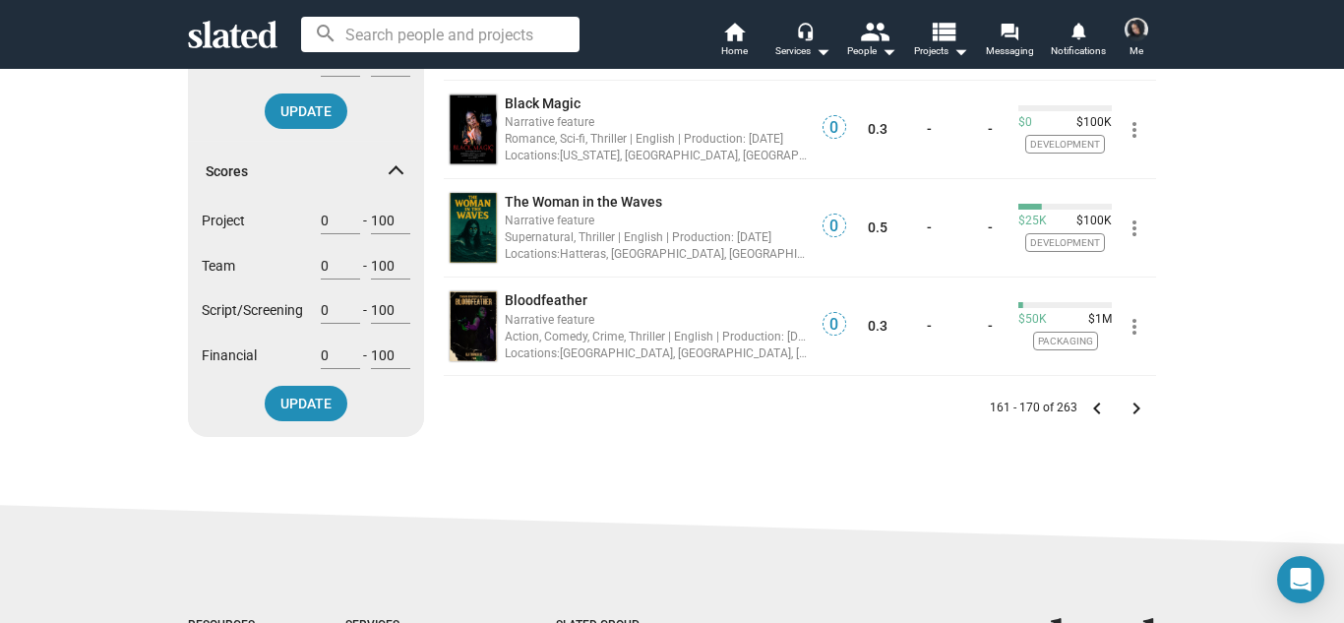
click at [1133, 416] on mat-icon "keyboard_arrow_right" at bounding box center [1136, 408] width 24 height 24
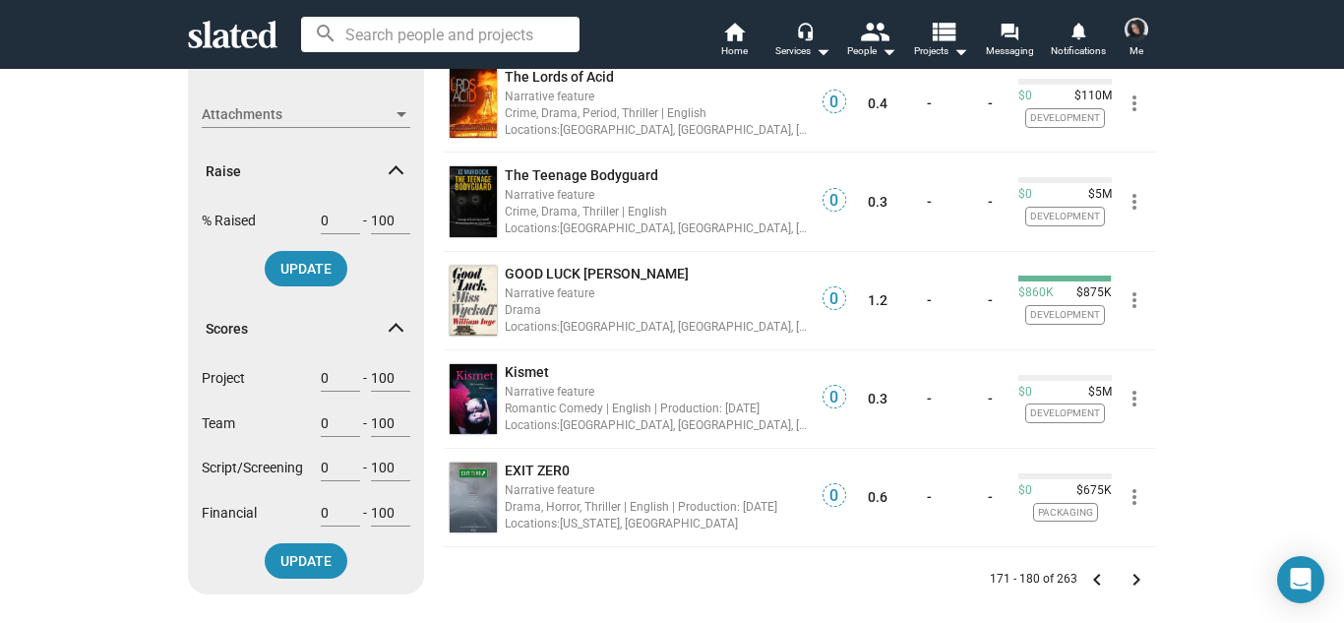
scroll to position [747, 0]
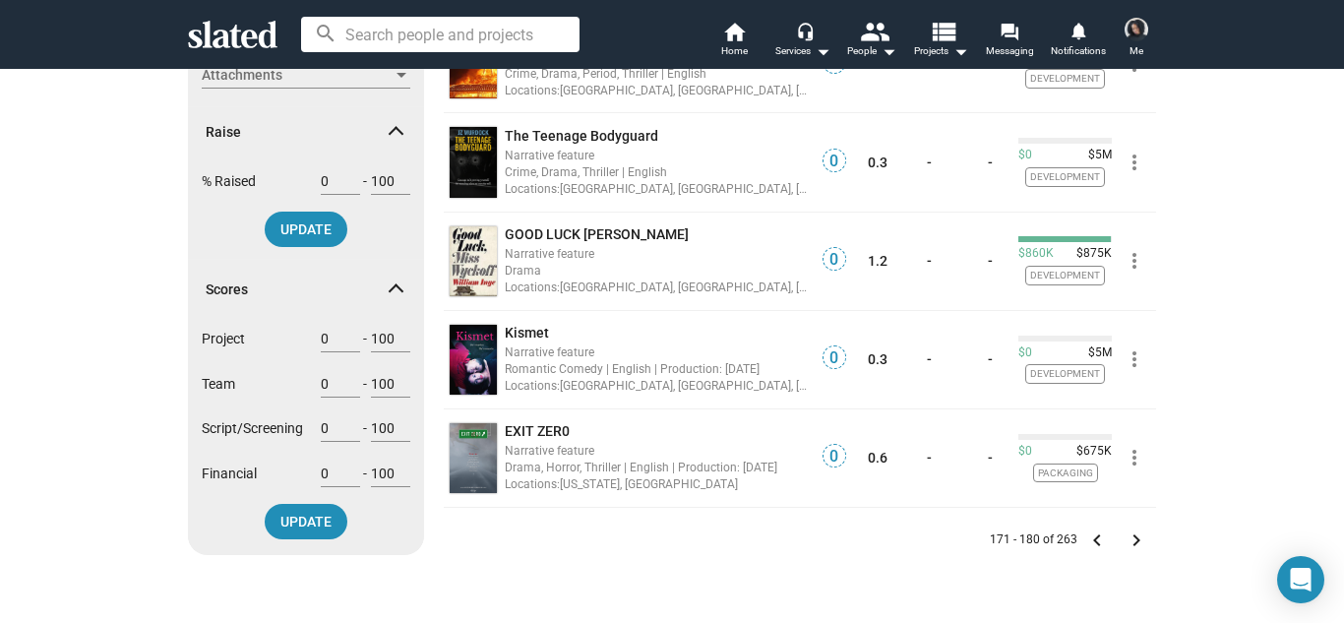
click at [1147, 537] on mat-icon "keyboard_arrow_right" at bounding box center [1136, 540] width 24 height 24
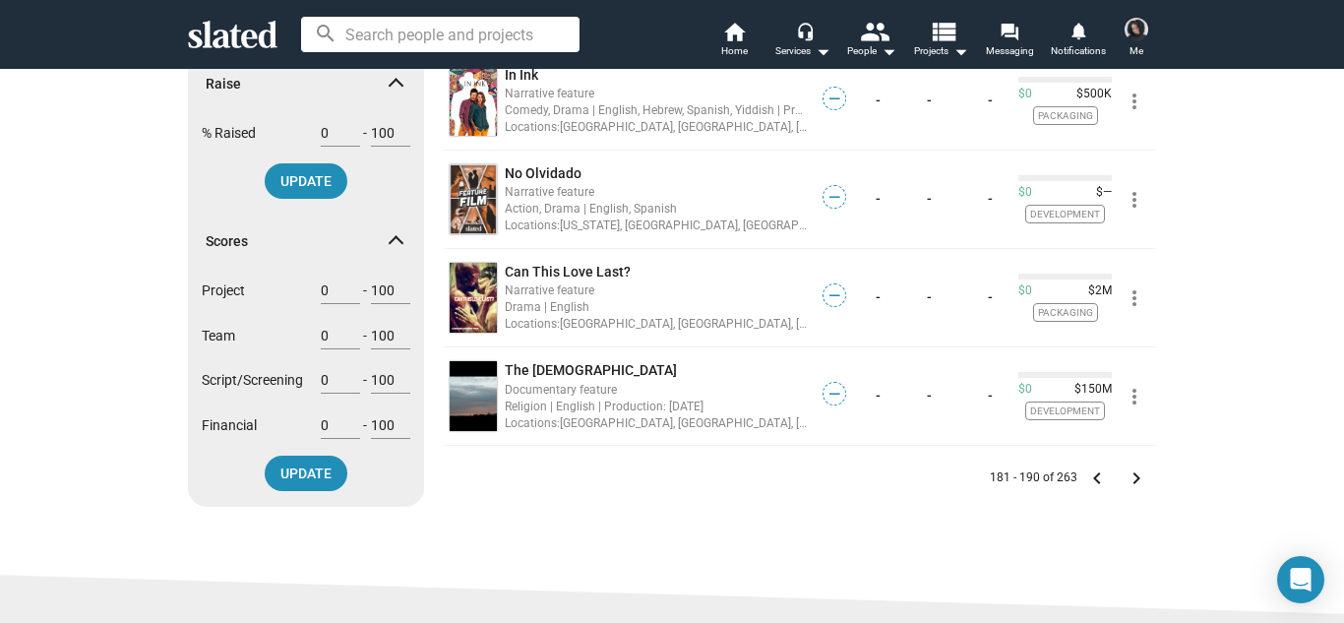
scroll to position [826, 0]
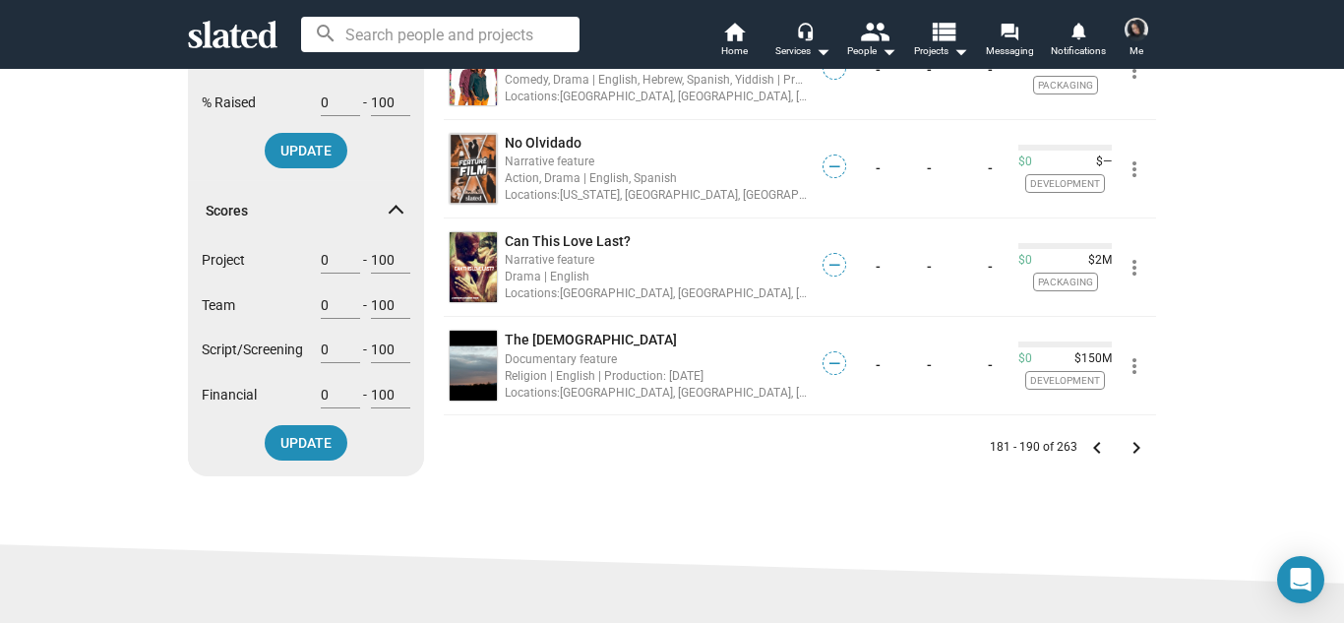
click at [1147, 443] on mat-icon "keyboard_arrow_right" at bounding box center [1136, 448] width 24 height 24
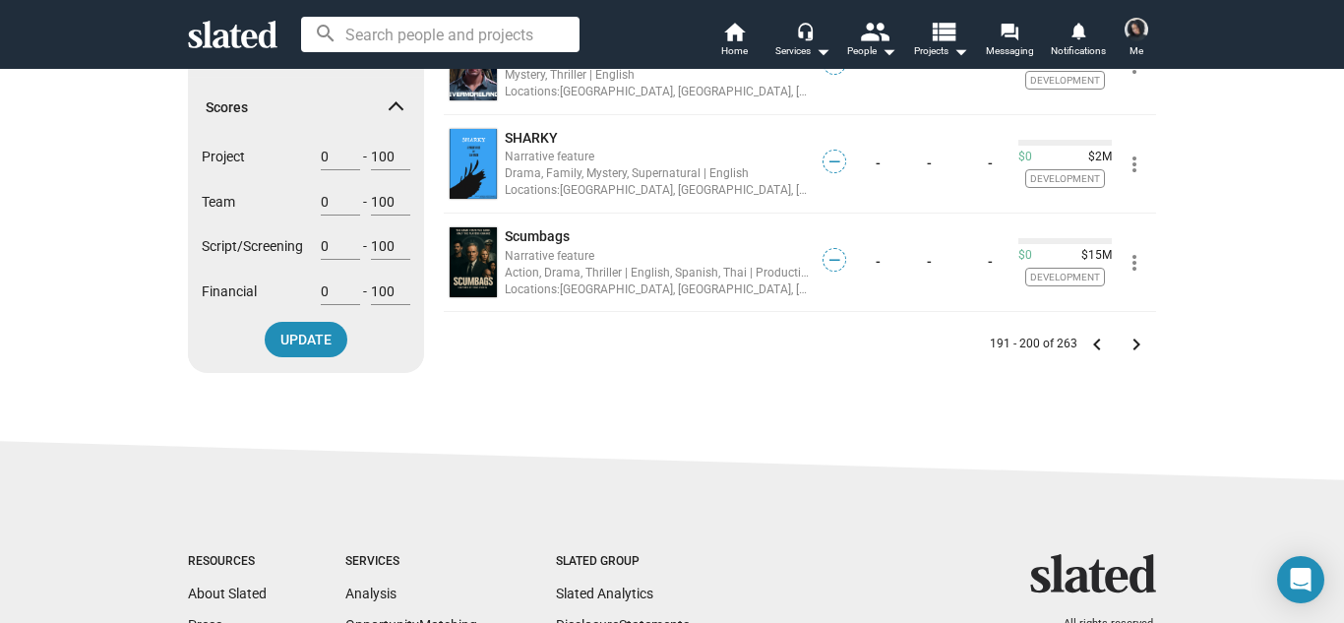
scroll to position [984, 0]
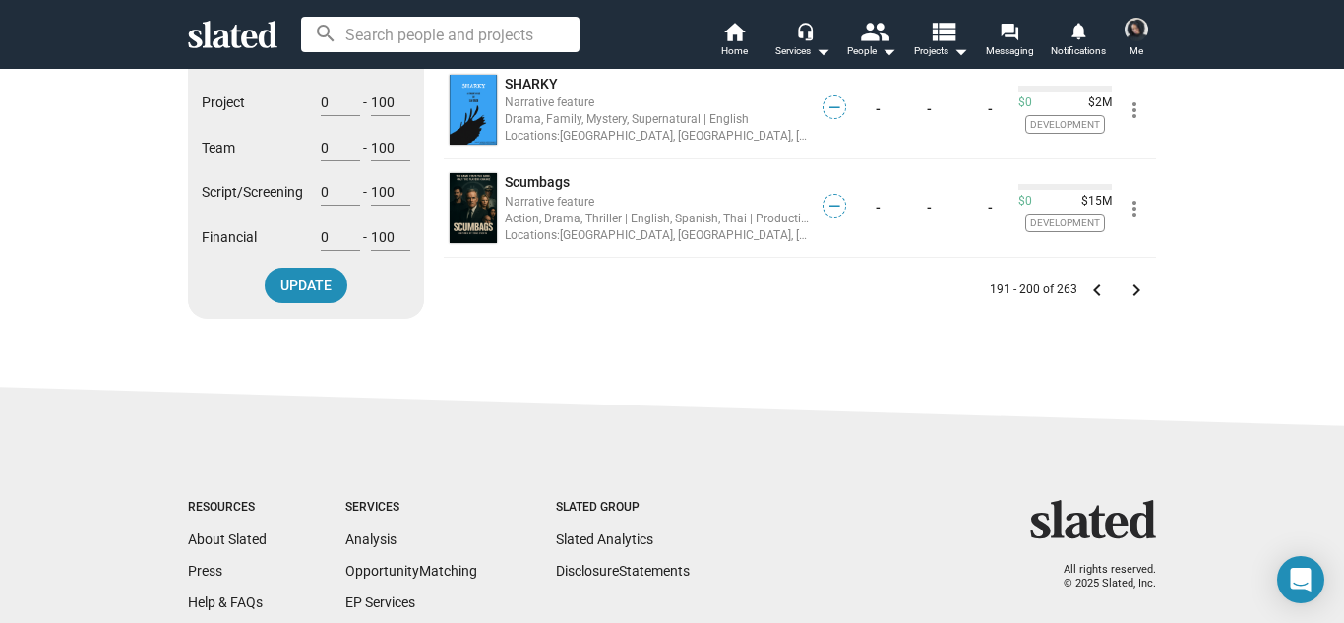
click at [1135, 289] on mat-icon "keyboard_arrow_right" at bounding box center [1136, 290] width 24 height 24
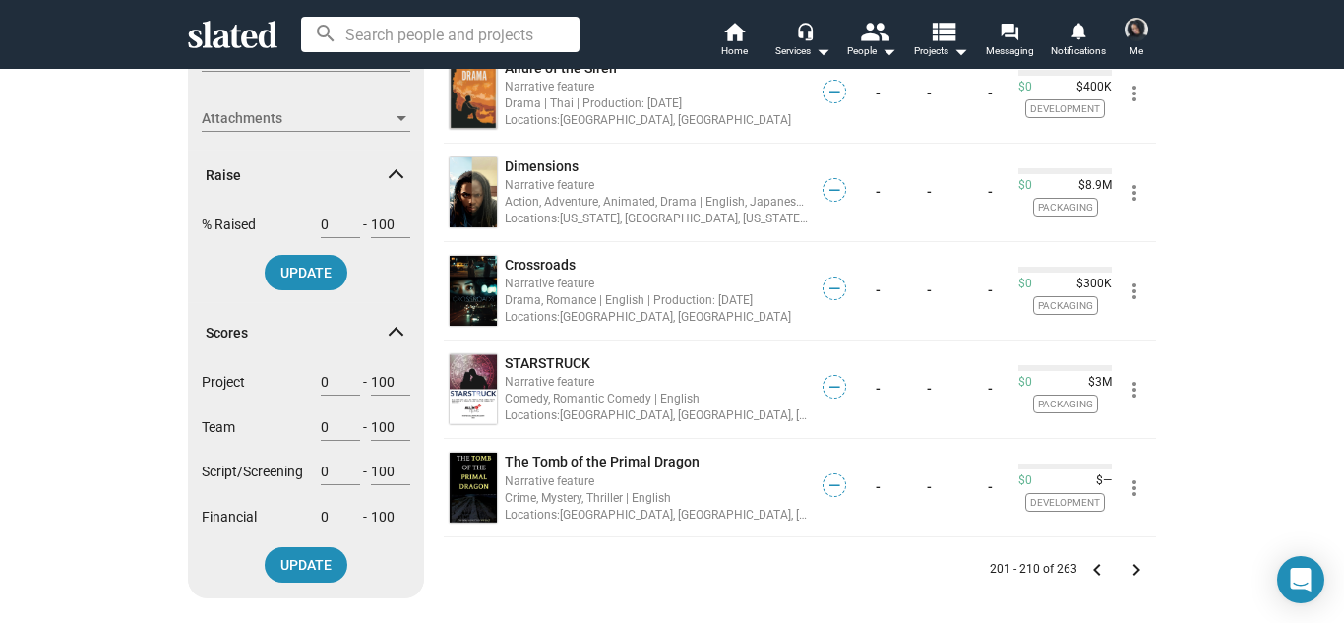
scroll to position [708, 0]
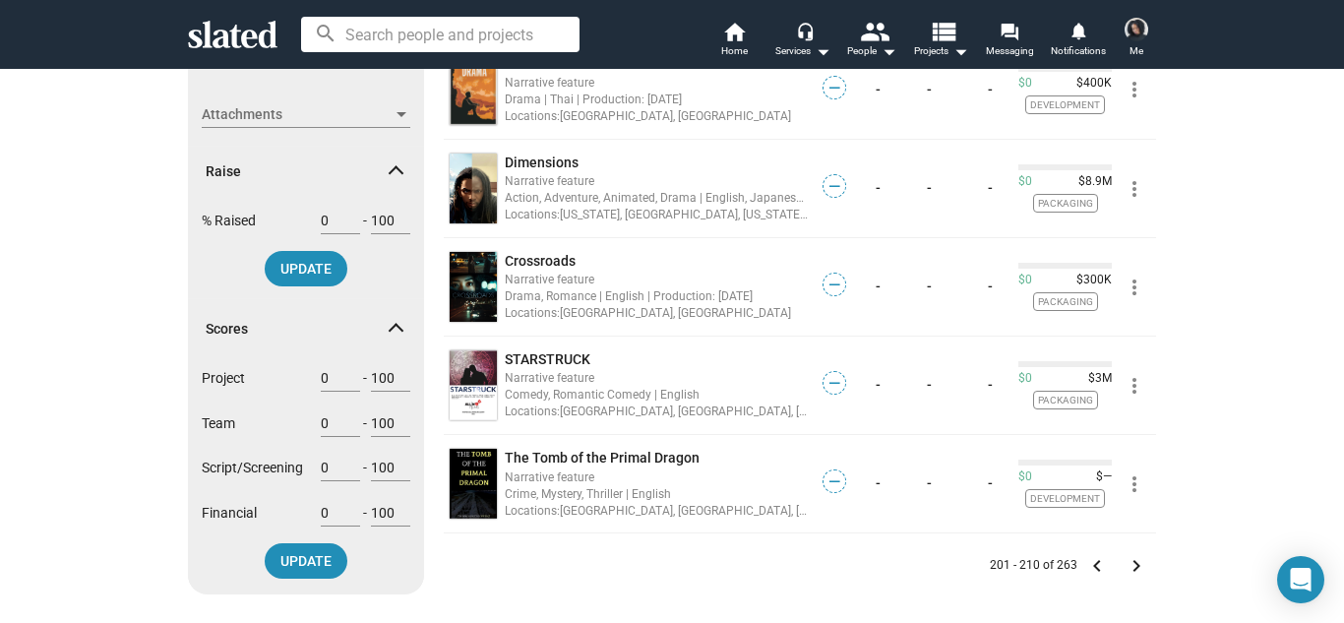
click at [1136, 564] on mat-icon "keyboard_arrow_right" at bounding box center [1136, 566] width 24 height 24
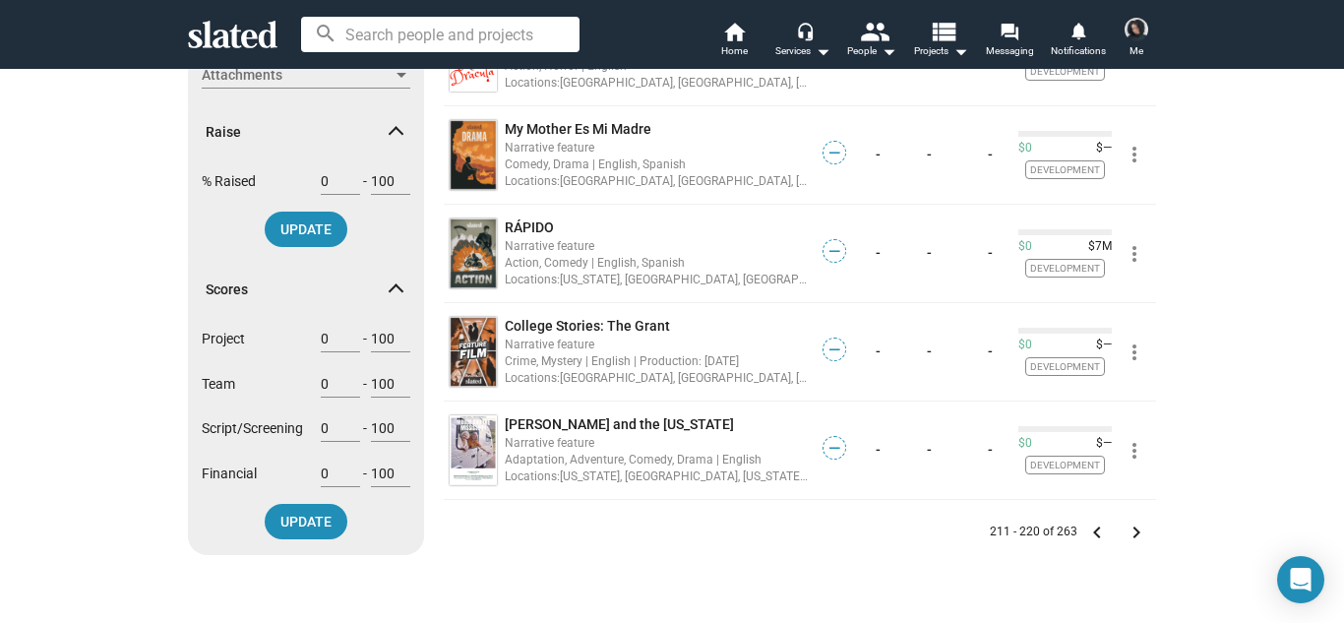
scroll to position [787, 0]
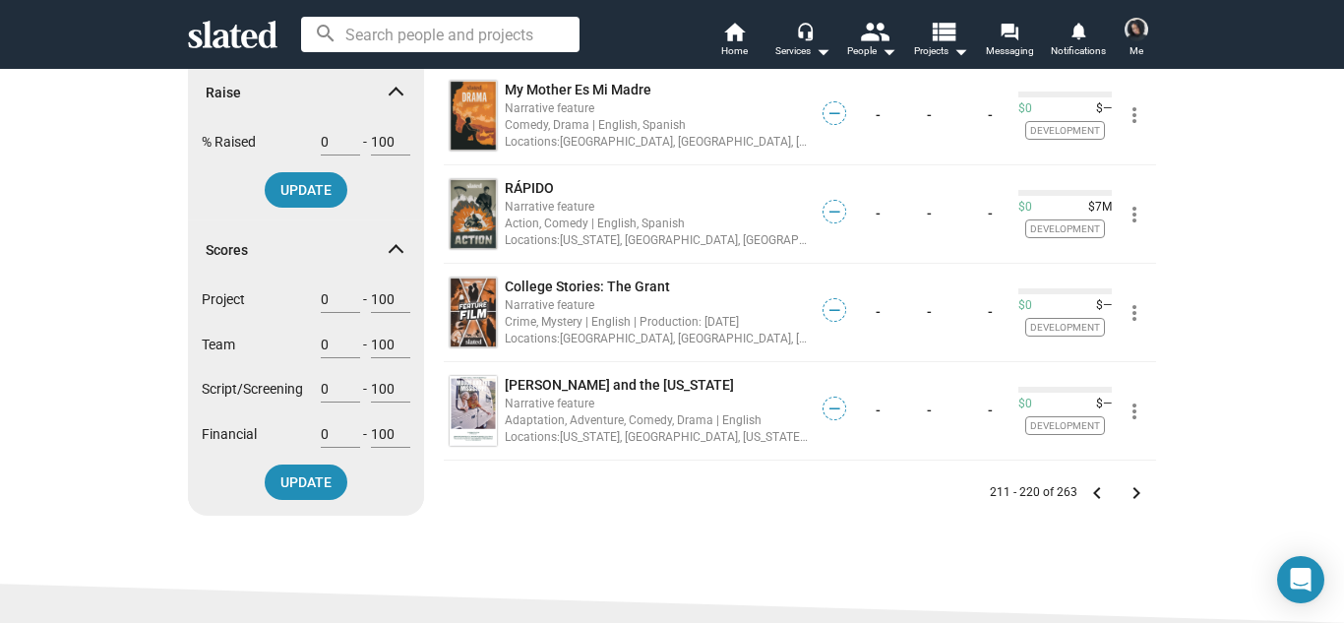
click at [1139, 482] on mat-icon "keyboard_arrow_right" at bounding box center [1136, 493] width 24 height 24
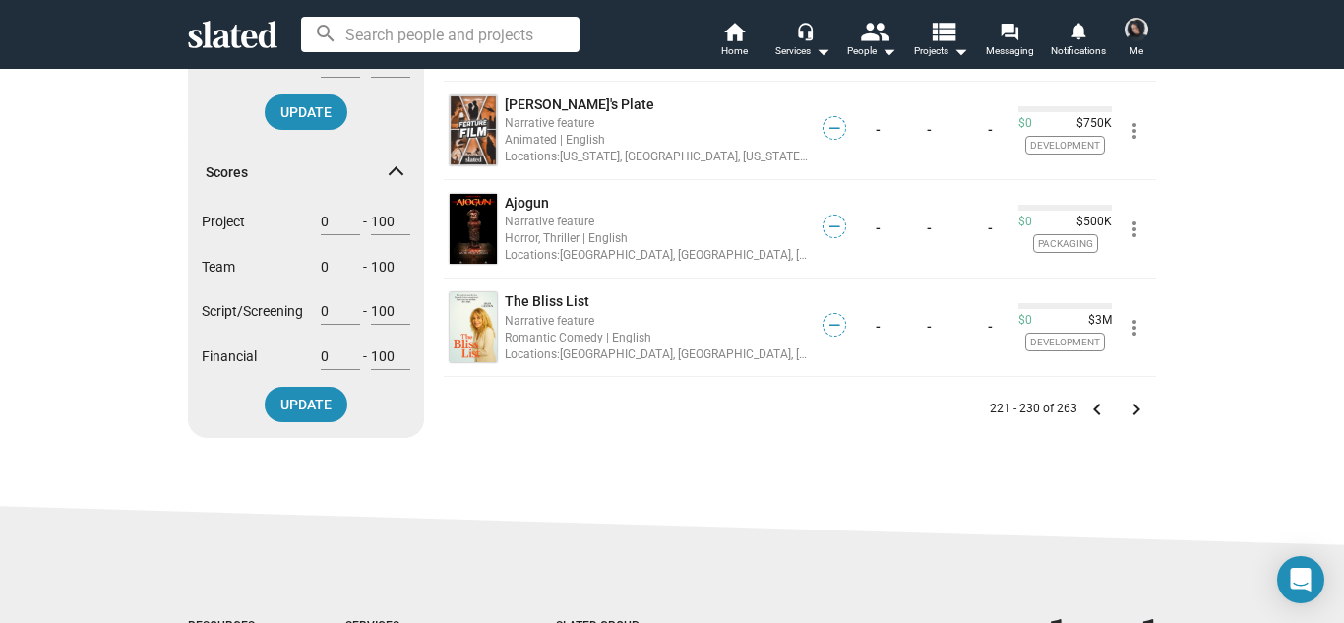
scroll to position [866, 0]
click at [1139, 404] on mat-icon "keyboard_arrow_right" at bounding box center [1136, 408] width 24 height 24
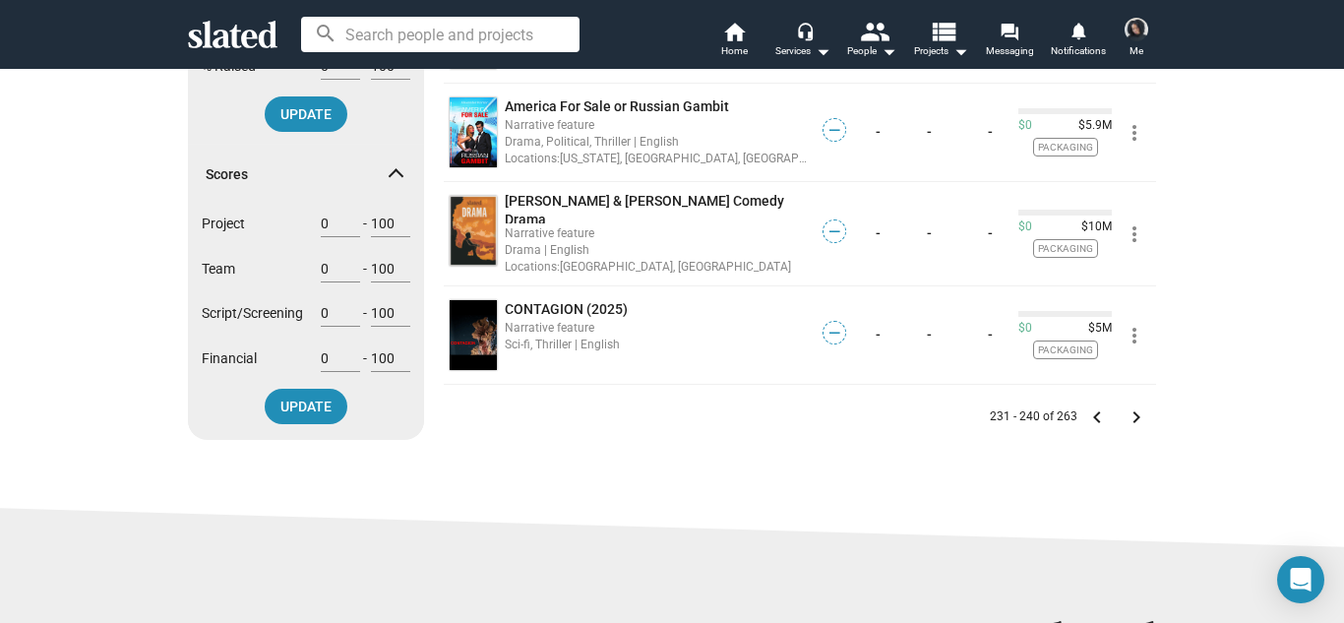
scroll to position [866, 0]
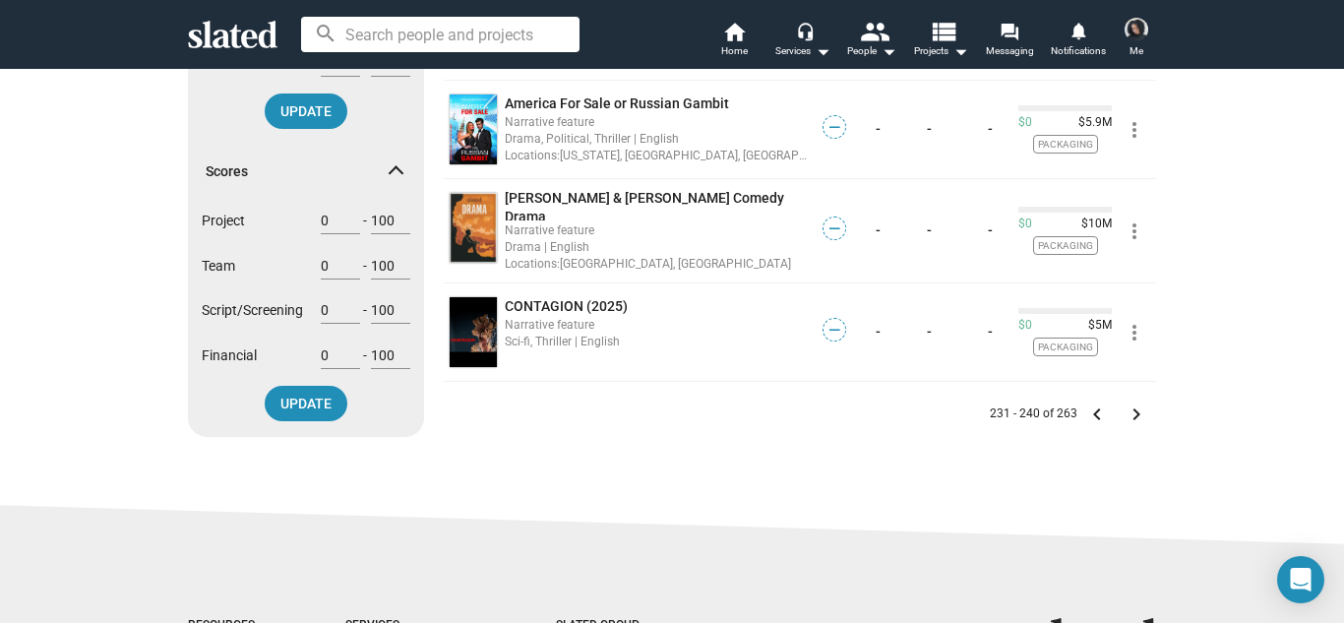
click at [1134, 403] on mat-icon "keyboard_arrow_right" at bounding box center [1136, 414] width 24 height 24
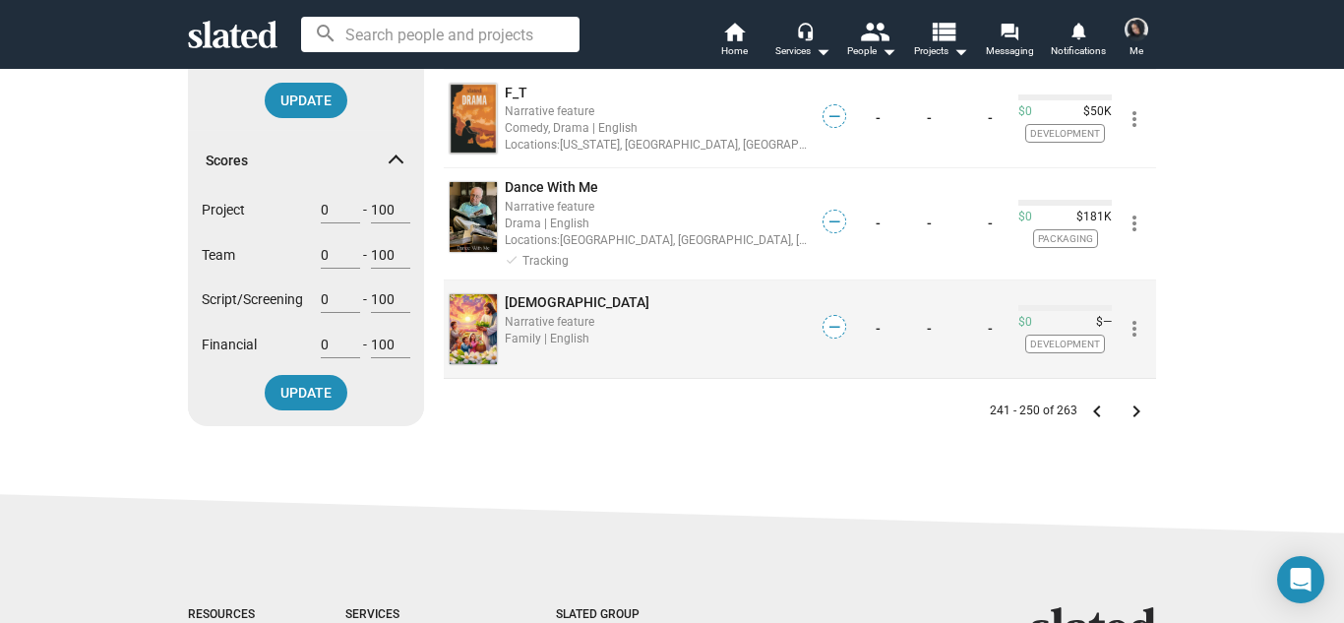
scroll to position [905, 0]
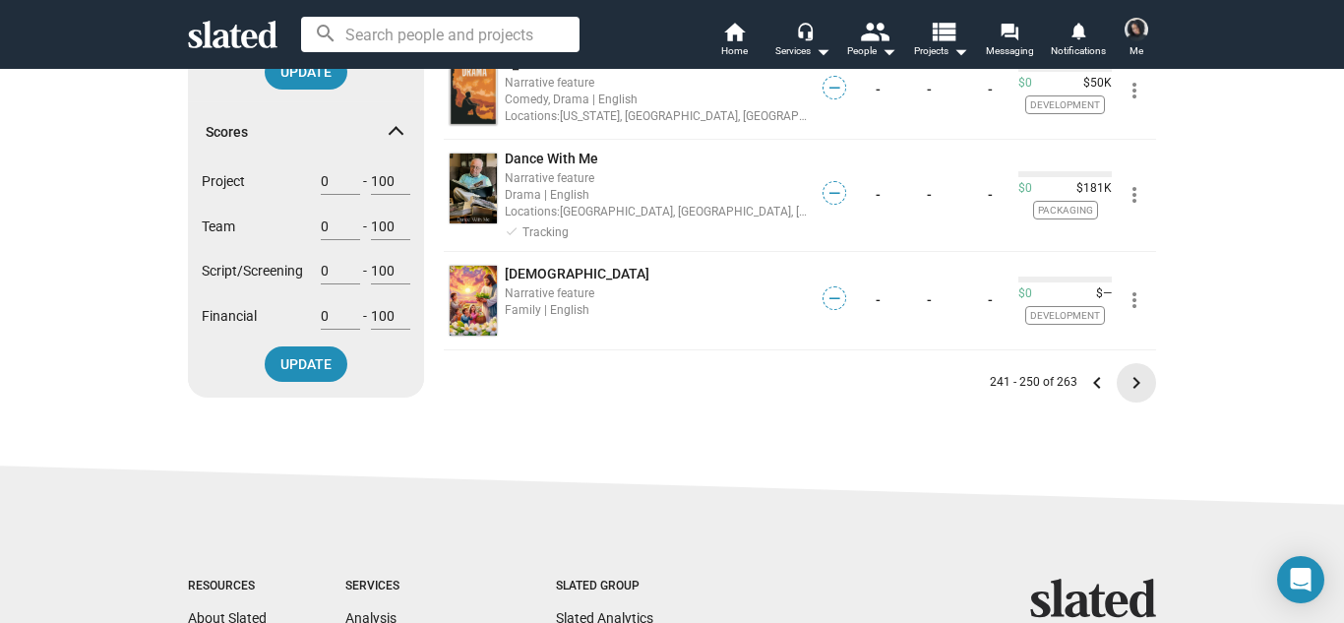
click at [1124, 379] on mat-icon "keyboard_arrow_right" at bounding box center [1136, 383] width 24 height 24
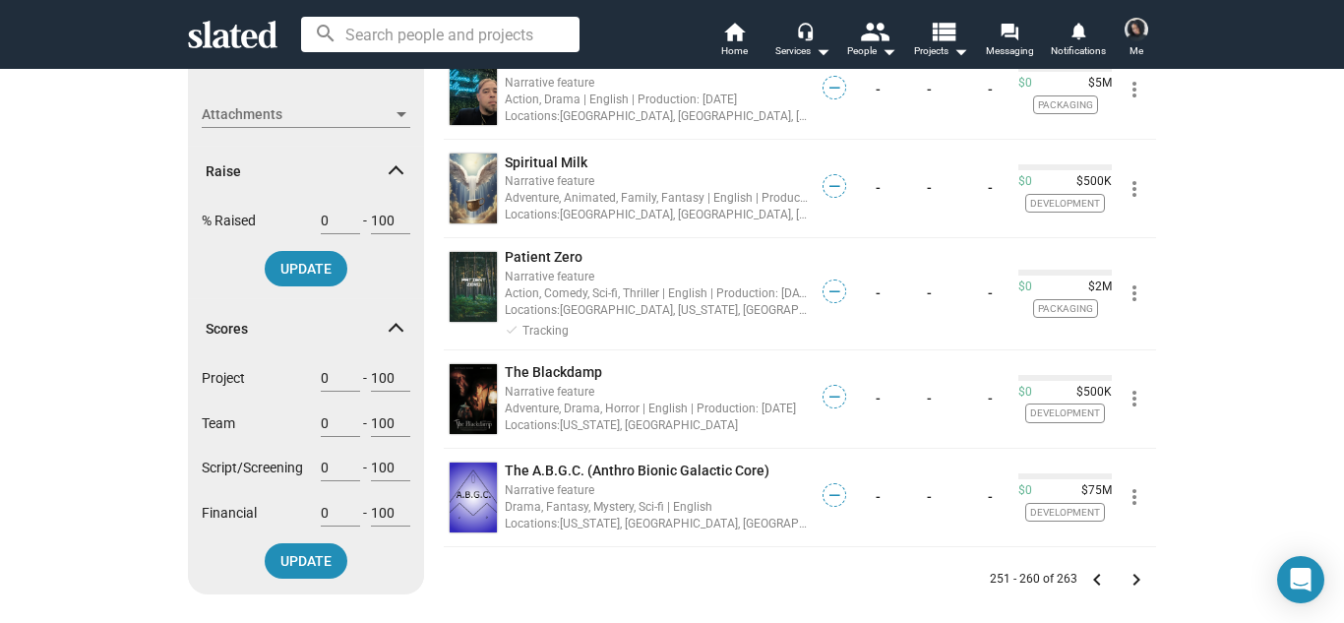
scroll to position [787, 0]
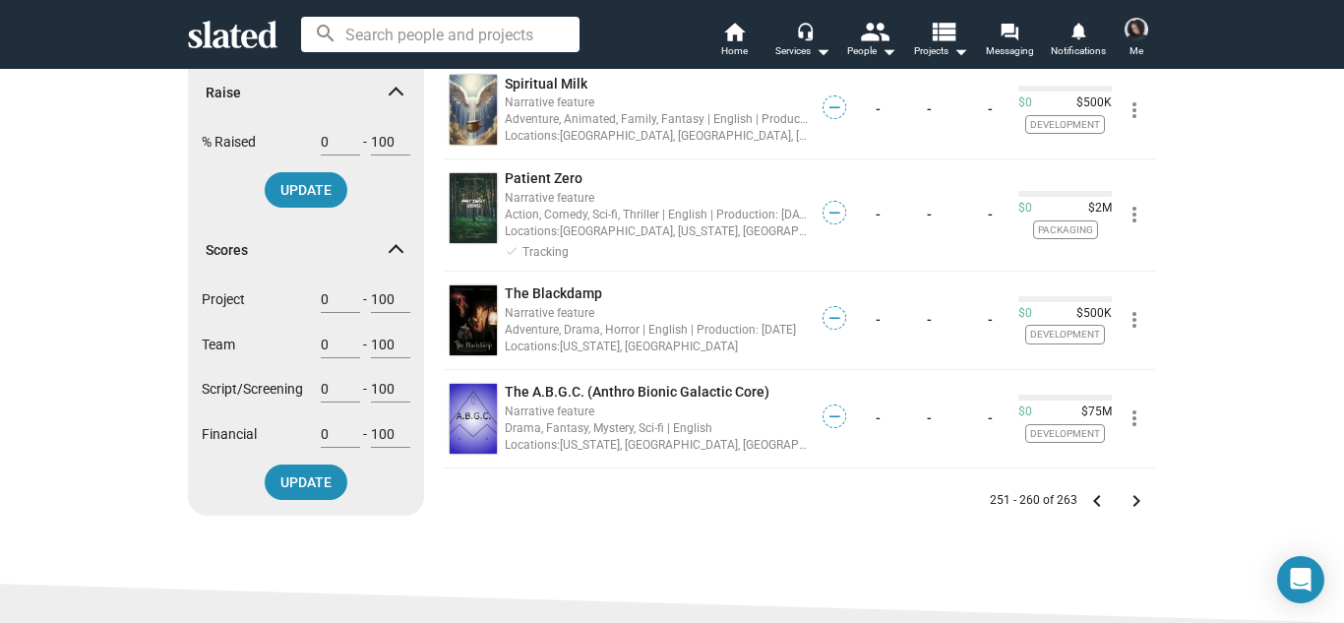
click at [1136, 489] on mat-icon "keyboard_arrow_right" at bounding box center [1136, 501] width 24 height 24
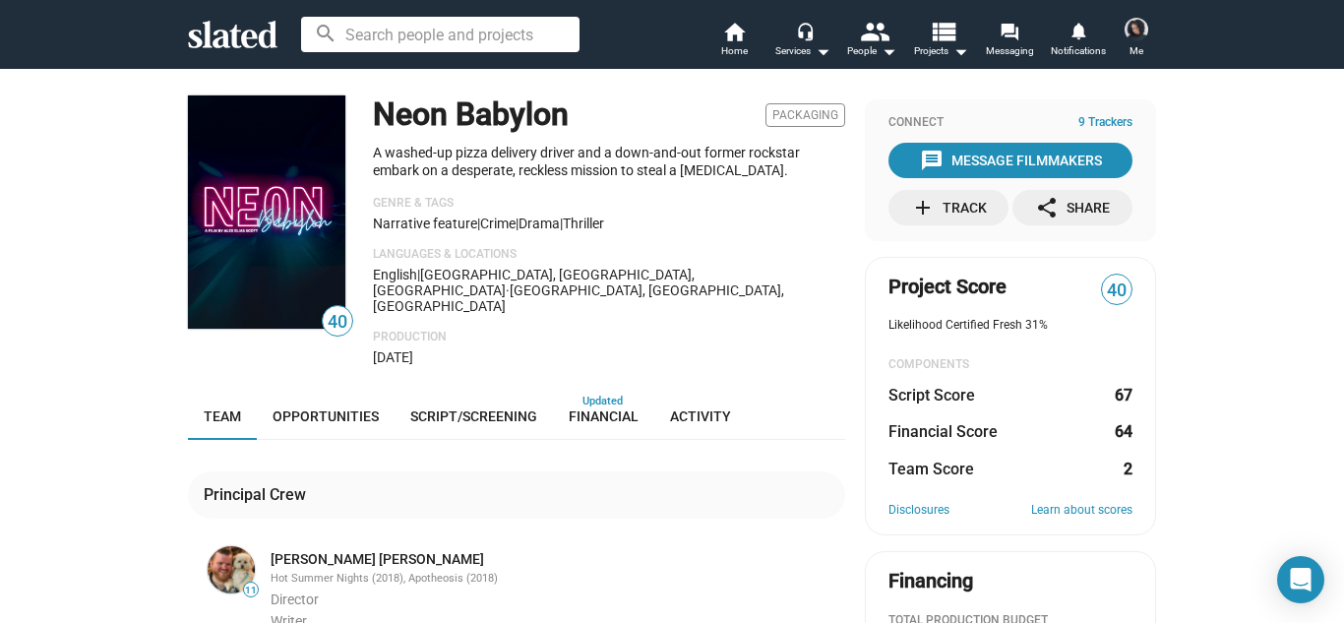
click at [94, 371] on div "40 Neon Babylon Packaging A washed-up pizza delivery driver and a down-and-out …" at bounding box center [672, 595] width 1344 height 1054
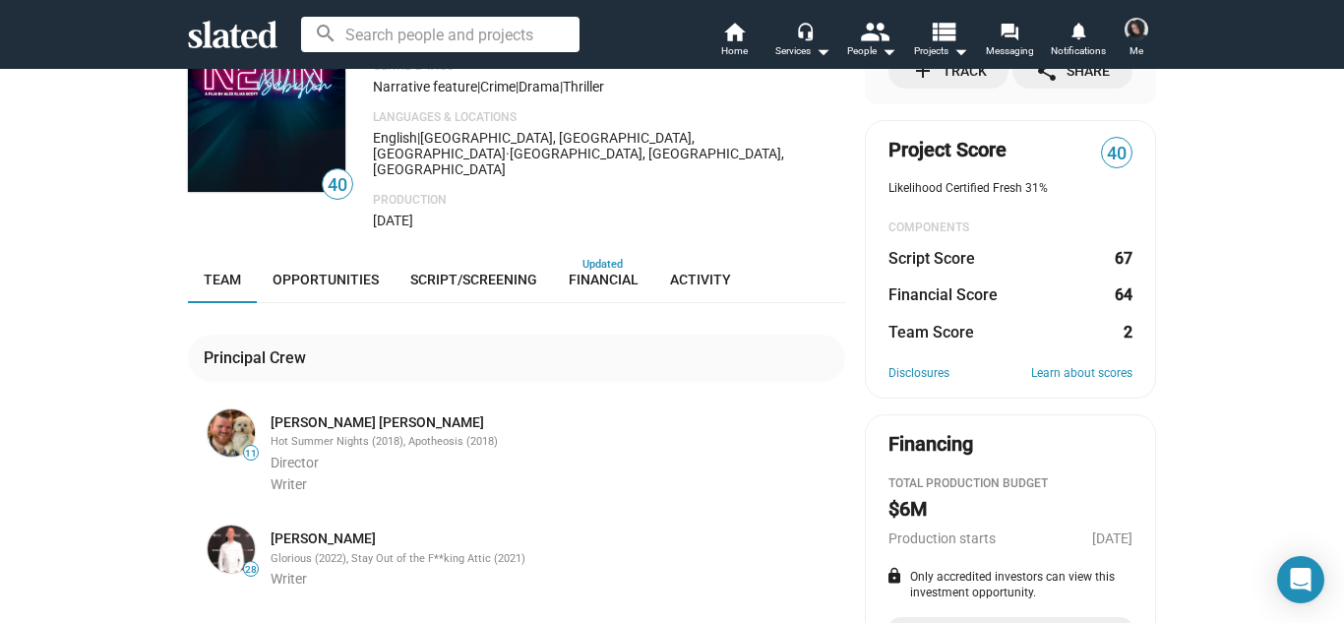
scroll to position [118, 0]
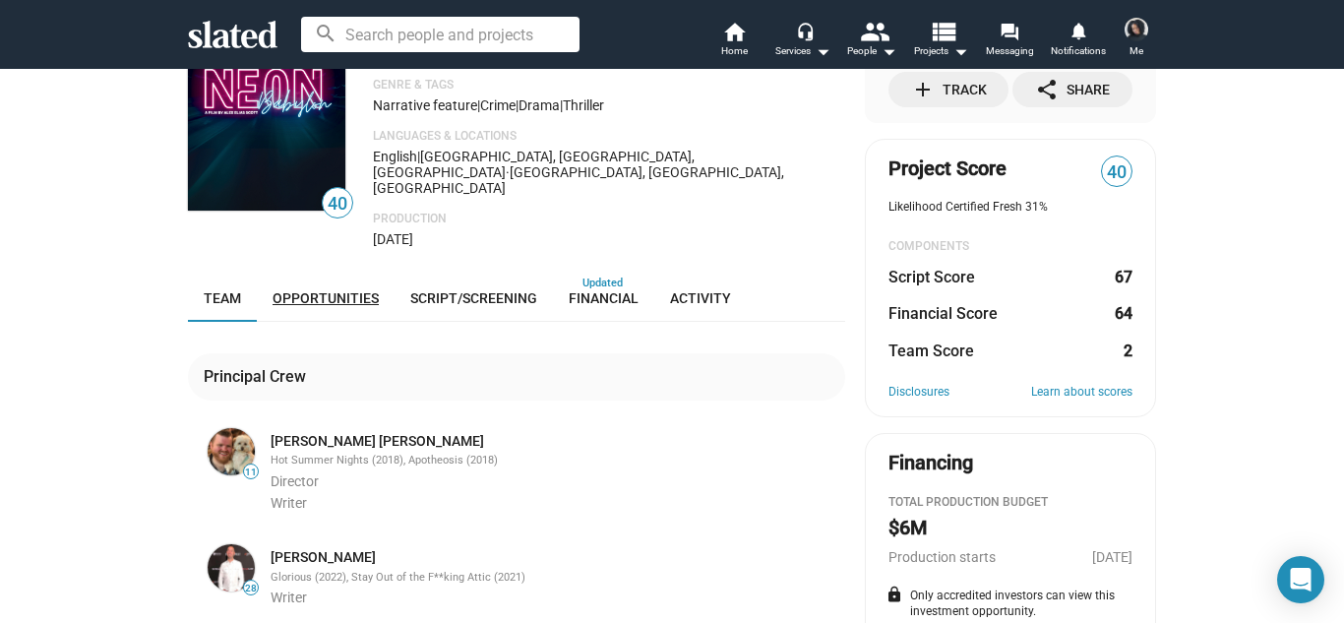
click at [335, 274] on link "Opportunities" at bounding box center [326, 297] width 138 height 47
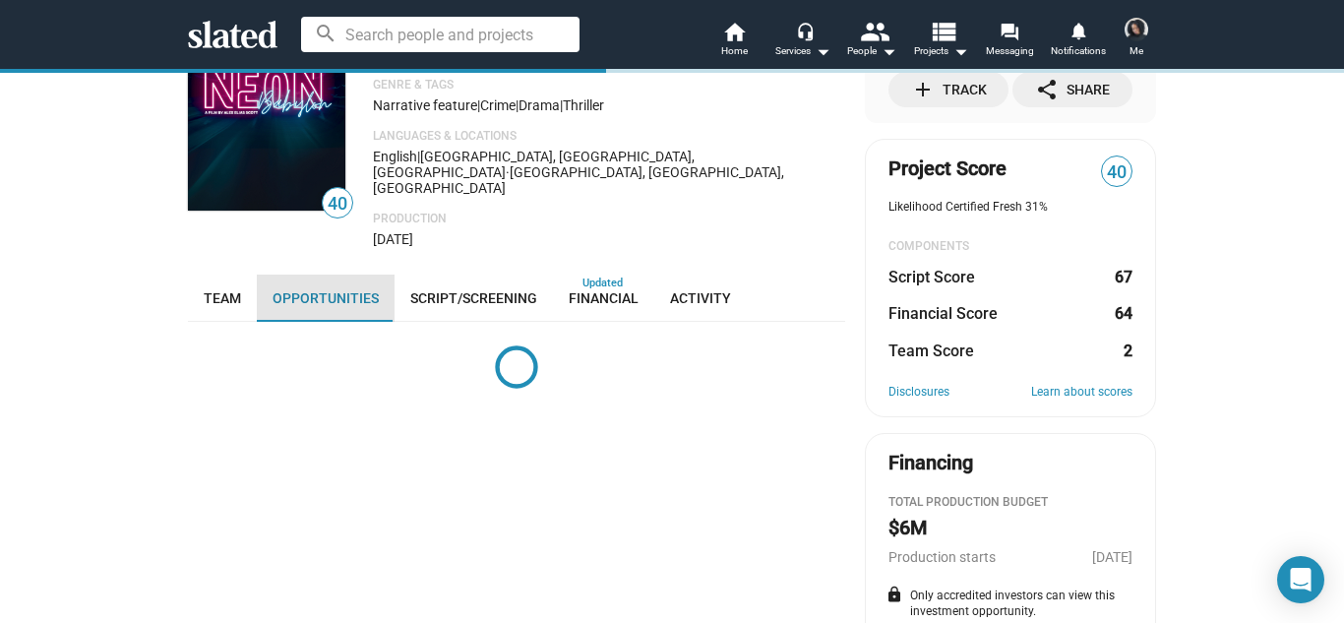
scroll to position [293, 0]
